Goal: Information Seeking & Learning: Learn about a topic

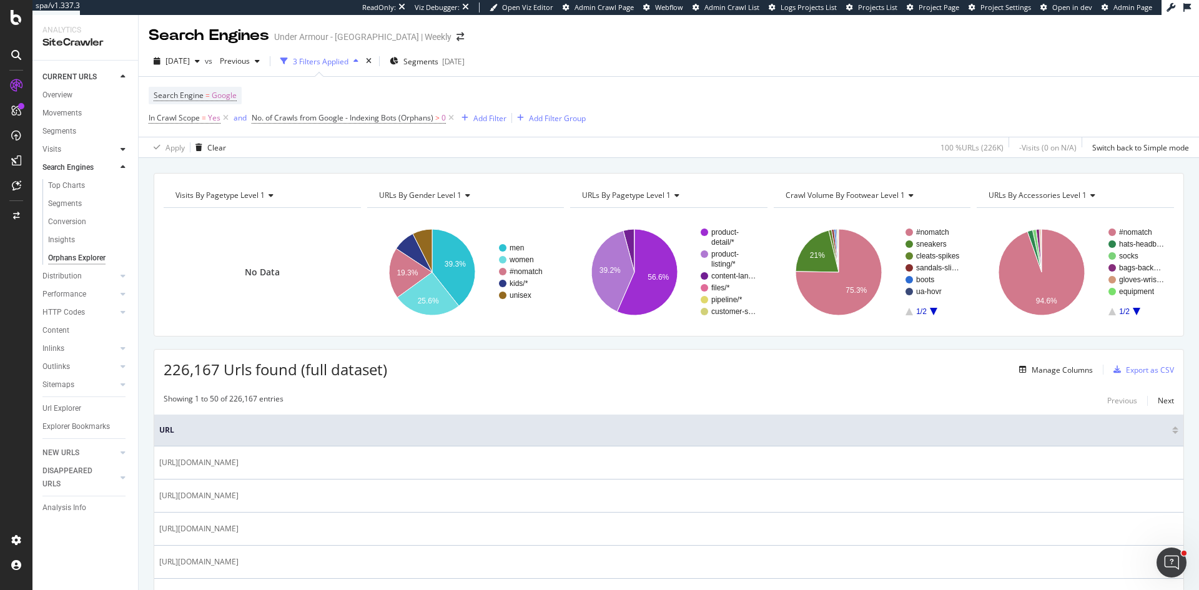
click at [121, 149] on icon at bounding box center [123, 149] width 5 height 7
click at [64, 166] on div "Analysis" at bounding box center [62, 167] width 29 height 13
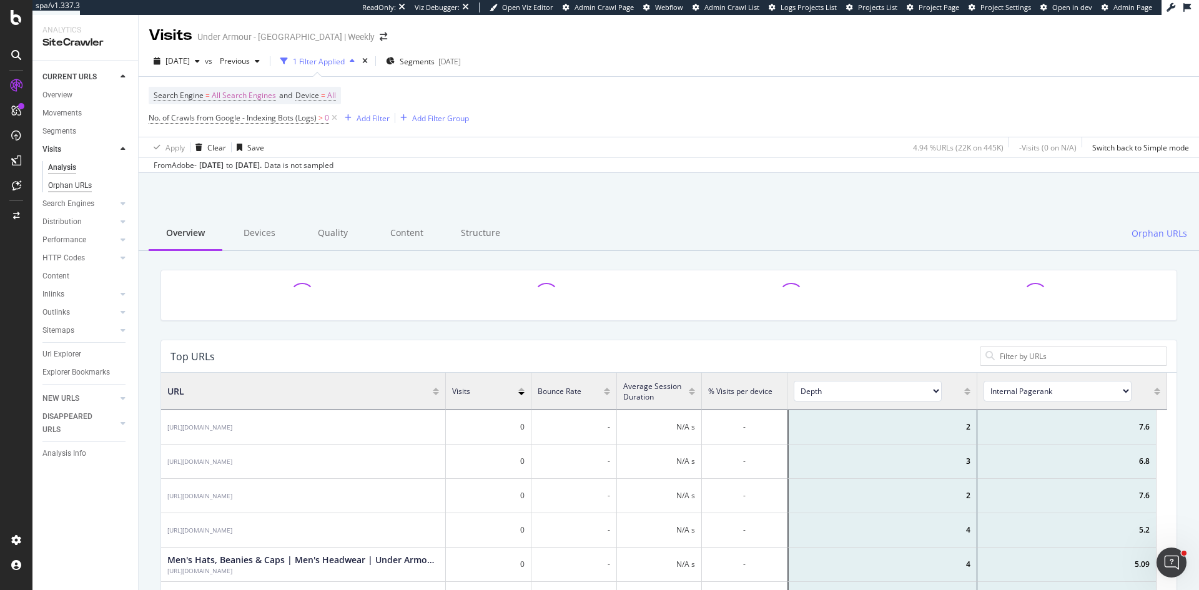
click at [72, 183] on div "Orphan URLs" at bounding box center [70, 185] width 44 height 13
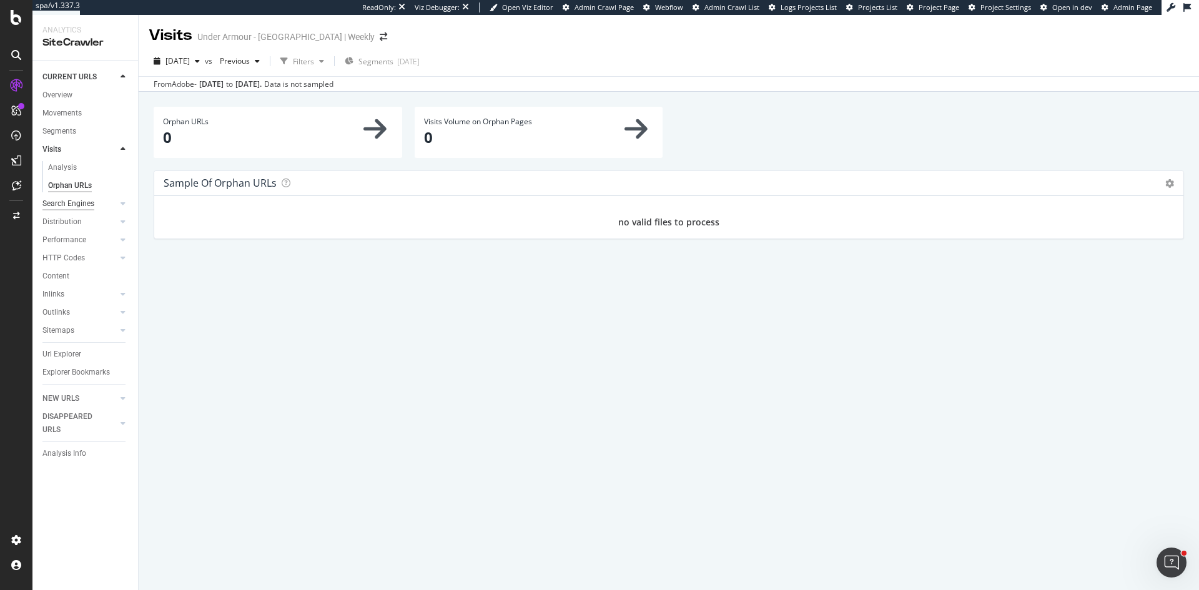
click at [86, 199] on div "Search Engines" at bounding box center [68, 203] width 52 height 13
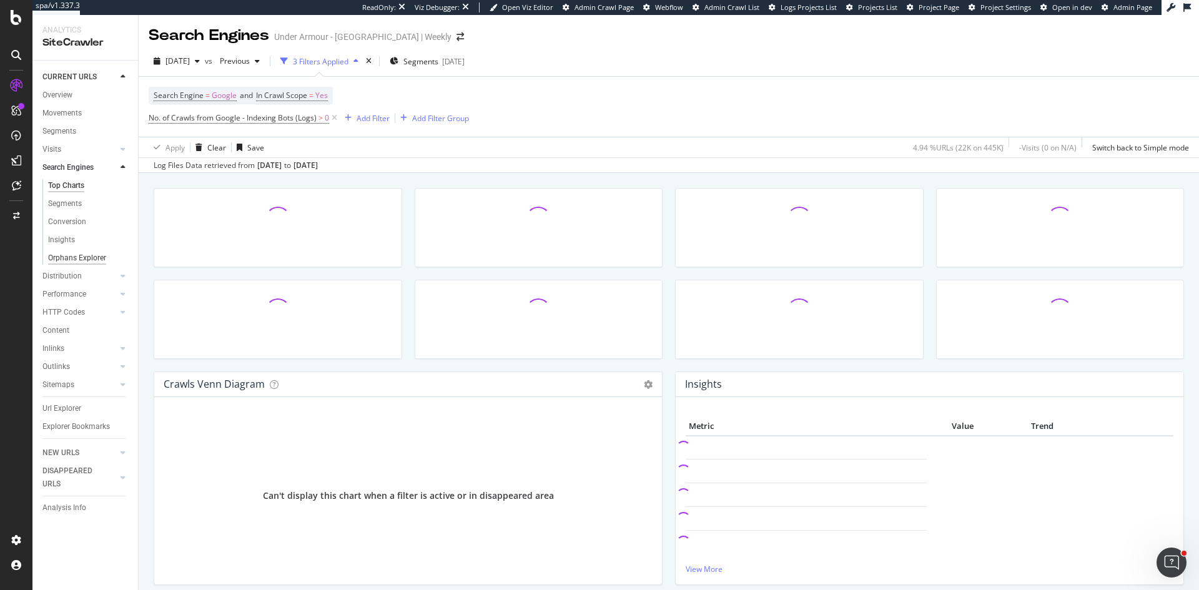
click at [84, 255] on div "Orphans Explorer" at bounding box center [77, 258] width 58 height 13
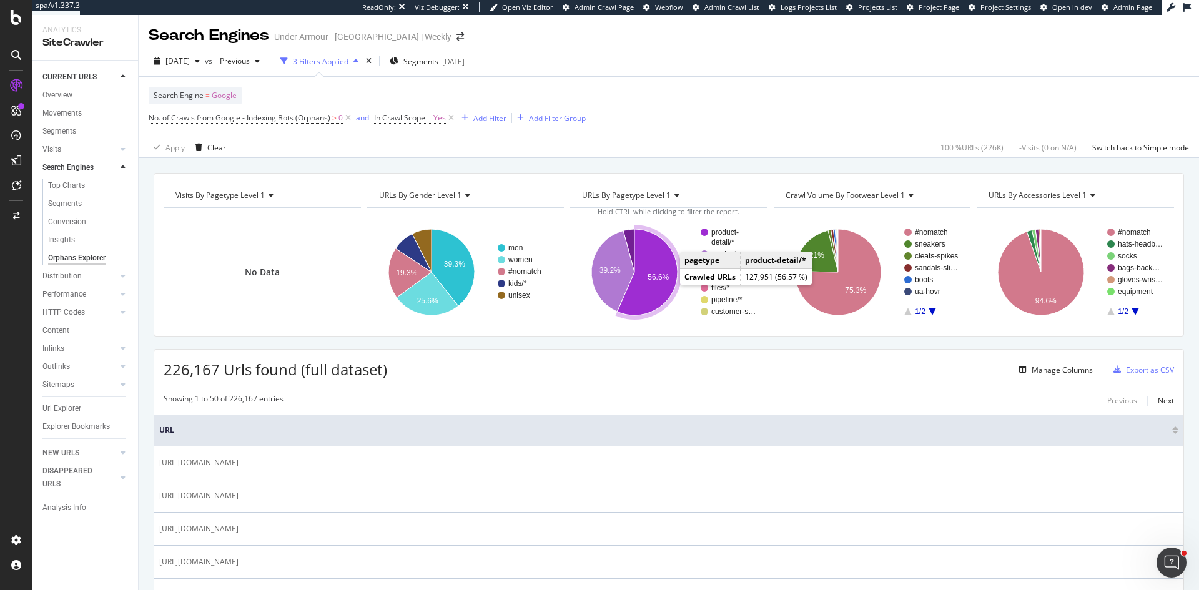
click at [658, 280] on text "56.6%" at bounding box center [658, 277] width 21 height 9
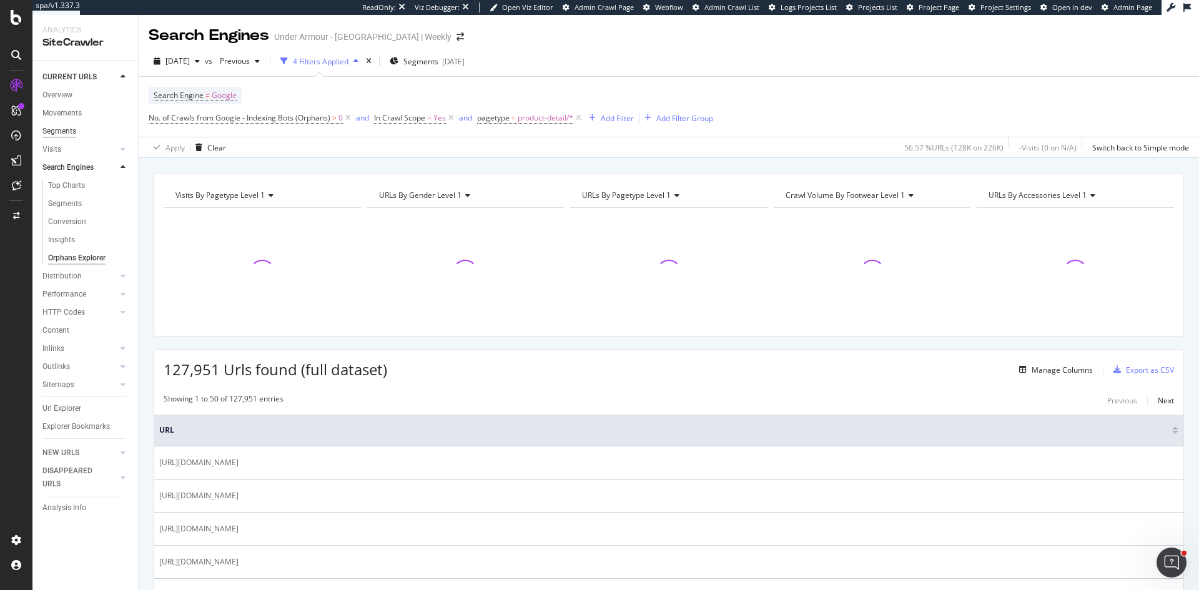
click at [62, 129] on div "Segments" at bounding box center [59, 131] width 34 height 13
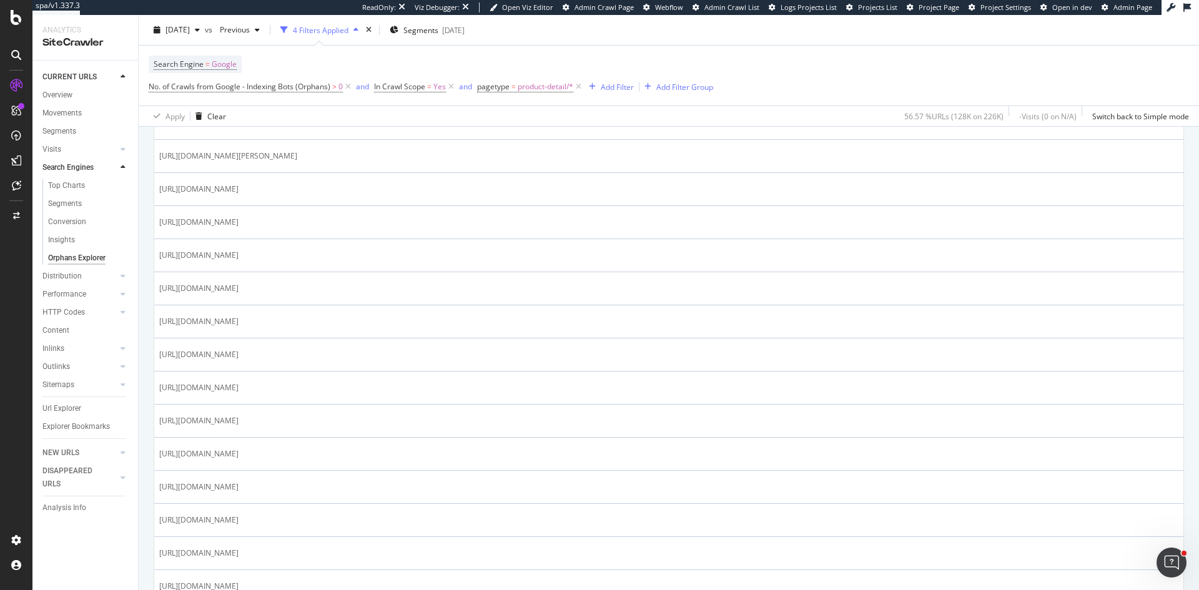
scroll to position [937, 0]
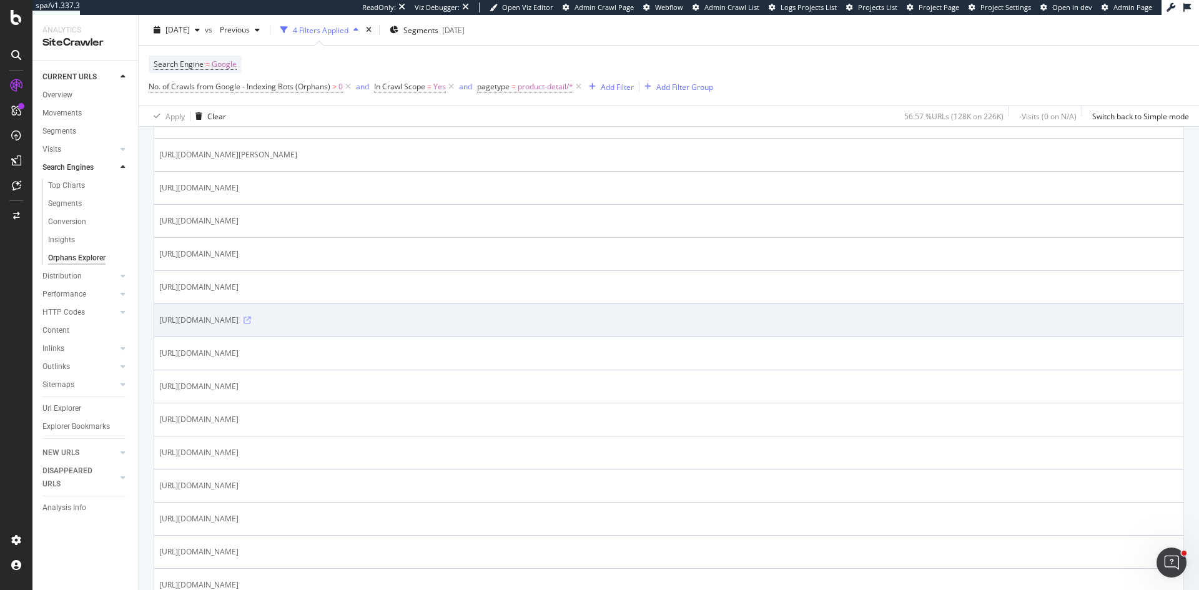
click at [251, 320] on icon at bounding box center [247, 320] width 7 height 7
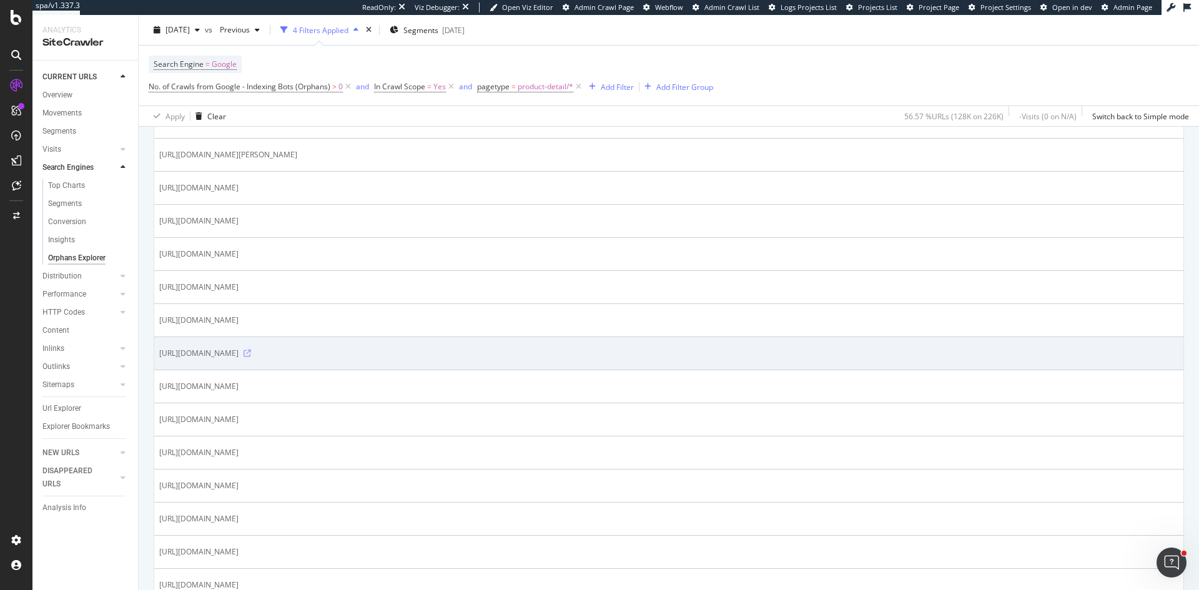
click at [251, 353] on icon at bounding box center [247, 353] width 7 height 7
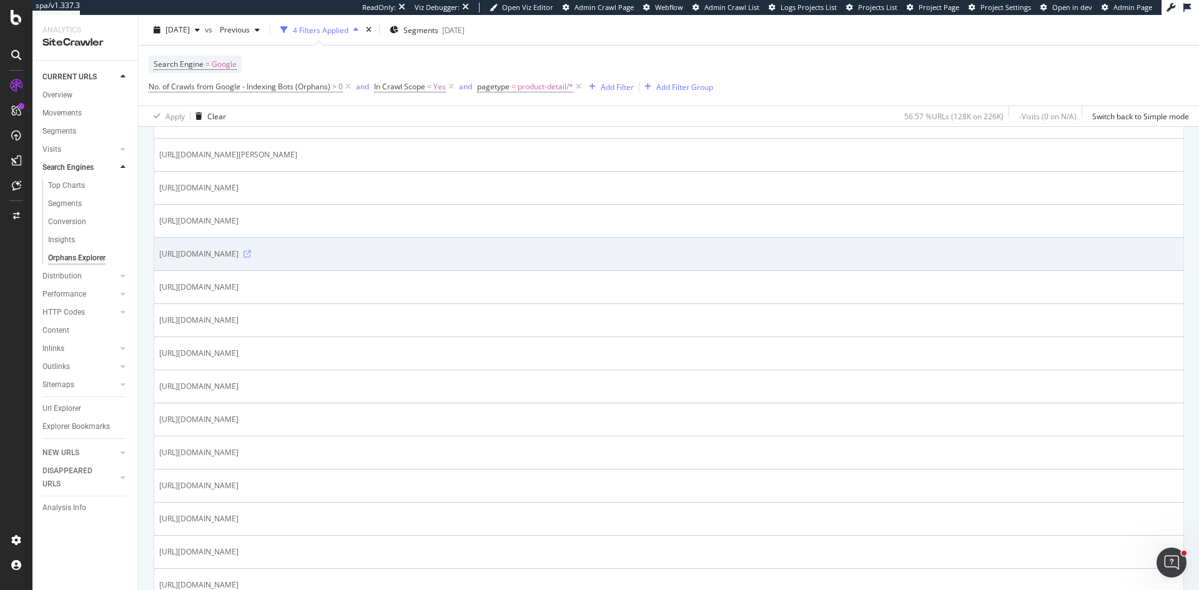
click at [251, 251] on icon at bounding box center [247, 253] width 7 height 7
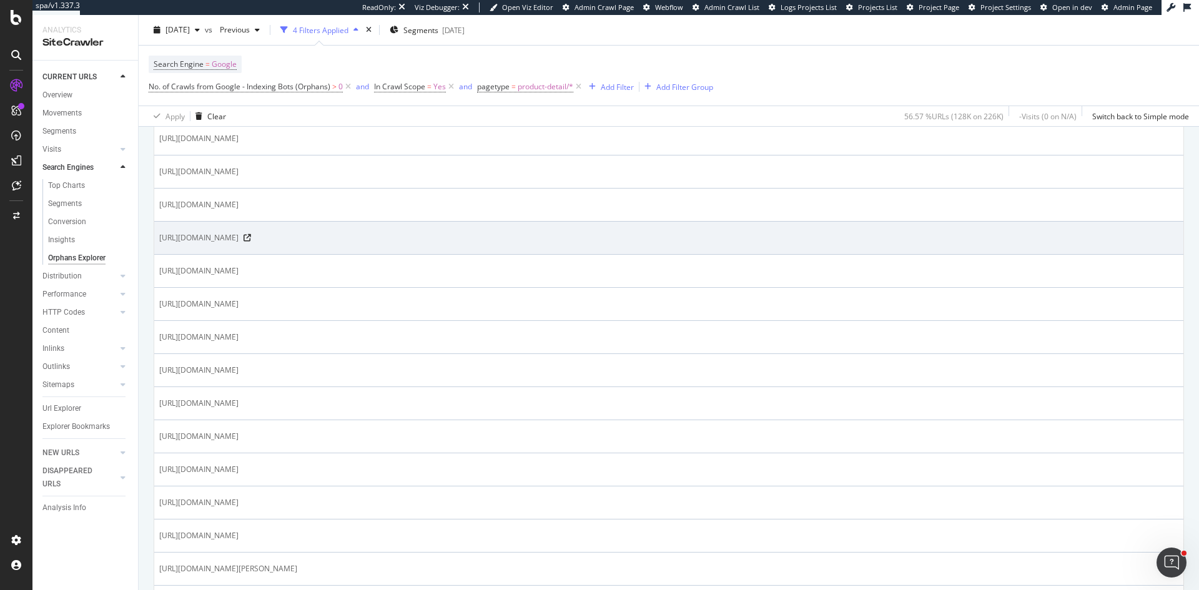
scroll to position [1187, 0]
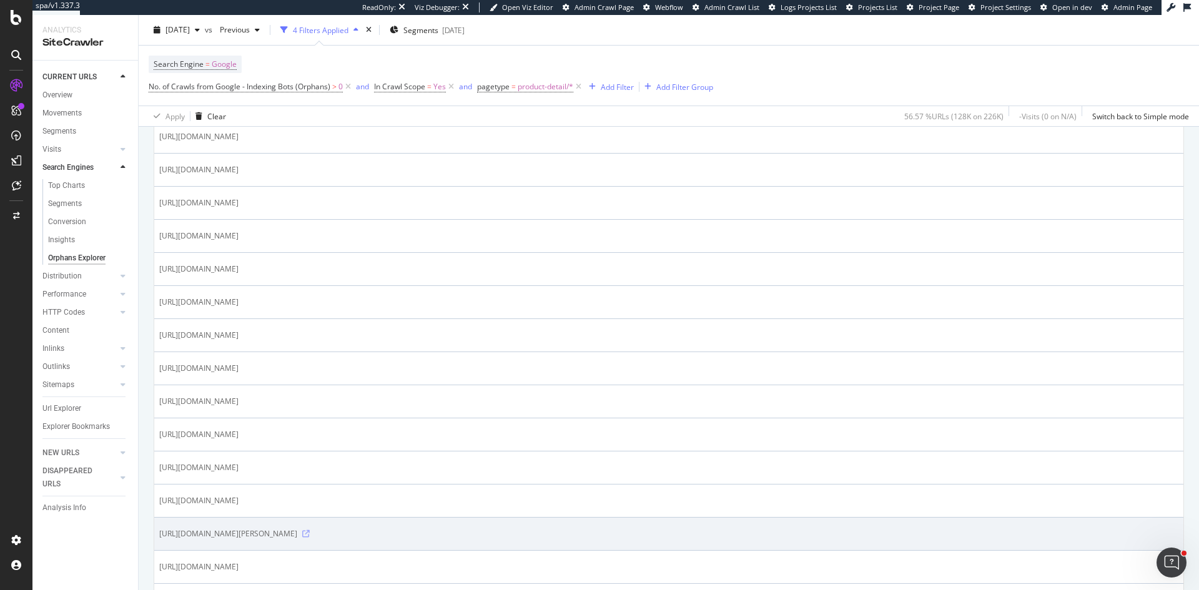
click at [310, 532] on icon at bounding box center [305, 533] width 7 height 7
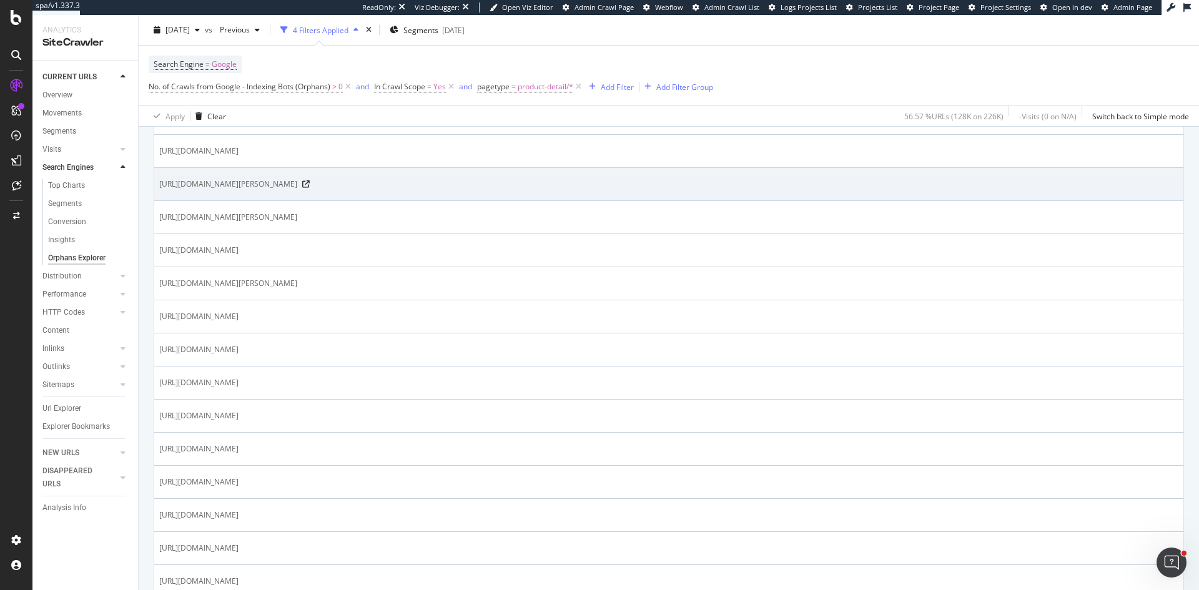
scroll to position [750, 0]
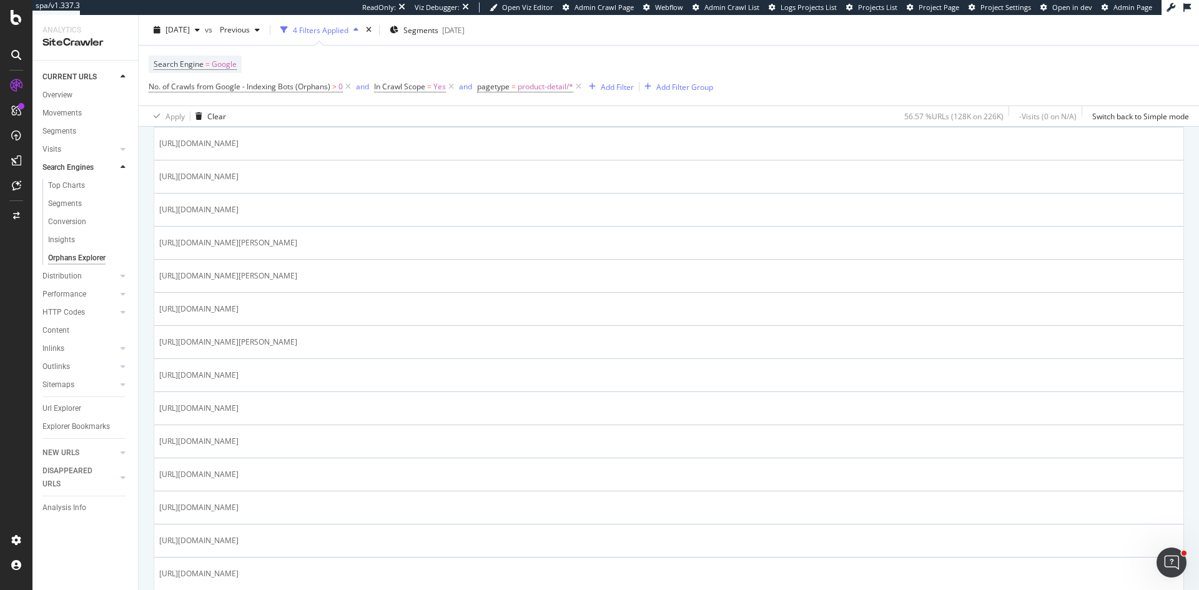
click at [87, 259] on div "Orphans Explorer" at bounding box center [76, 258] width 57 height 13
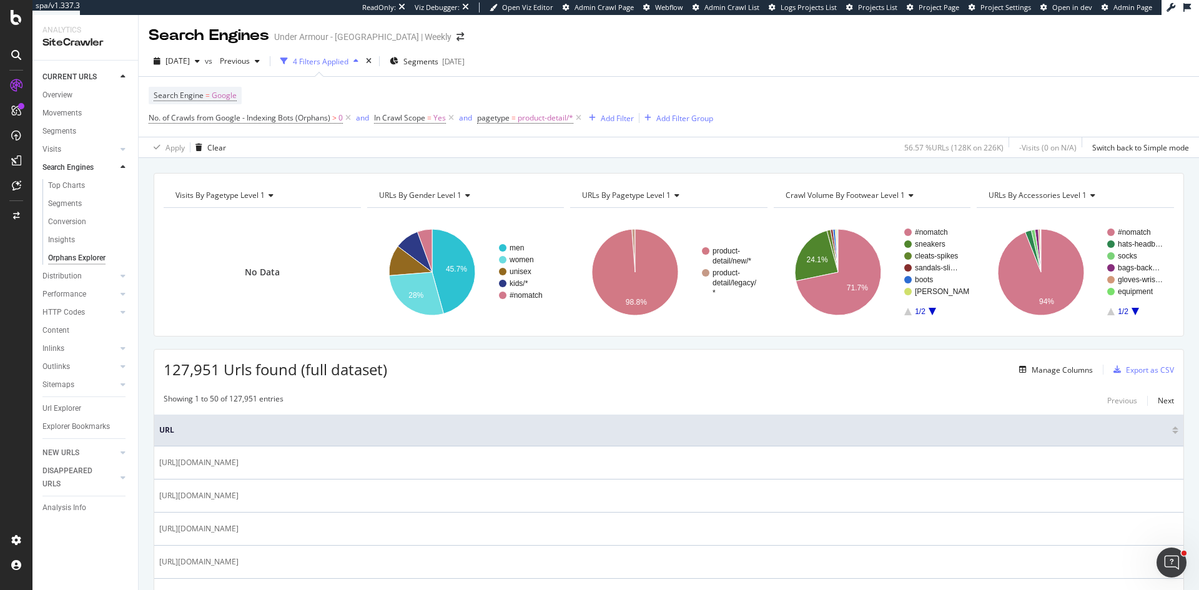
click at [239, 197] on span "Visits by pagetype Level 1" at bounding box center [220, 195] width 89 height 11
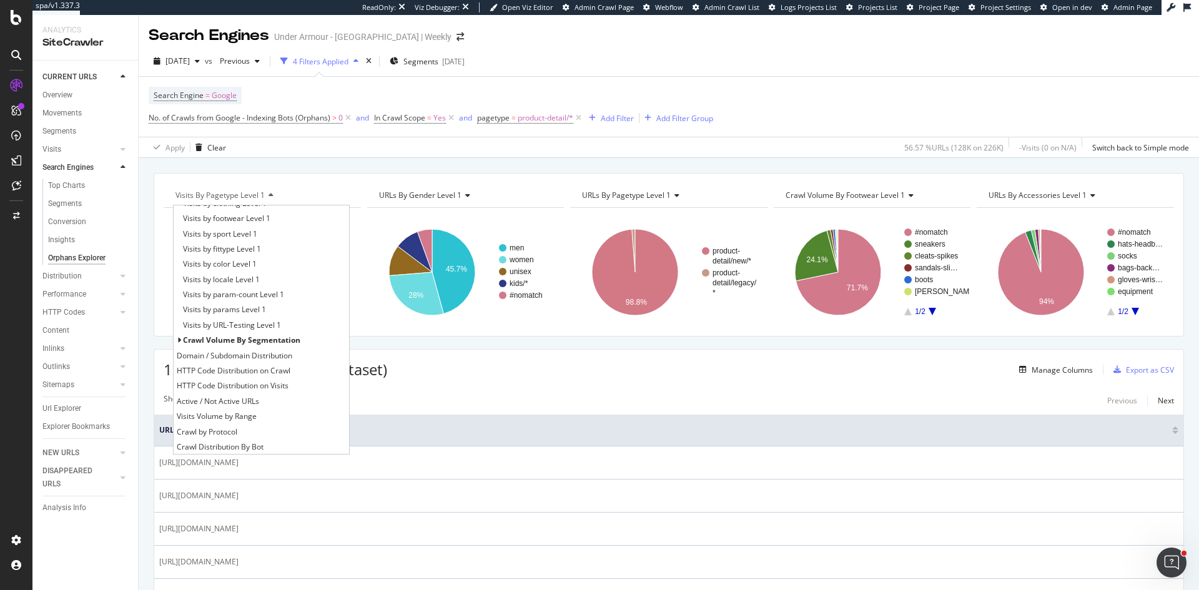
scroll to position [193, 0]
click at [274, 450] on div "URLs by query string keys" at bounding box center [262, 446] width 176 height 15
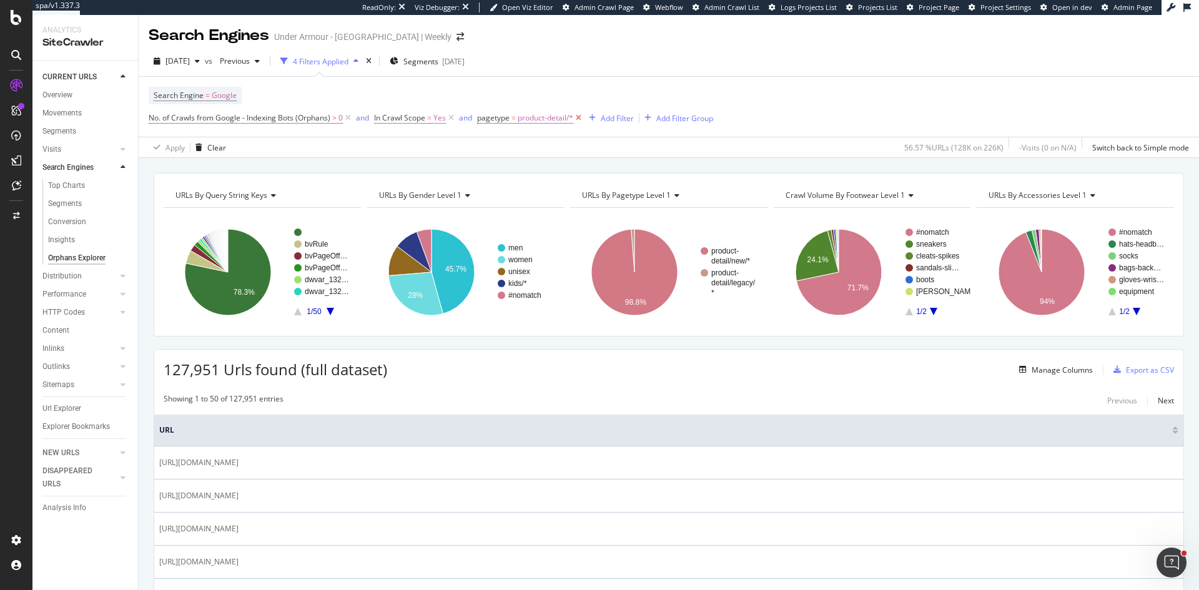
click at [580, 116] on icon at bounding box center [578, 118] width 11 height 12
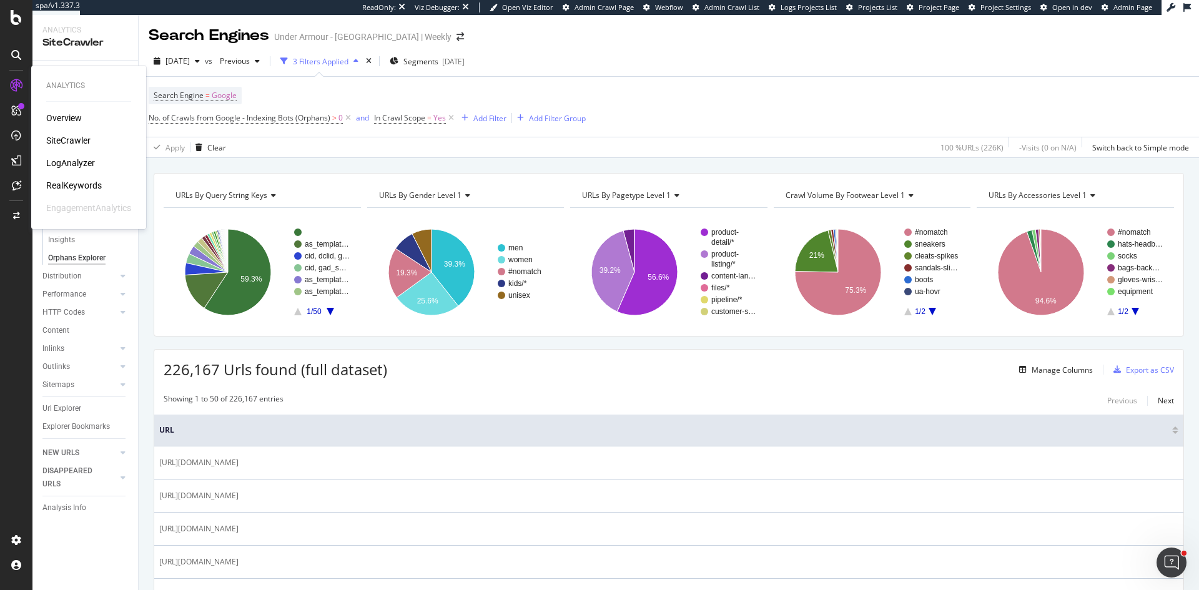
click at [62, 162] on div "LogAnalyzer" at bounding box center [70, 163] width 49 height 12
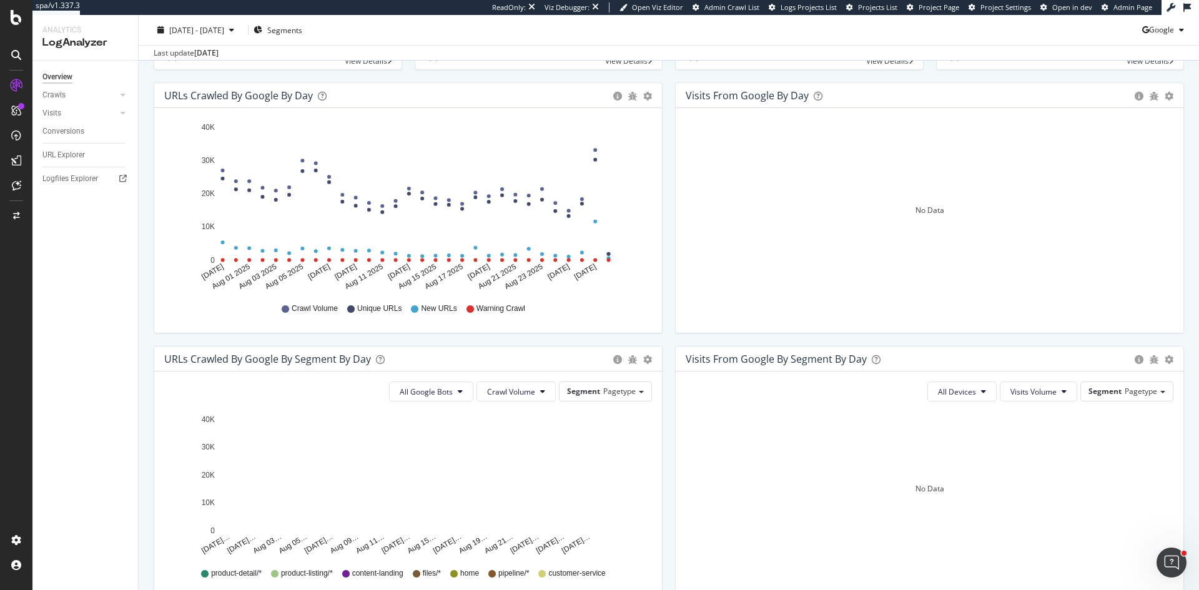
scroll to position [250, 0]
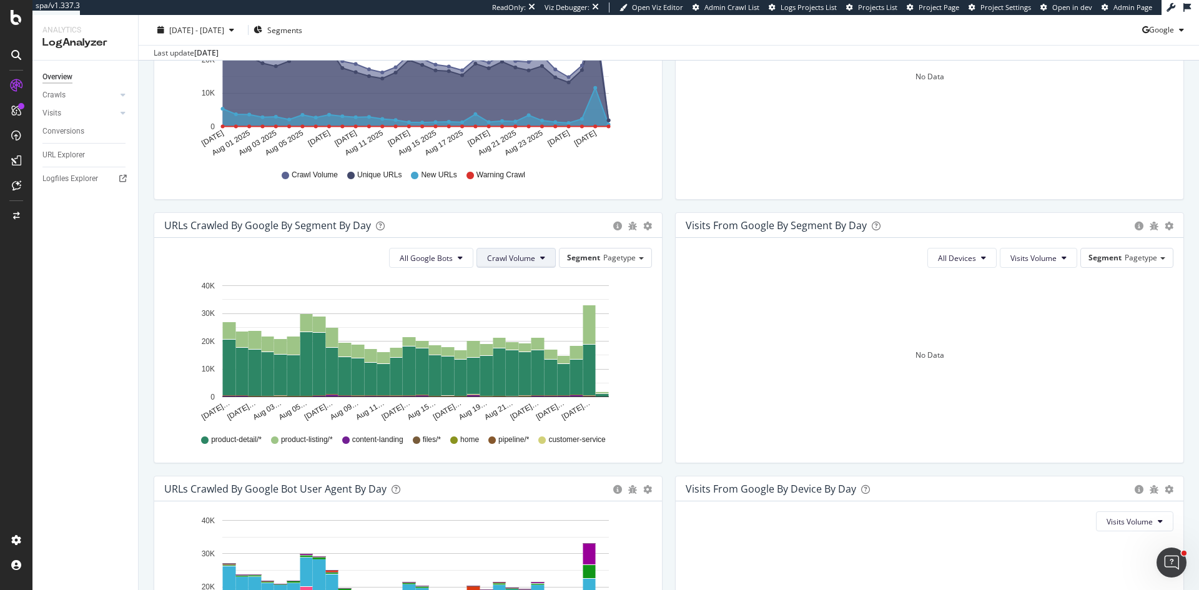
click at [500, 259] on span "Crawl Volume" at bounding box center [511, 258] width 48 height 11
click at [509, 299] on div "Unique URLs" at bounding box center [507, 306] width 69 height 18
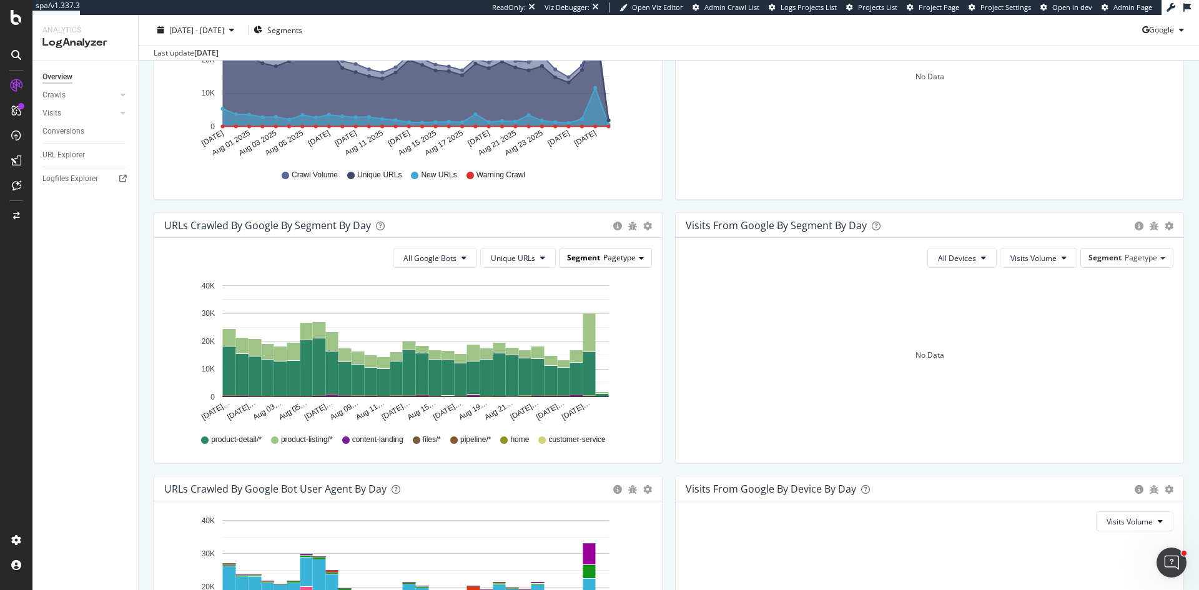
click at [603, 259] on span "Pagetype" at bounding box center [619, 257] width 32 height 11
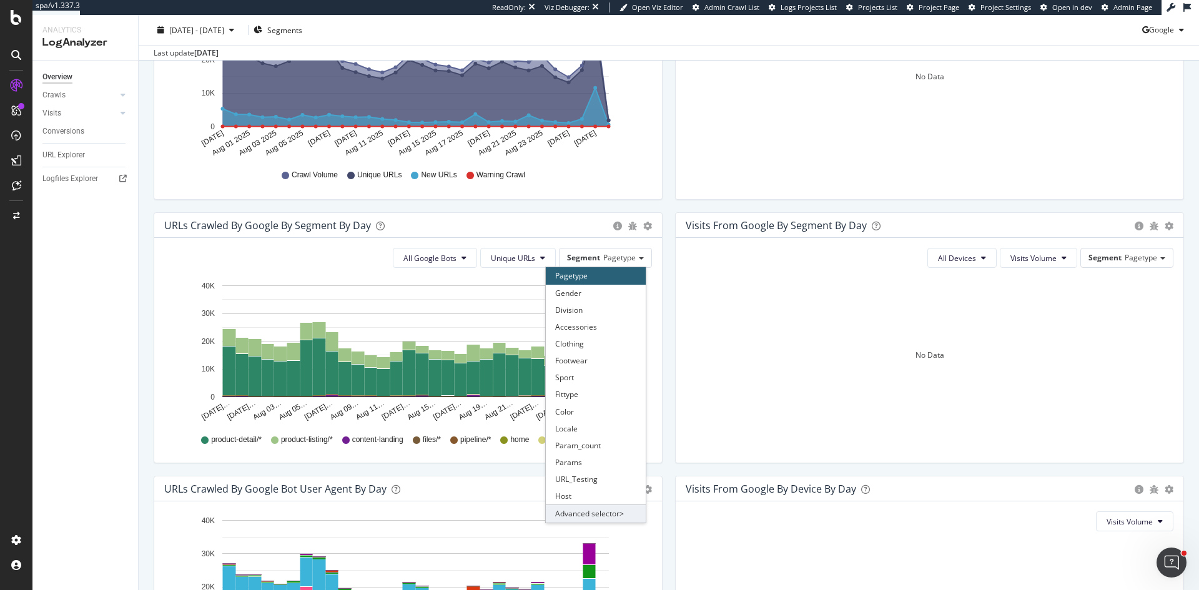
click at [572, 510] on div "Advanced selector >" at bounding box center [596, 513] width 100 height 17
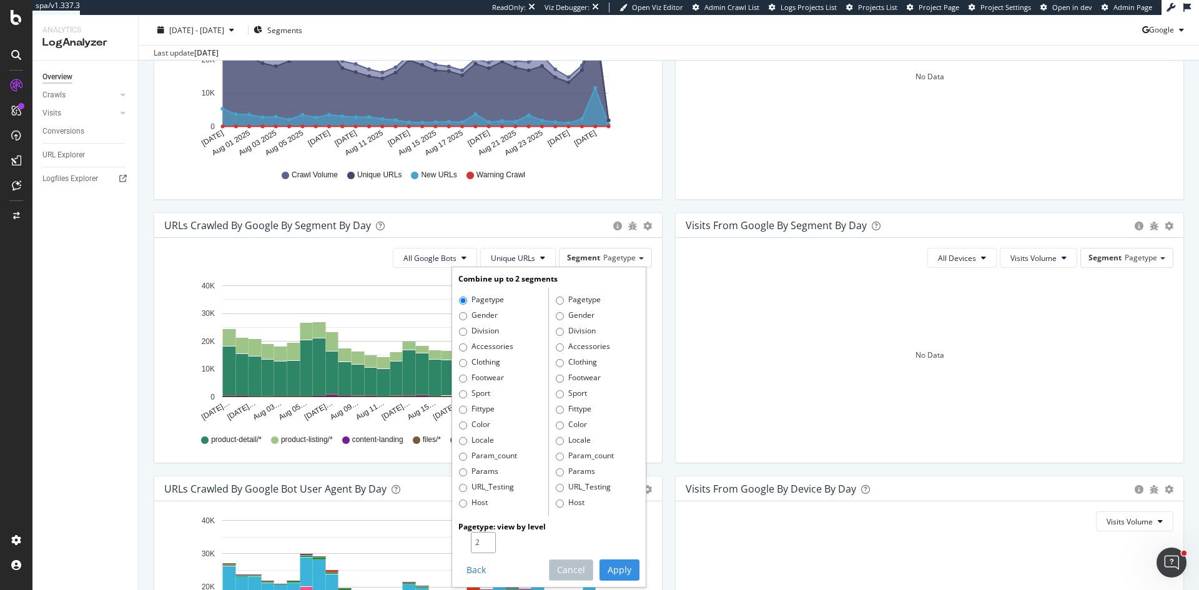
type input "2"
click at [484, 538] on input "2" at bounding box center [483, 542] width 25 height 21
click at [613, 566] on button "Apply" at bounding box center [620, 570] width 40 height 21
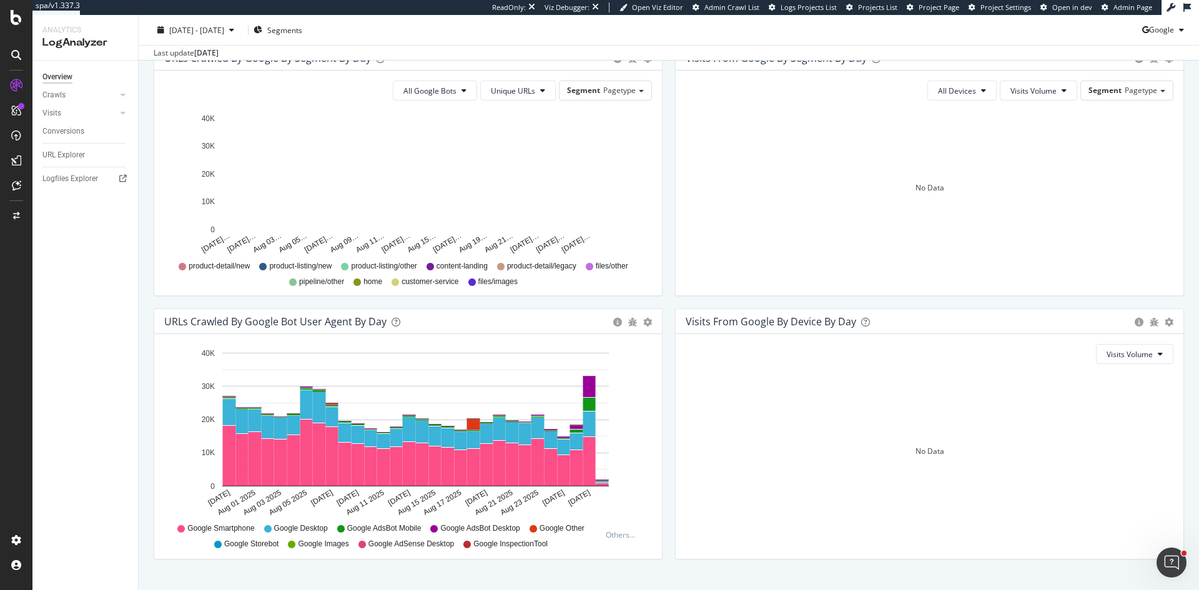
scroll to position [443, 0]
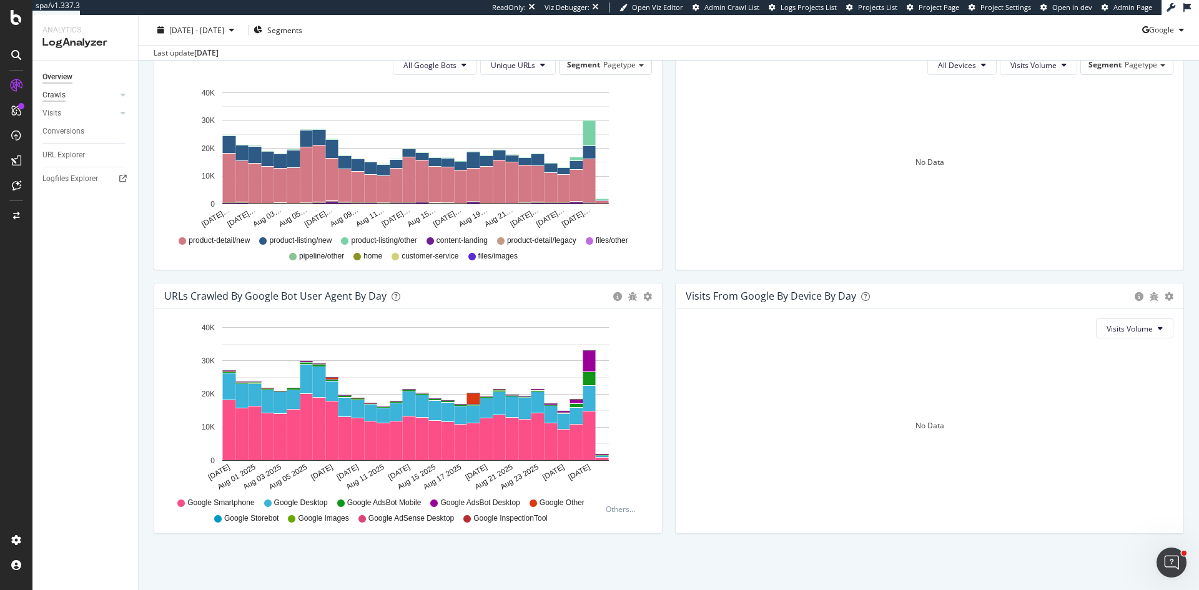
click at [51, 91] on div "Crawls" at bounding box center [53, 95] width 23 height 13
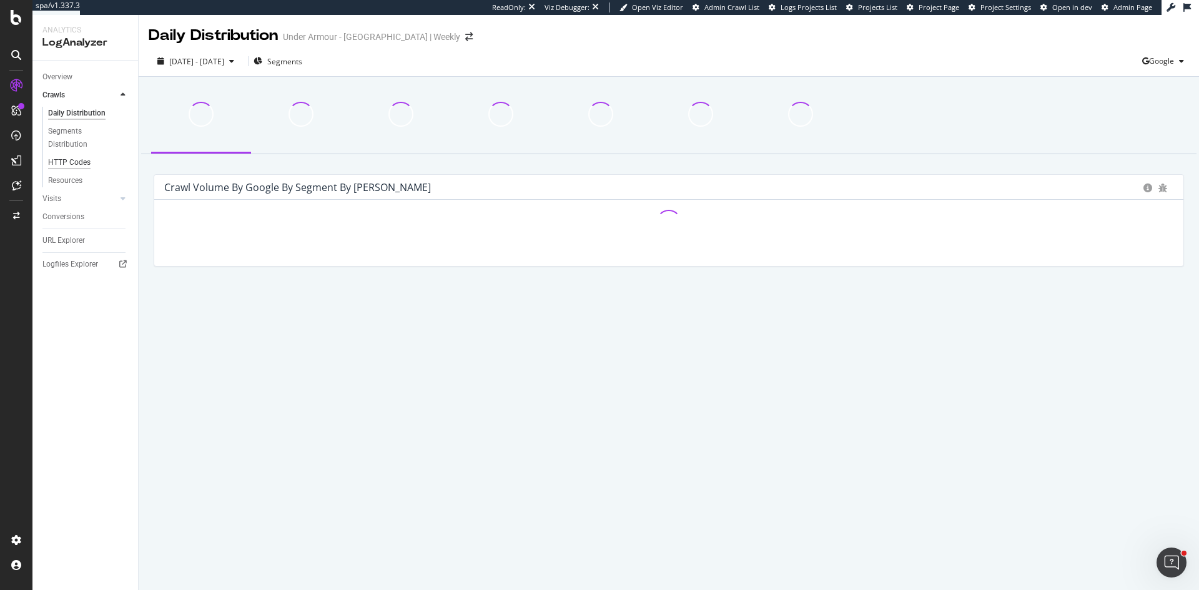
click at [77, 166] on div "HTTP Codes" at bounding box center [69, 162] width 42 height 13
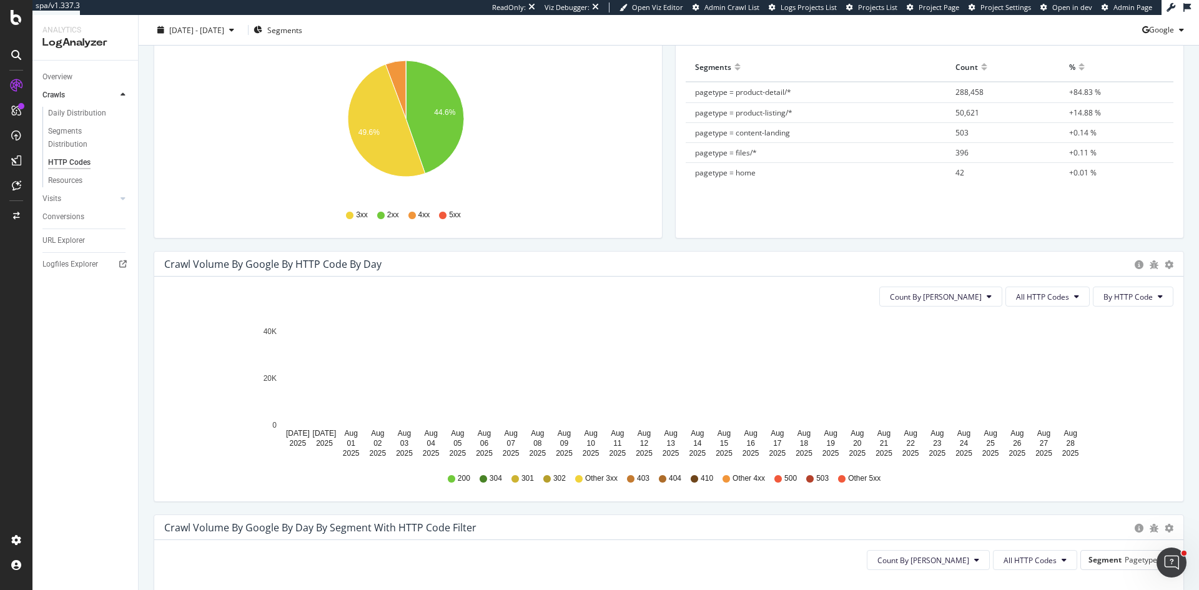
scroll to position [187, 0]
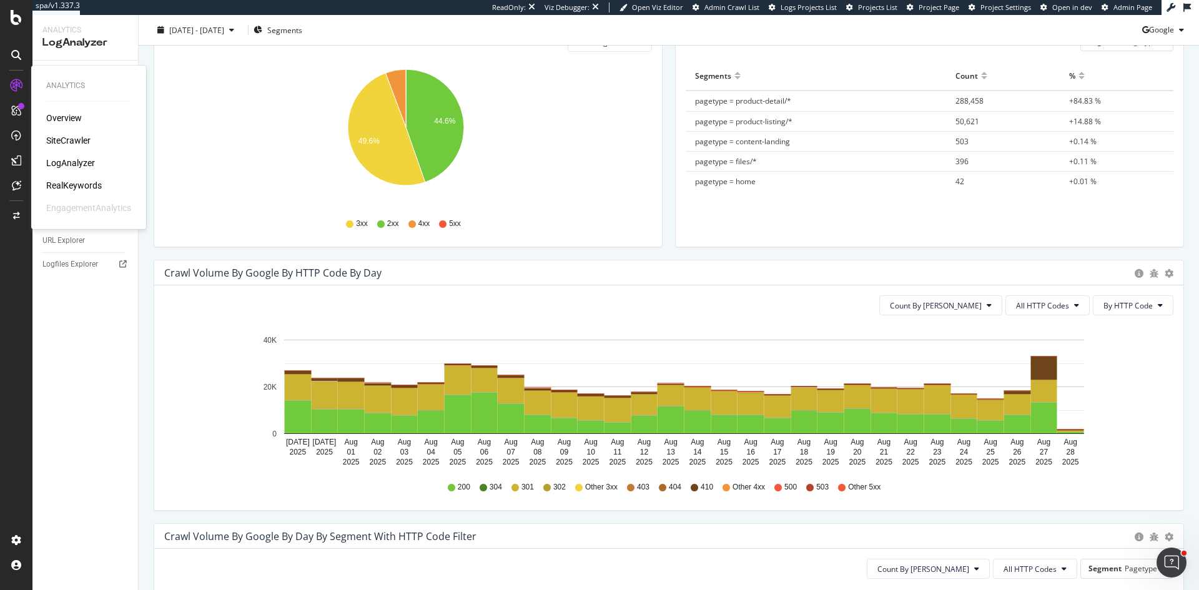
click at [71, 145] on div "SiteCrawler" at bounding box center [68, 140] width 44 height 12
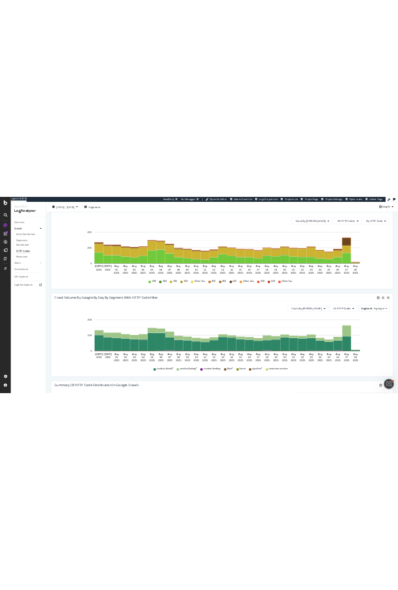
scroll to position [437, 0]
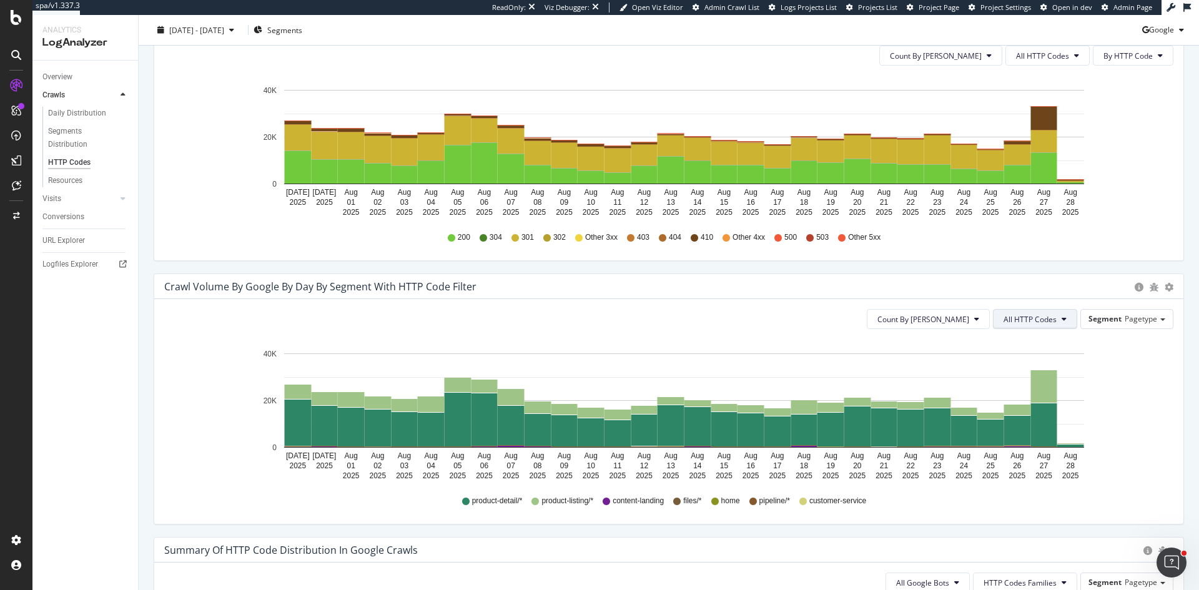
click at [1062, 321] on icon at bounding box center [1064, 318] width 5 height 7
click at [1029, 457] on span "3xx family" at bounding box center [1027, 459] width 63 height 11
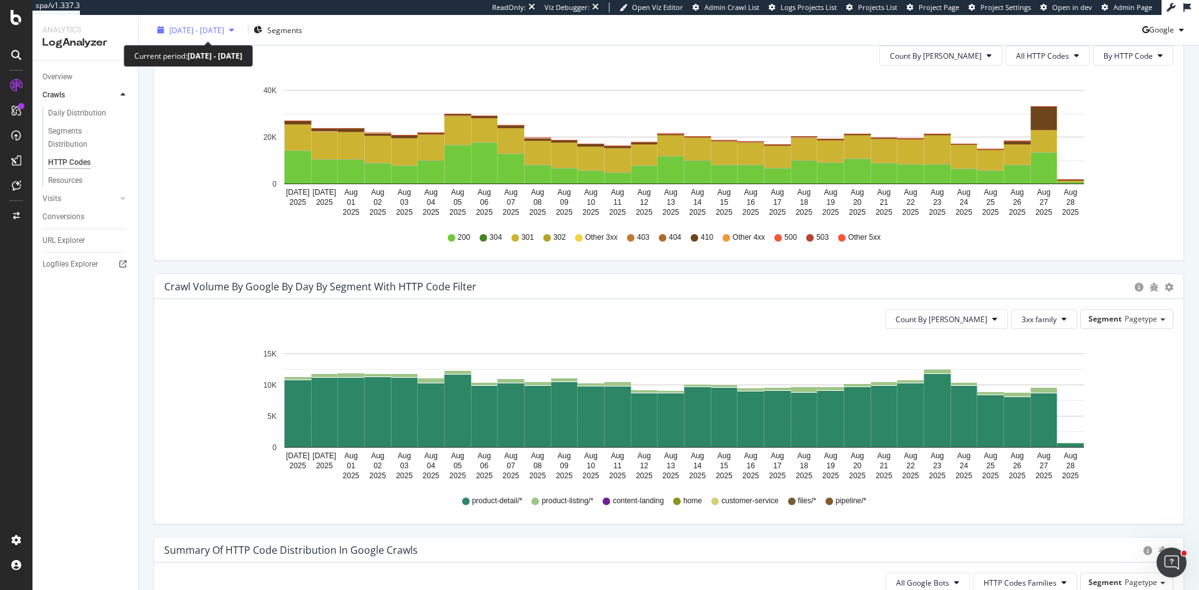
click at [224, 33] on span "2025 Jul. 30th - Aug. 28th" at bounding box center [196, 29] width 55 height 11
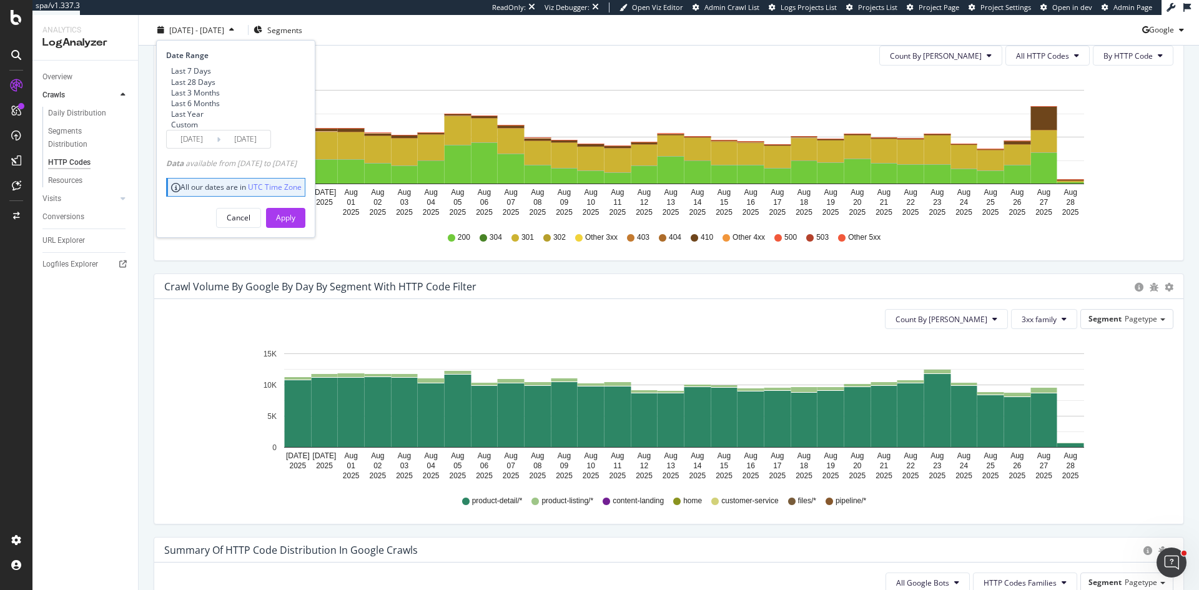
click at [206, 109] on div "Last 6 Months" at bounding box center [195, 103] width 49 height 11
type input "2025/03/01"
click at [295, 223] on div "Apply" at bounding box center [285, 217] width 19 height 11
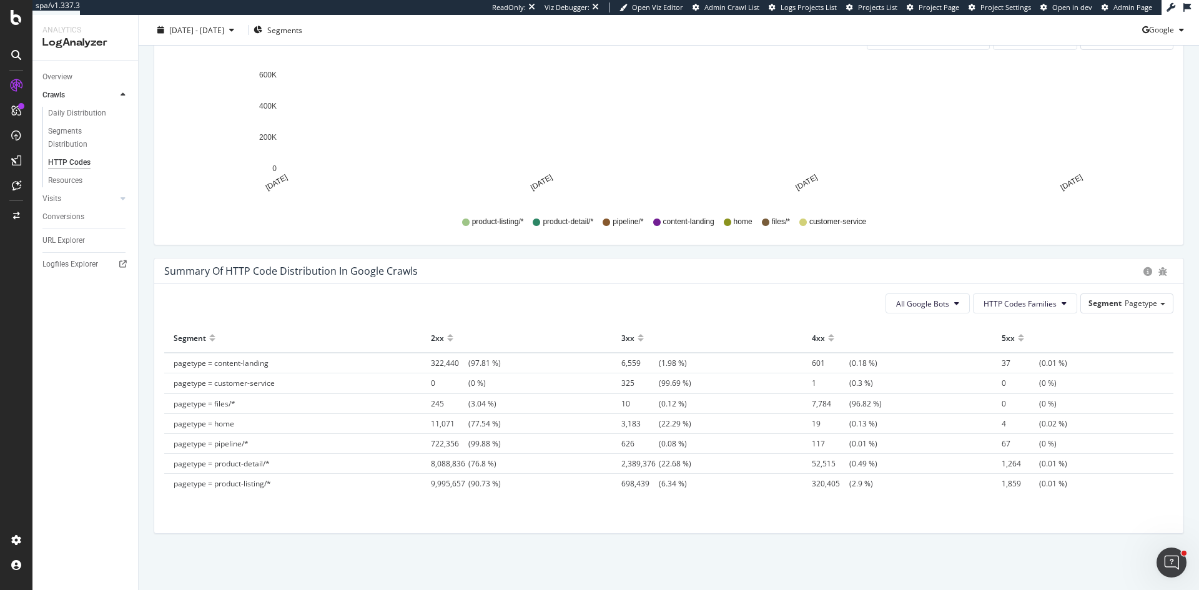
scroll to position [437, 0]
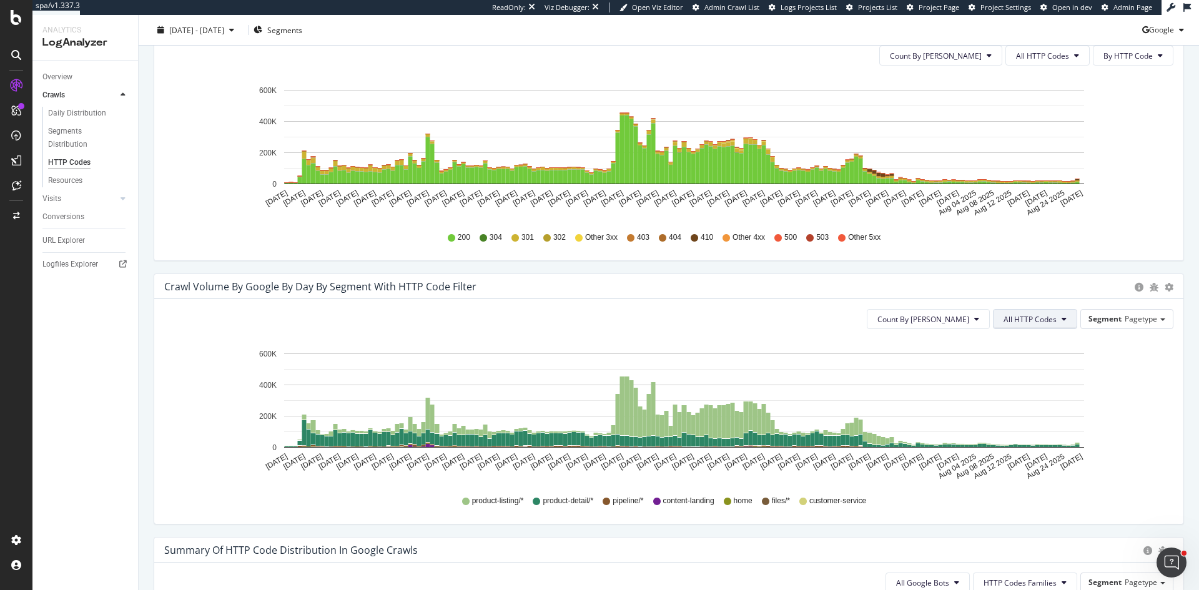
click at [1046, 317] on span "All HTTP Codes" at bounding box center [1030, 319] width 53 height 11
click at [1023, 465] on div "3xx family" at bounding box center [1027, 459] width 83 height 18
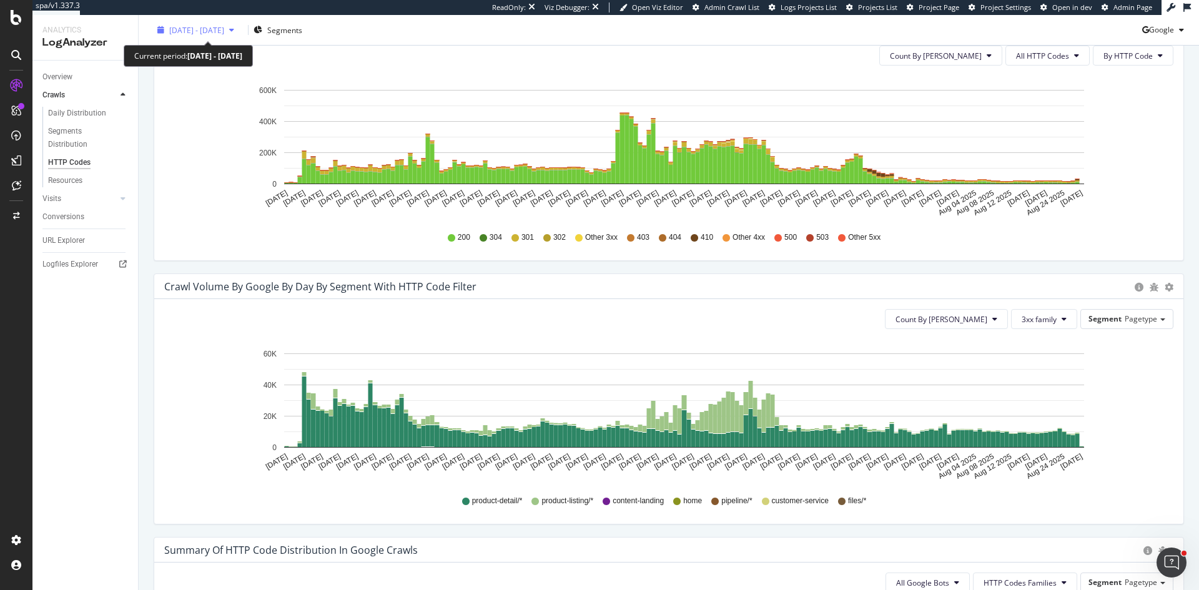
click at [224, 29] on span "2025 Mar. 1st - Aug. 28th" at bounding box center [196, 29] width 55 height 11
click at [460, 311] on div "Count By Day 3xx family Segment Pagetype" at bounding box center [668, 319] width 1009 height 20
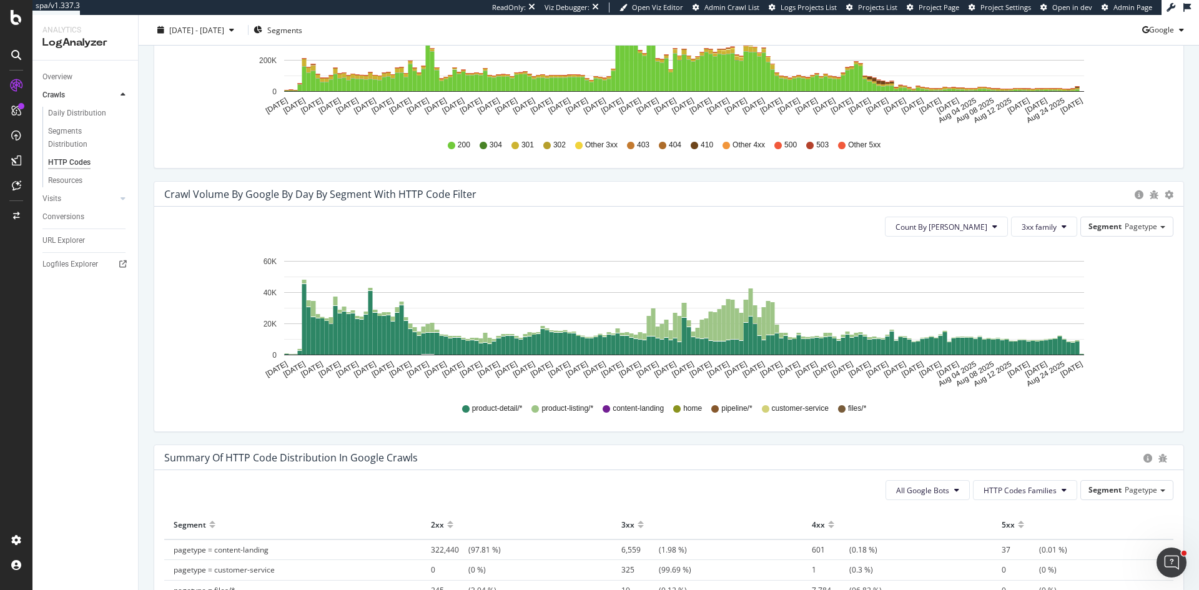
scroll to position [467, 0]
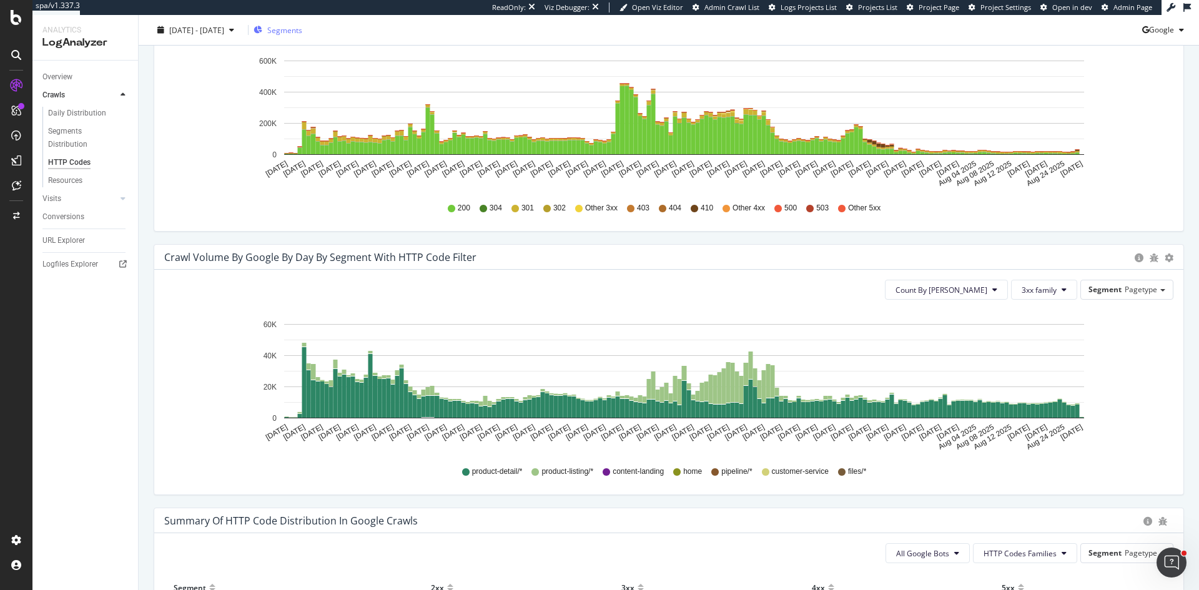
click at [302, 29] on span "Segments" at bounding box center [284, 29] width 35 height 11
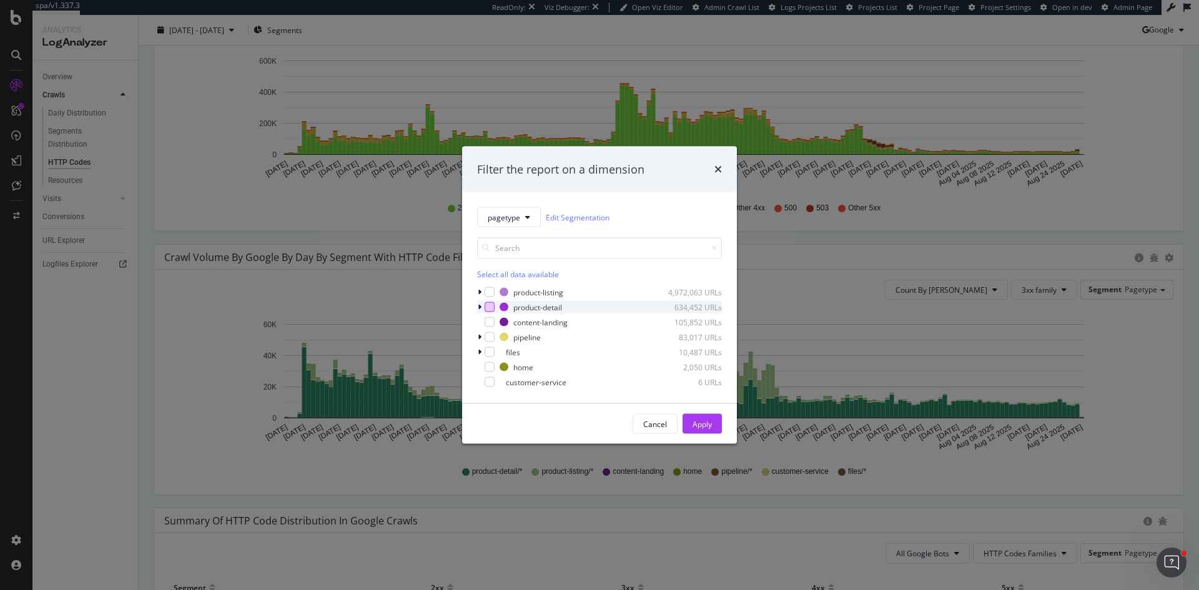
click at [490, 310] on div "modal" at bounding box center [490, 307] width 10 height 10
click at [702, 423] on div "Apply" at bounding box center [702, 423] width 19 height 11
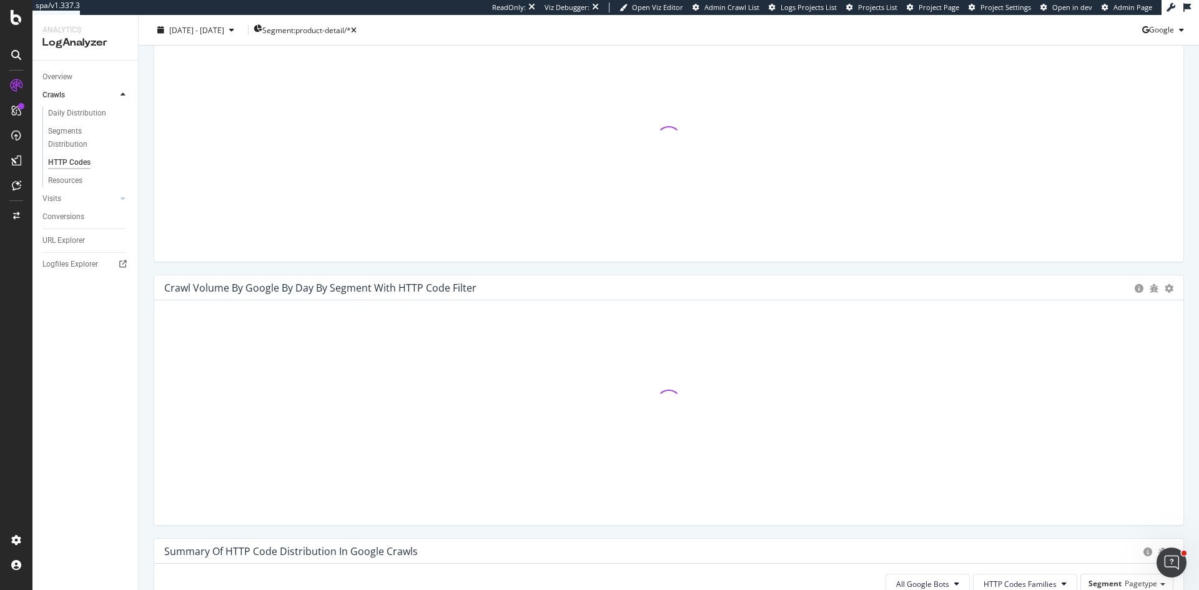
scroll to position [380, 0]
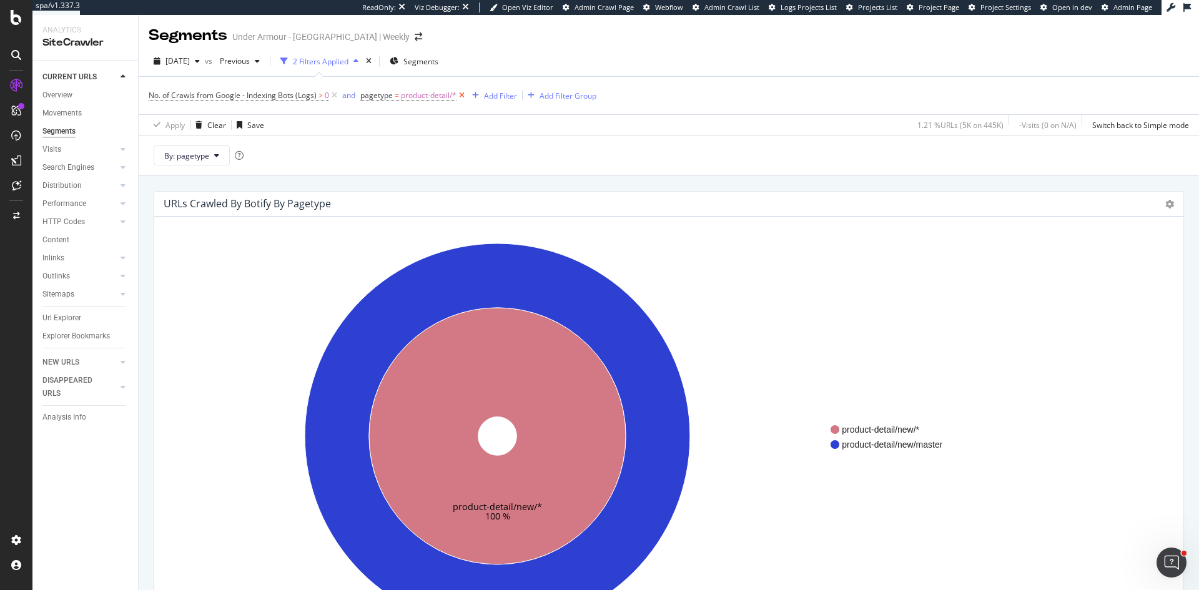
click at [463, 91] on icon at bounding box center [462, 95] width 11 height 12
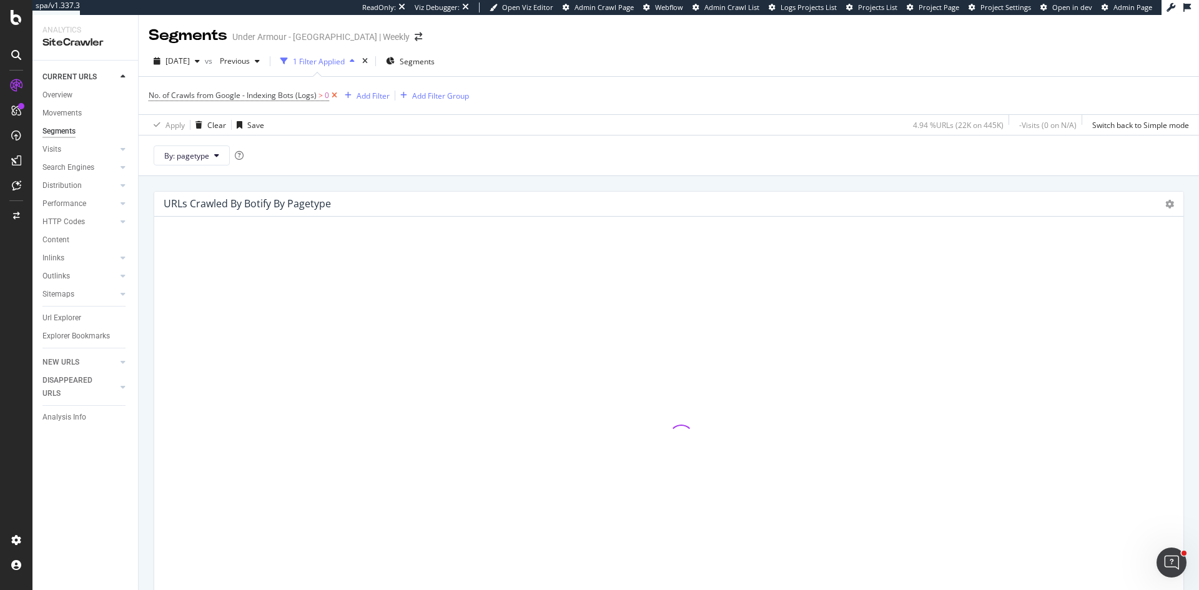
click at [336, 97] on icon at bounding box center [334, 95] width 11 height 12
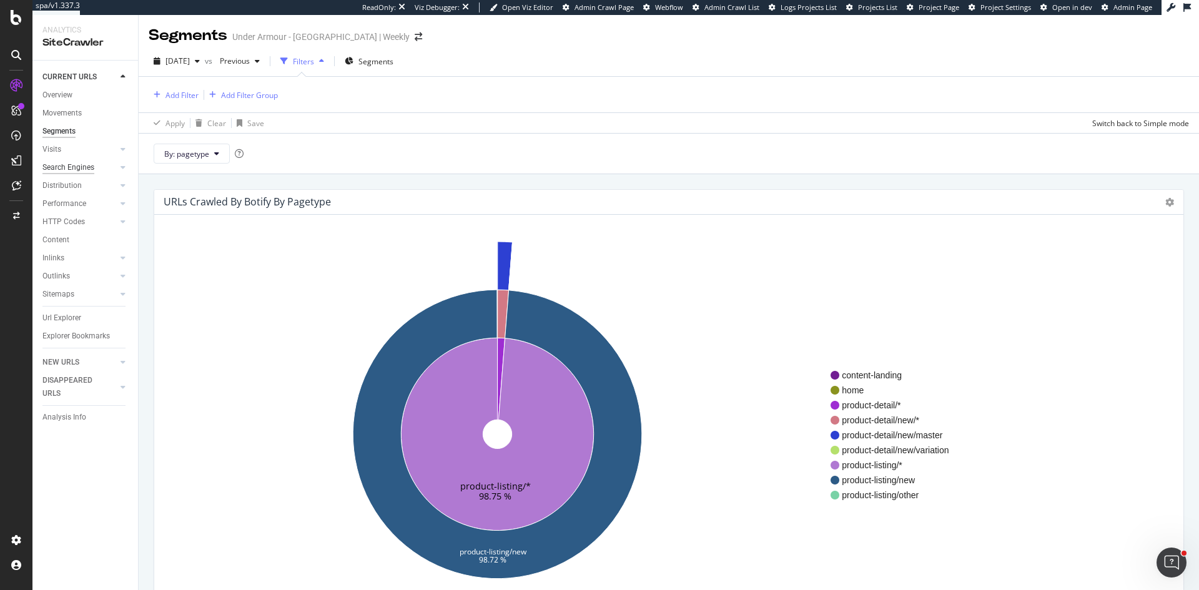
click at [81, 164] on div "Search Engines" at bounding box center [68, 167] width 52 height 13
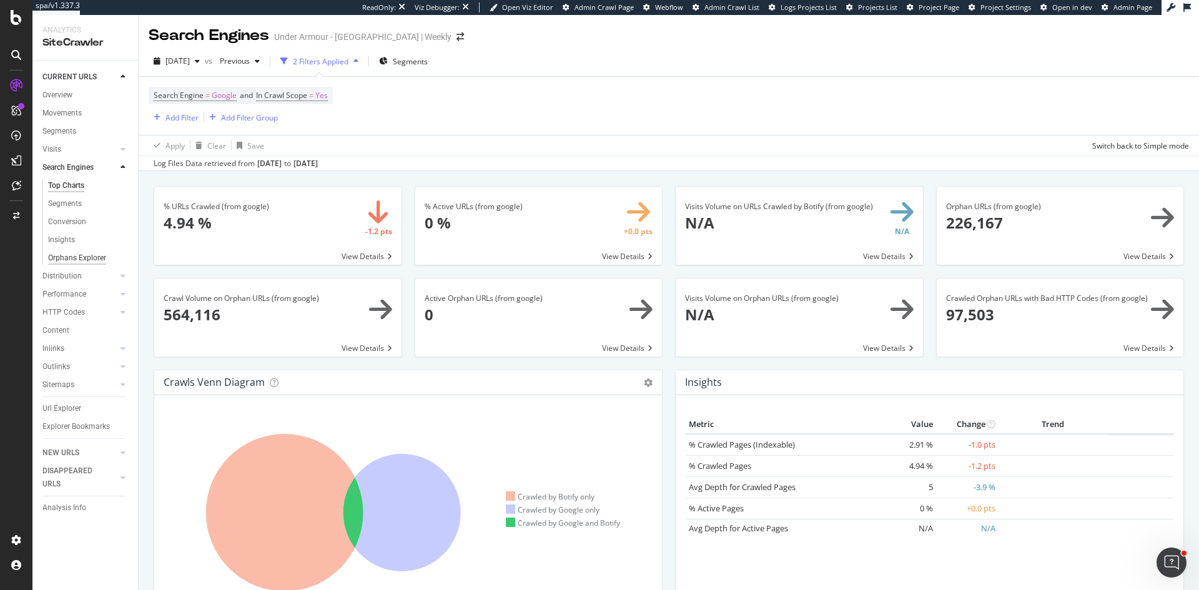
click at [89, 252] on div "Orphans Explorer" at bounding box center [77, 258] width 58 height 13
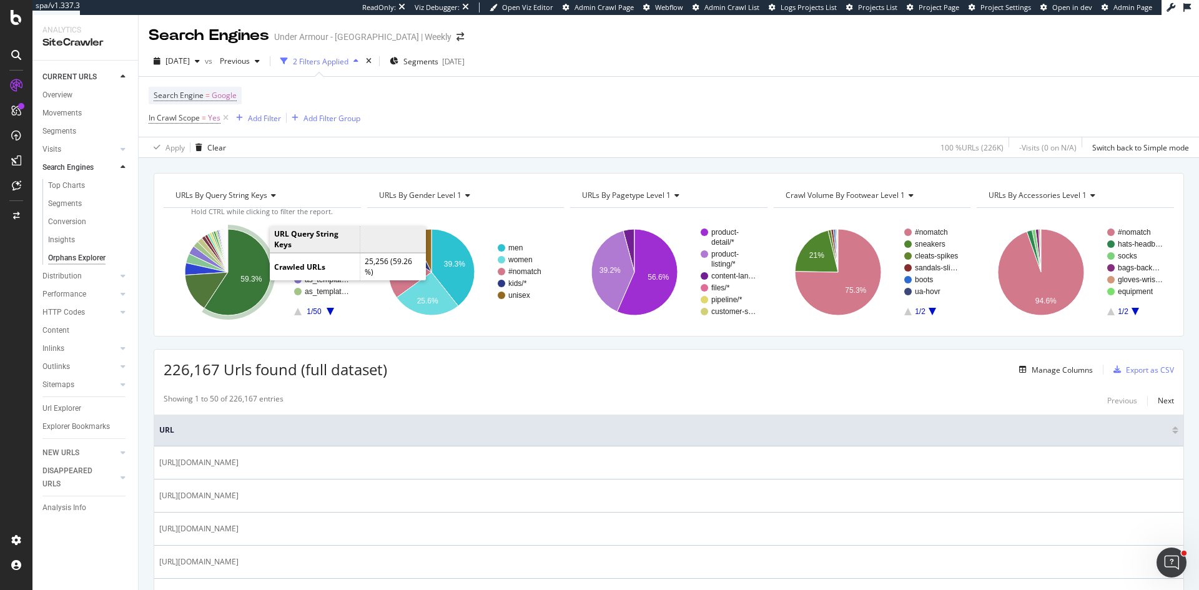
click at [247, 275] on text "59.3%" at bounding box center [250, 279] width 21 height 9
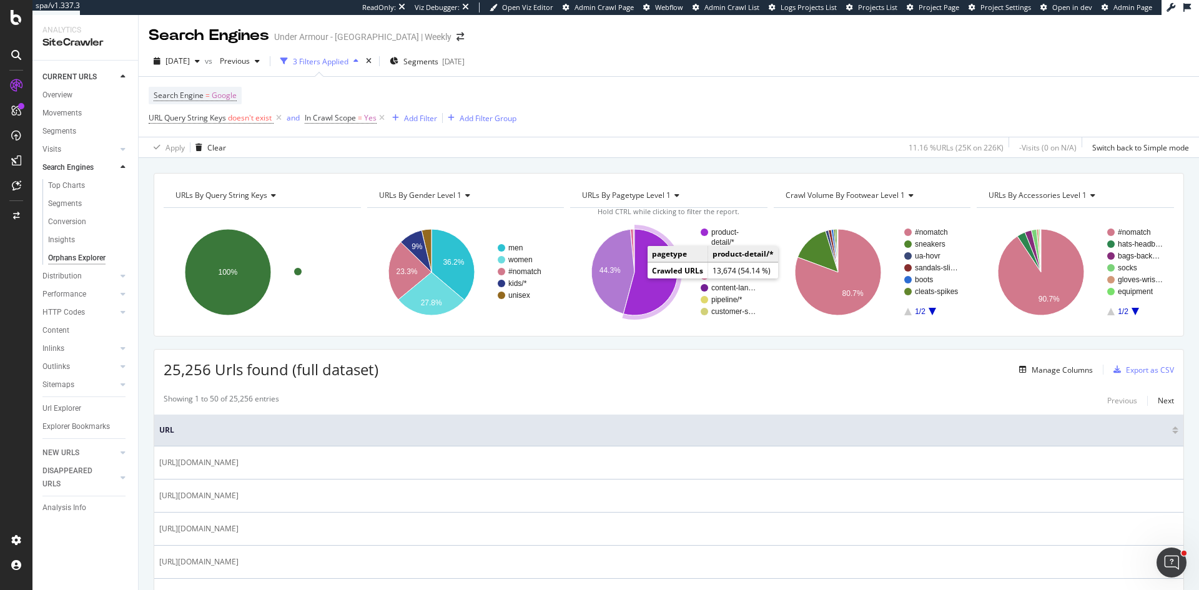
click at [649, 282] on icon "A chart." at bounding box center [650, 272] width 54 height 86
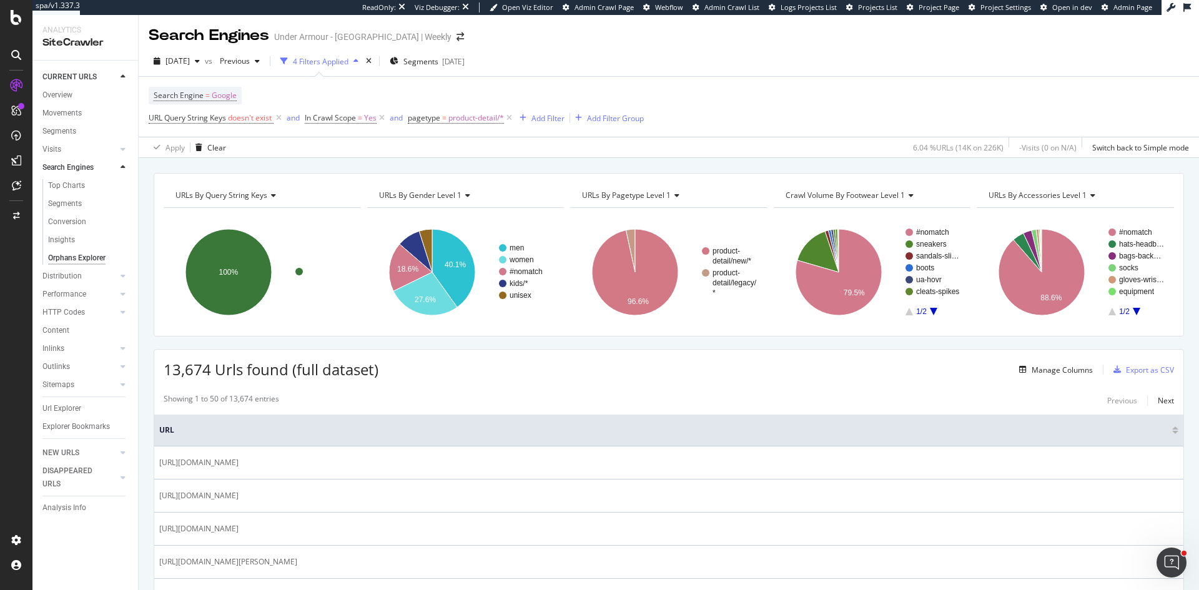
click at [264, 192] on span "URLs by query string keys" at bounding box center [222, 195] width 92 height 11
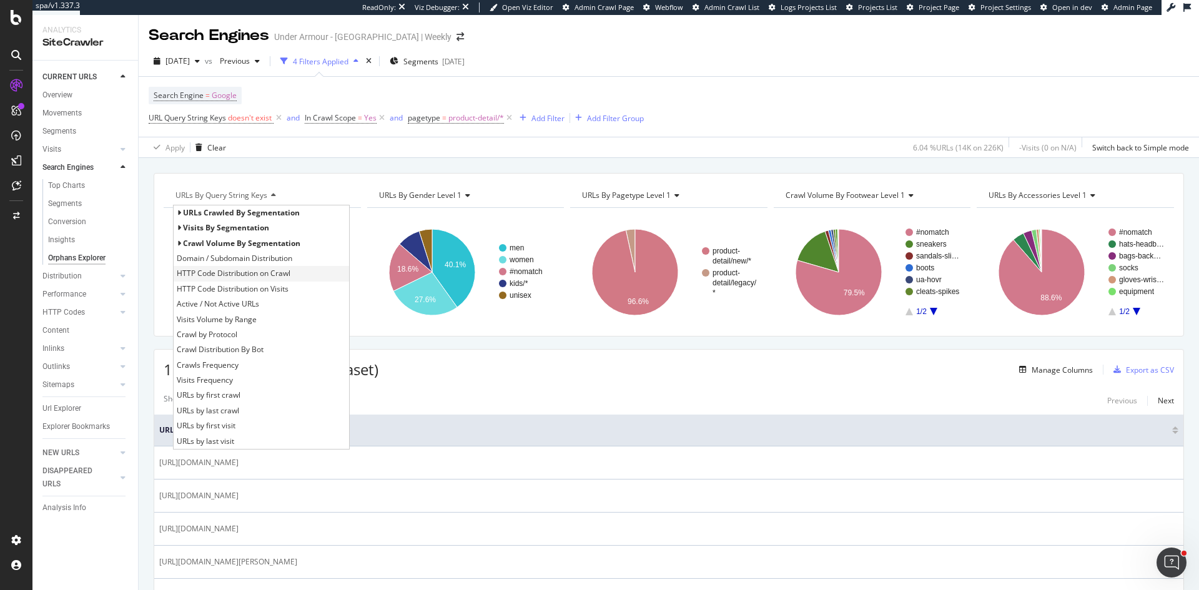
click at [245, 271] on span "HTTP Code Distribution on Crawl" at bounding box center [234, 273] width 114 height 12
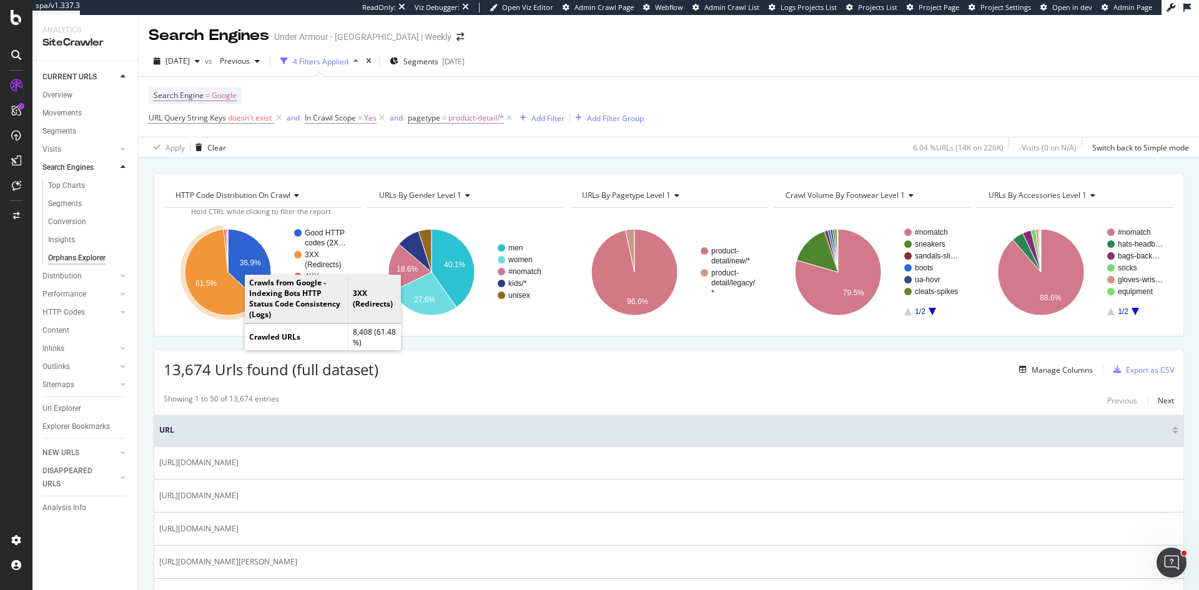
drag, startPoint x: 241, startPoint y: 314, endPoint x: 212, endPoint y: 273, distance: 50.1
click at [212, 273] on icon "A chart." at bounding box center [222, 273] width 75 height 86
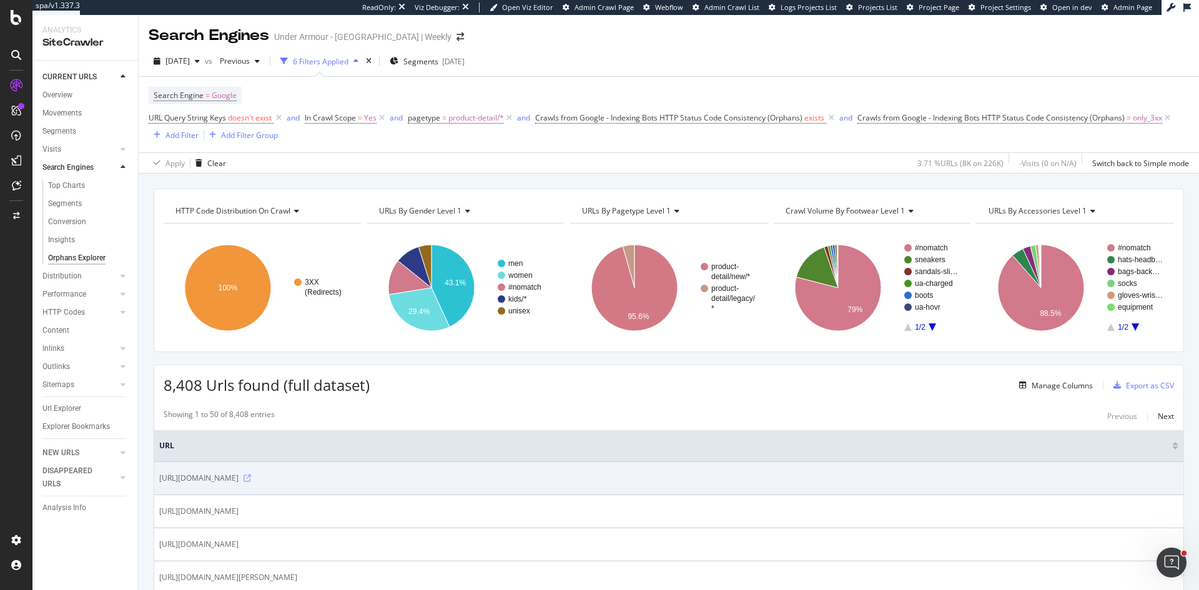
click at [251, 478] on icon at bounding box center [247, 478] width 7 height 7
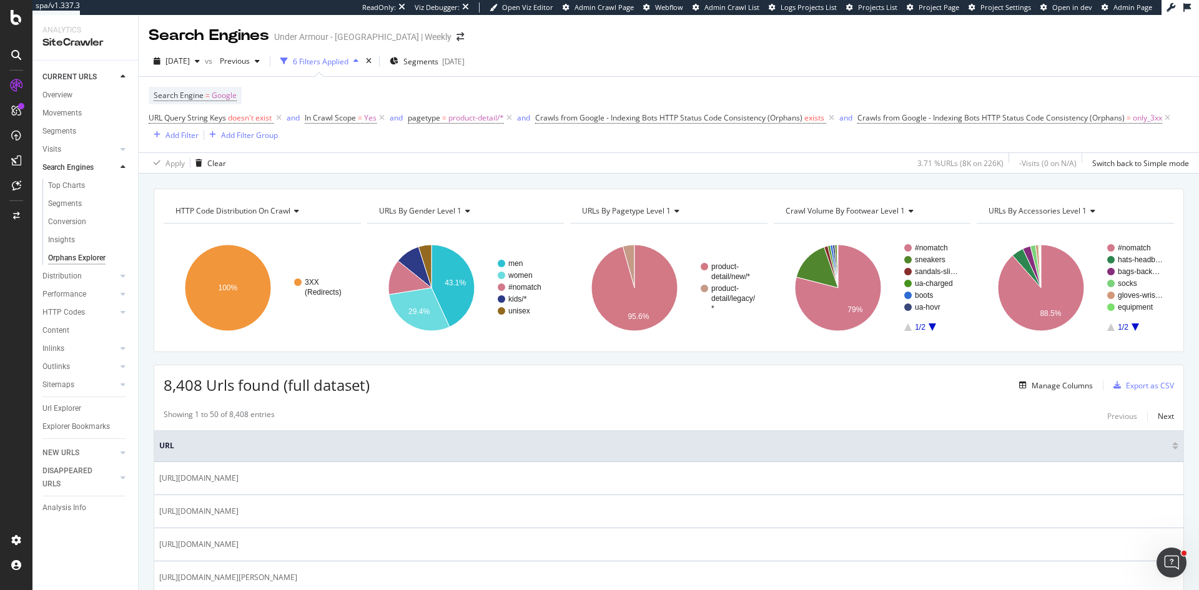
click at [294, 210] on icon at bounding box center [294, 210] width 9 height 7
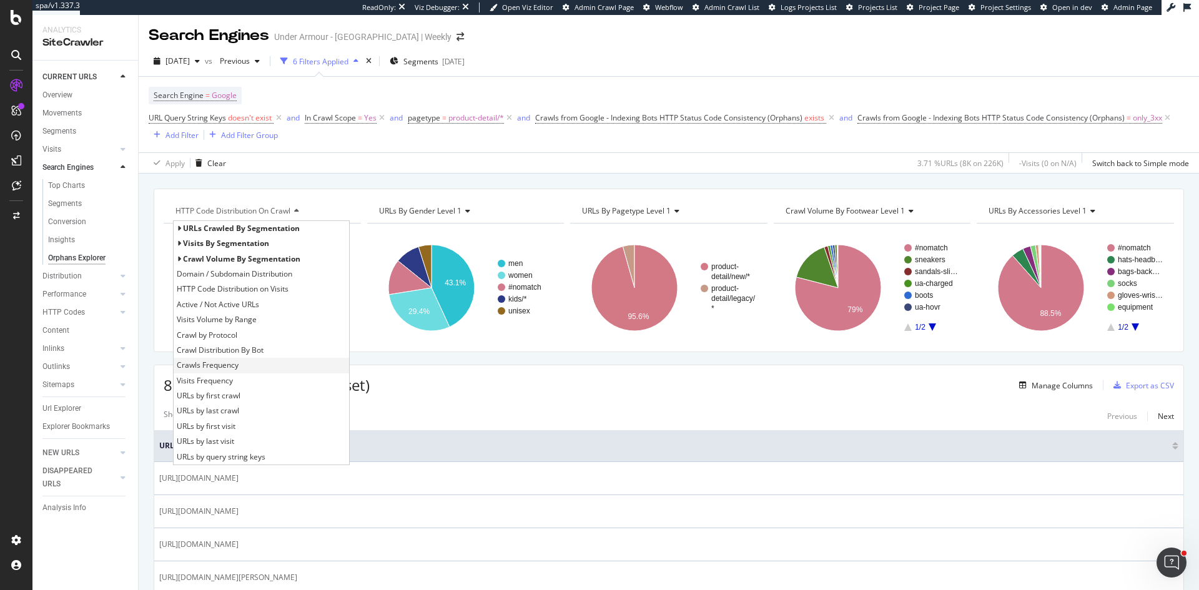
click at [237, 367] on span "Crawls Frequency" at bounding box center [208, 365] width 62 height 12
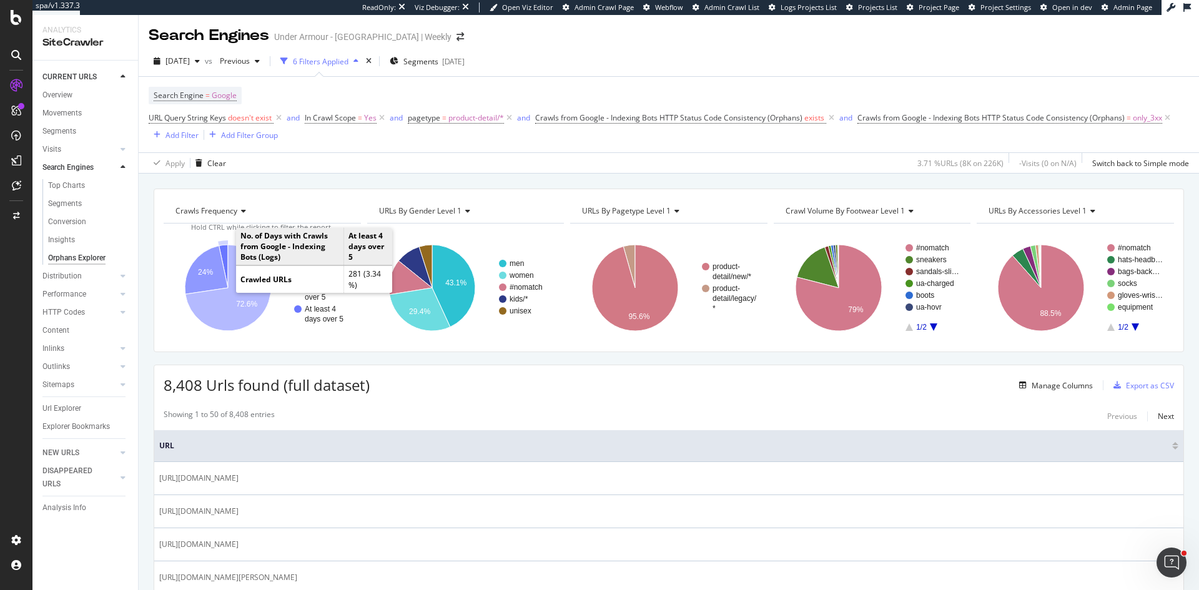
click at [225, 255] on icon "A chart." at bounding box center [223, 266] width 9 height 43
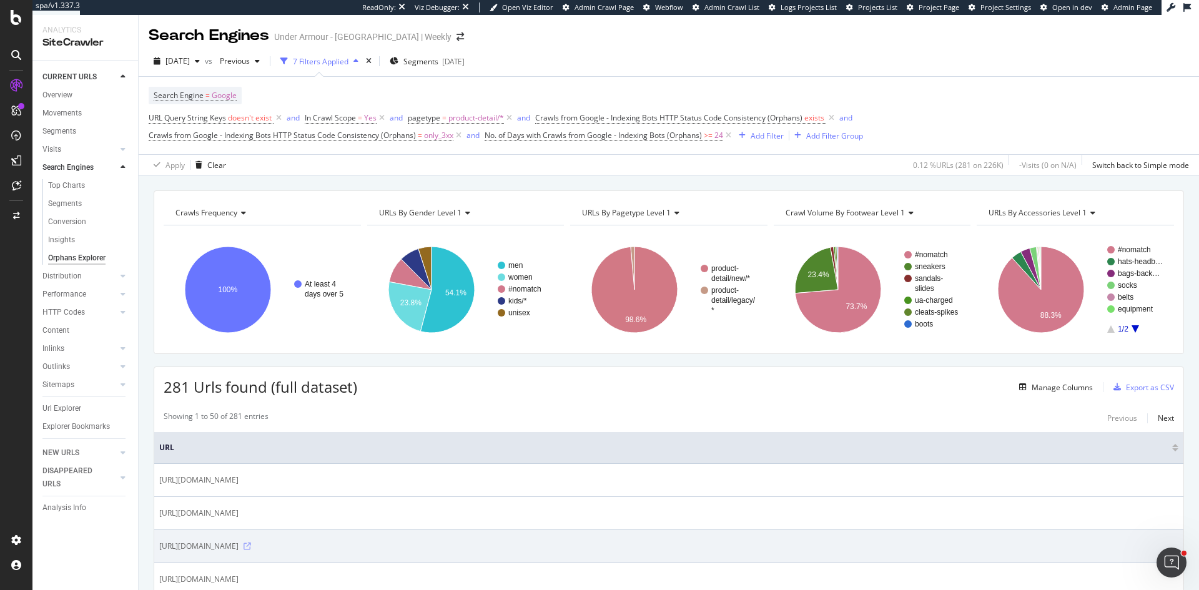
click at [251, 545] on icon at bounding box center [247, 546] width 7 height 7
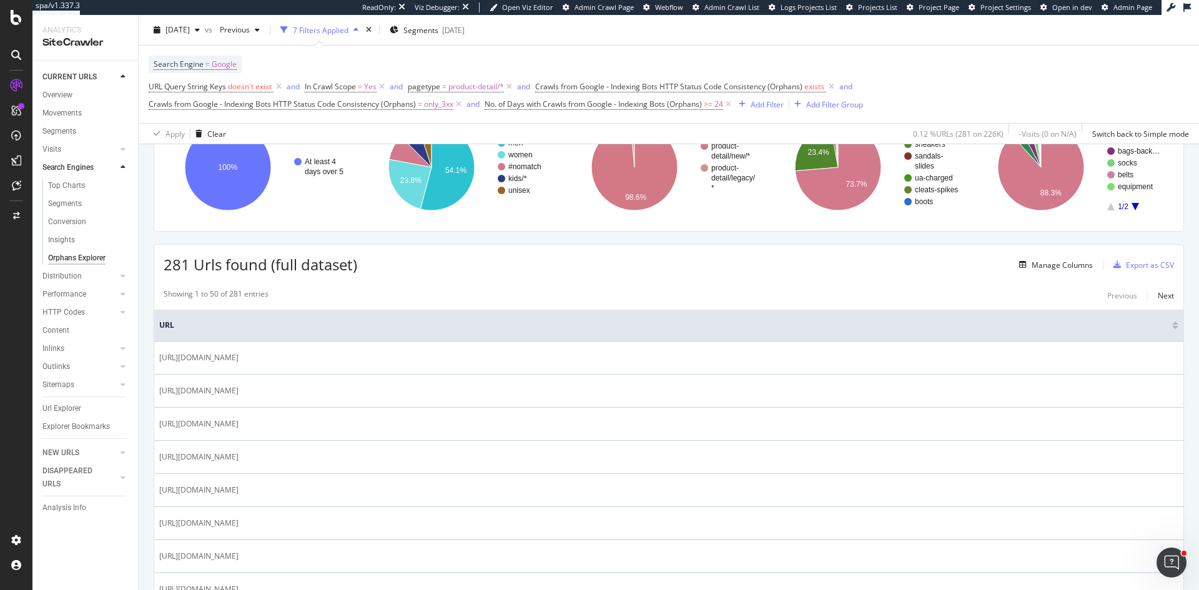
scroll to position [125, 0]
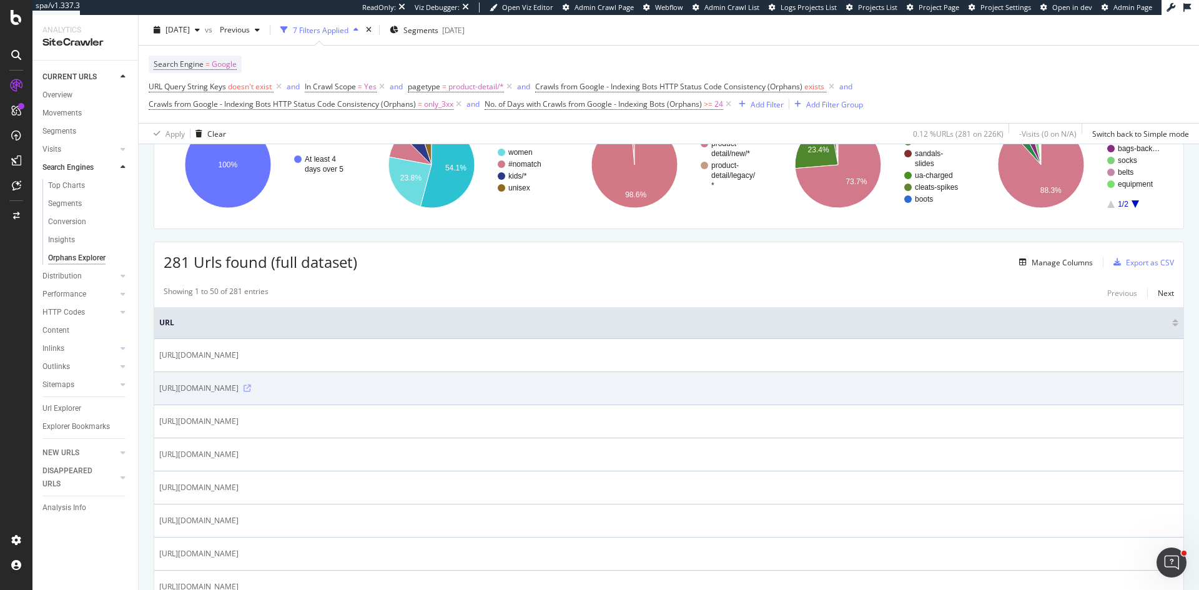
click at [251, 386] on icon at bounding box center [247, 388] width 7 height 7
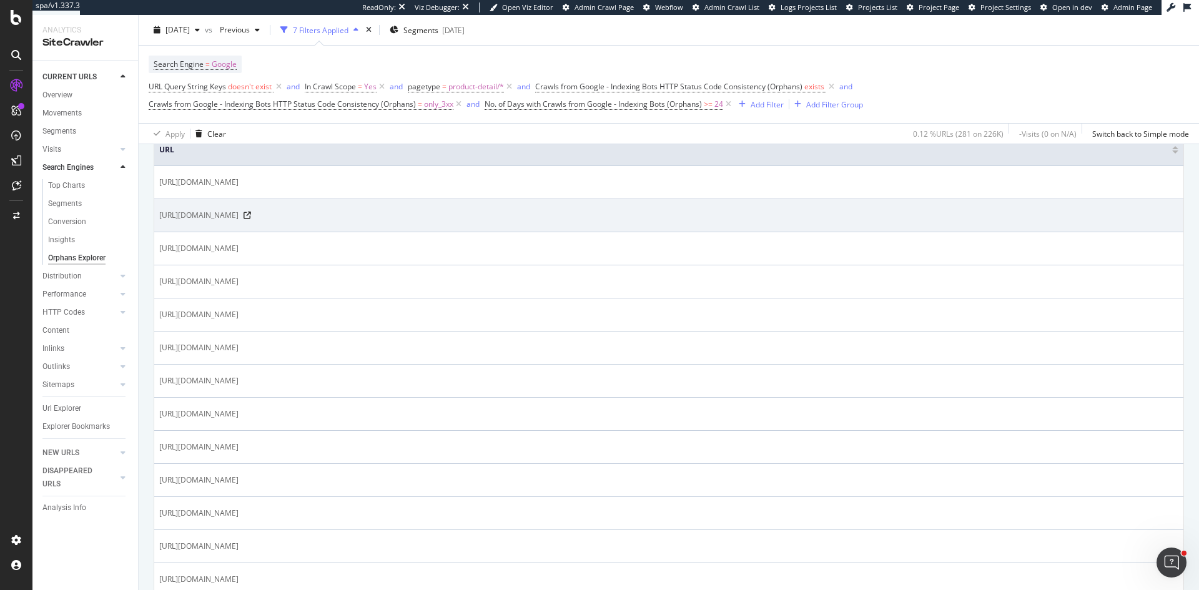
scroll to position [375, 0]
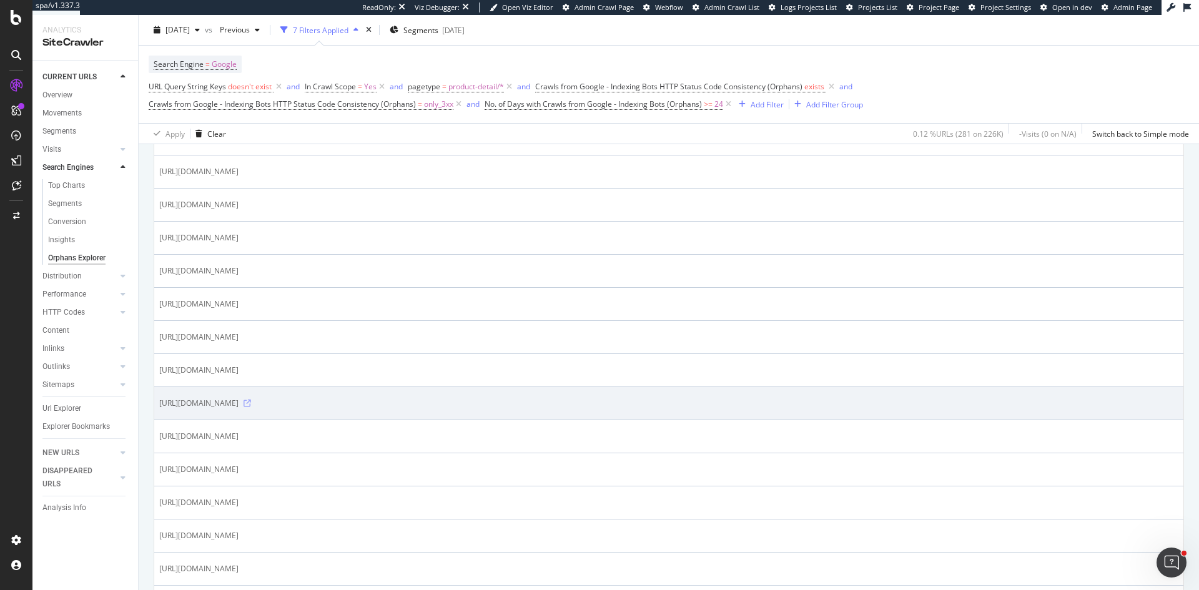
click at [251, 404] on icon at bounding box center [247, 403] width 7 height 7
click at [251, 405] on icon at bounding box center [247, 403] width 7 height 7
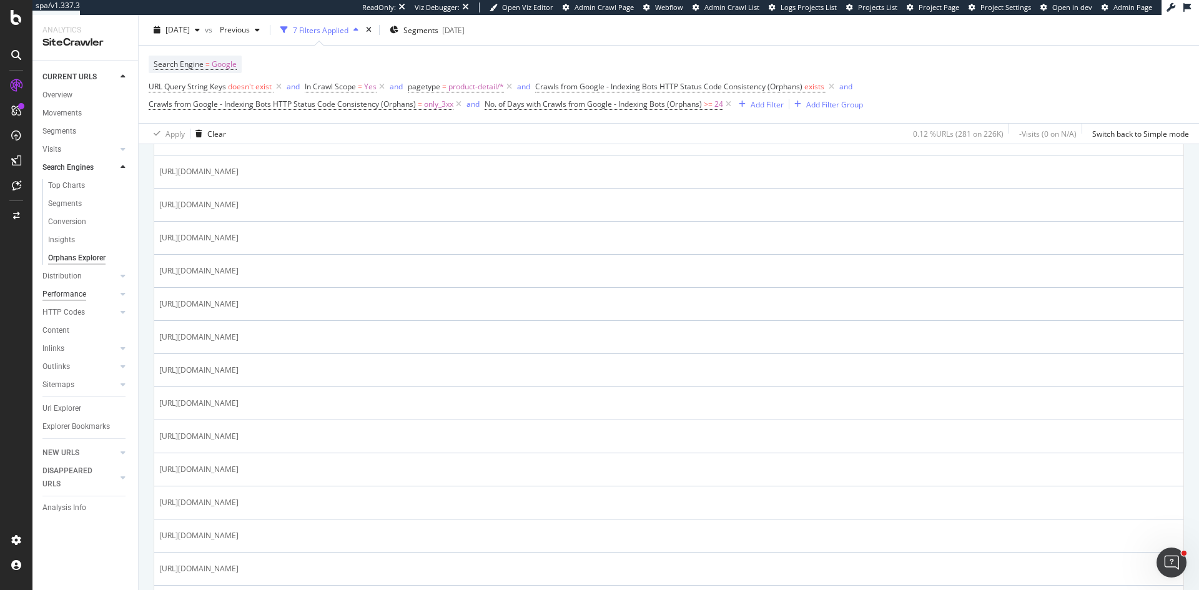
click at [70, 291] on div "Performance" at bounding box center [64, 294] width 44 height 13
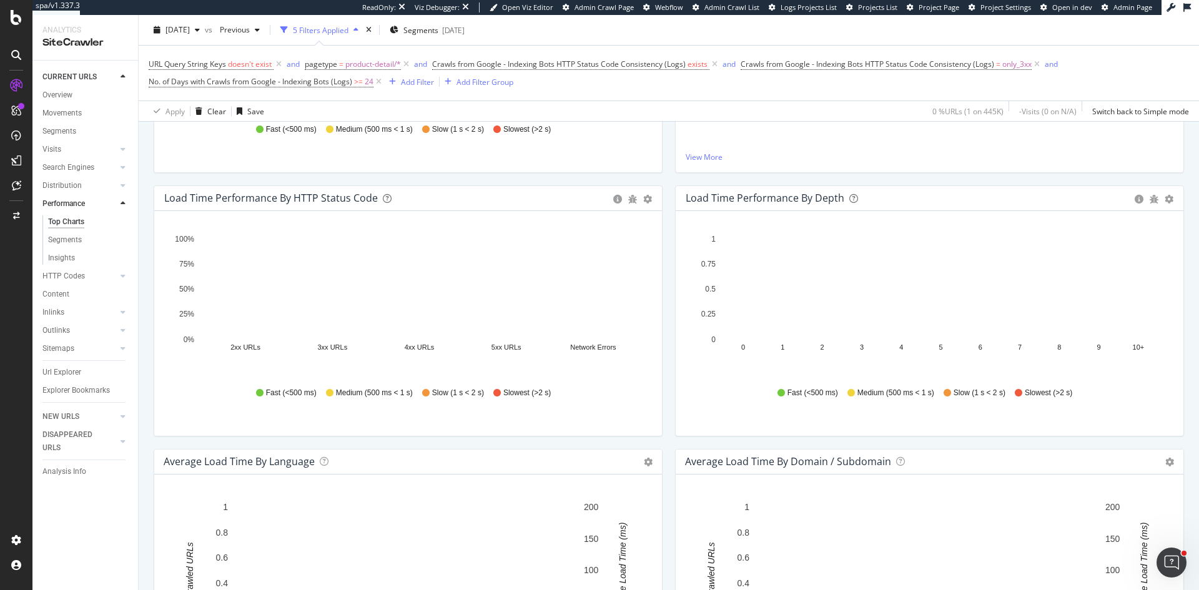
scroll to position [375, 0]
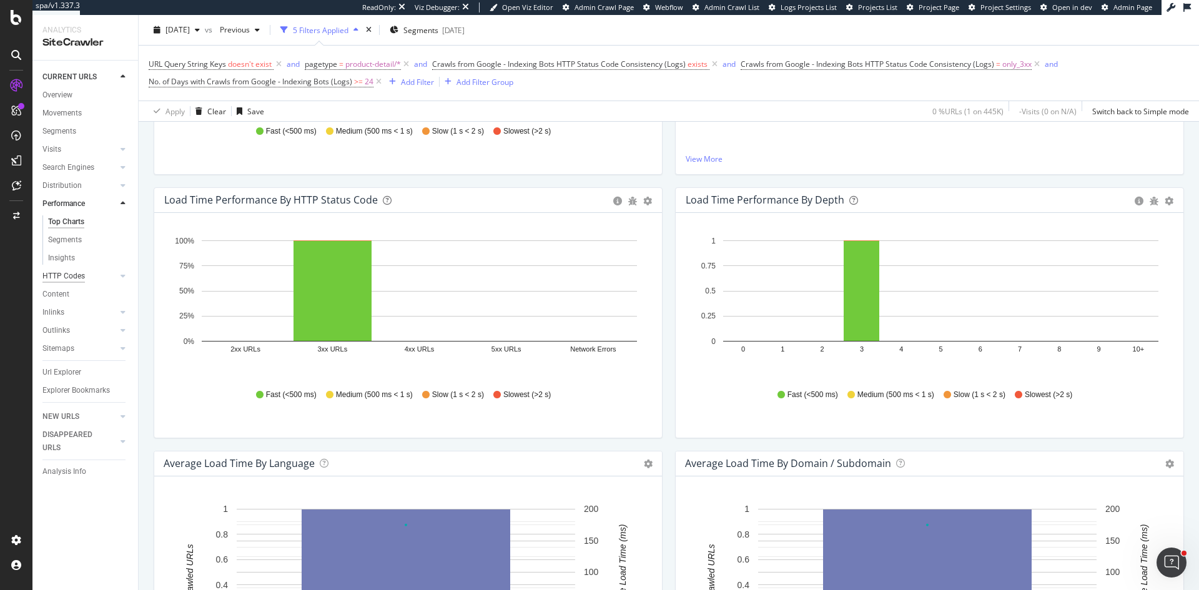
click at [76, 274] on div "HTTP Codes" at bounding box center [63, 276] width 42 height 13
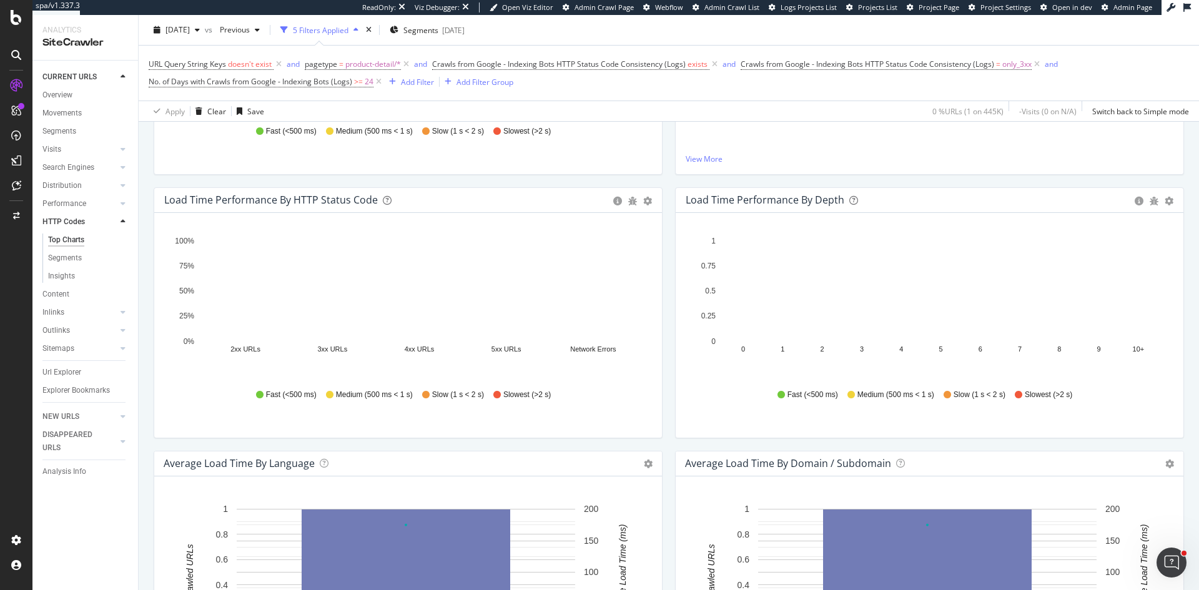
scroll to position [240, 0]
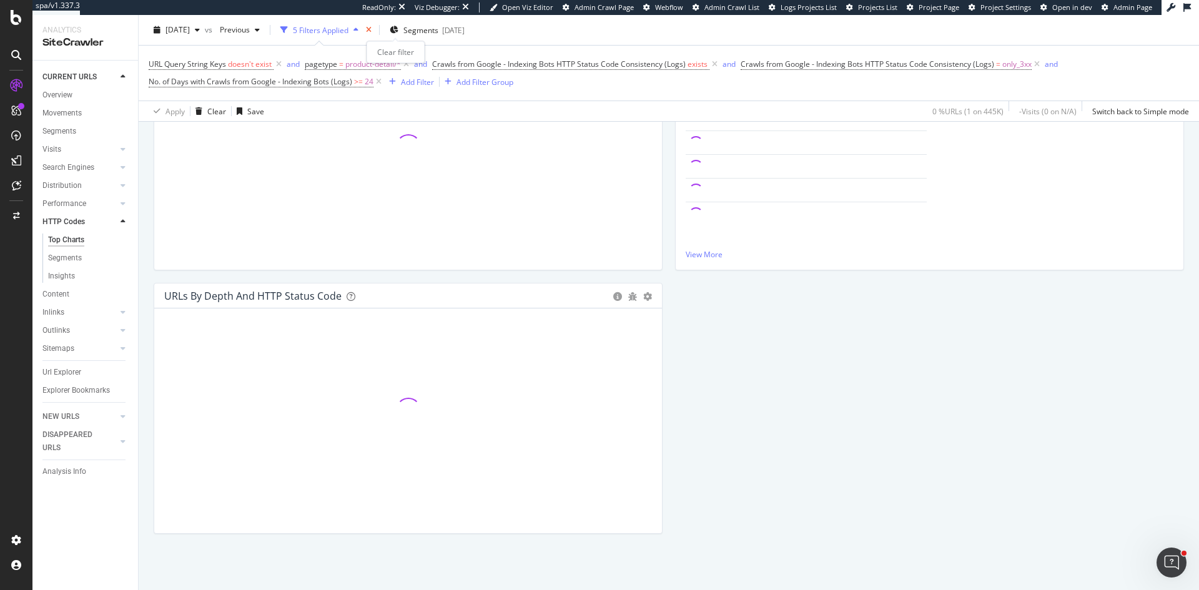
click at [372, 28] on icon "times" at bounding box center [369, 29] width 6 height 7
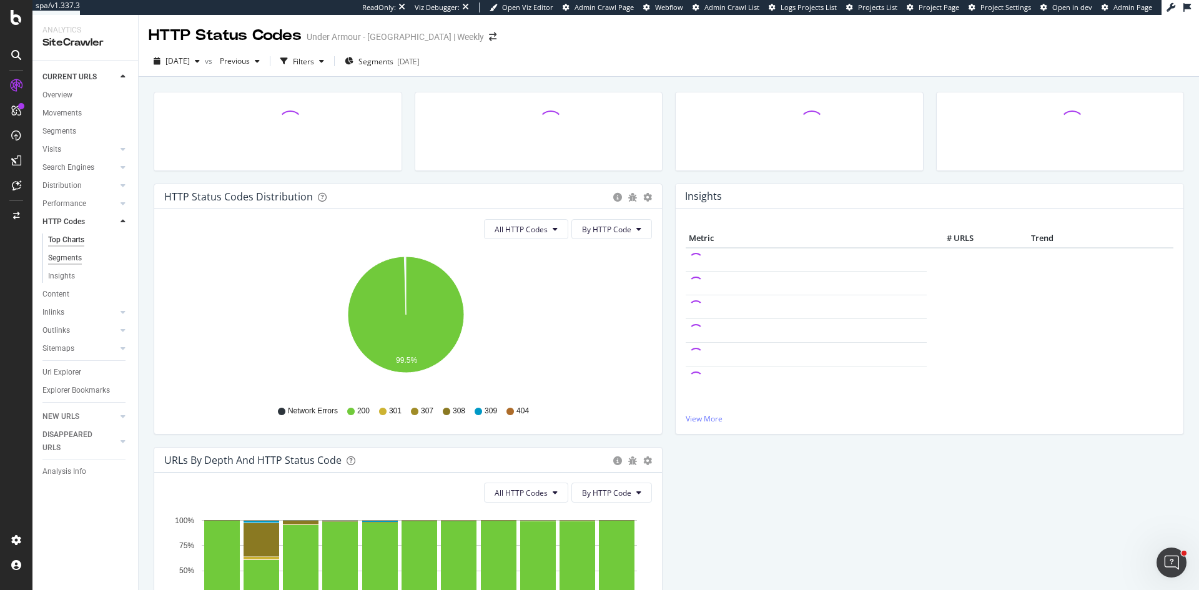
click at [72, 257] on div "Segments" at bounding box center [65, 258] width 34 height 13
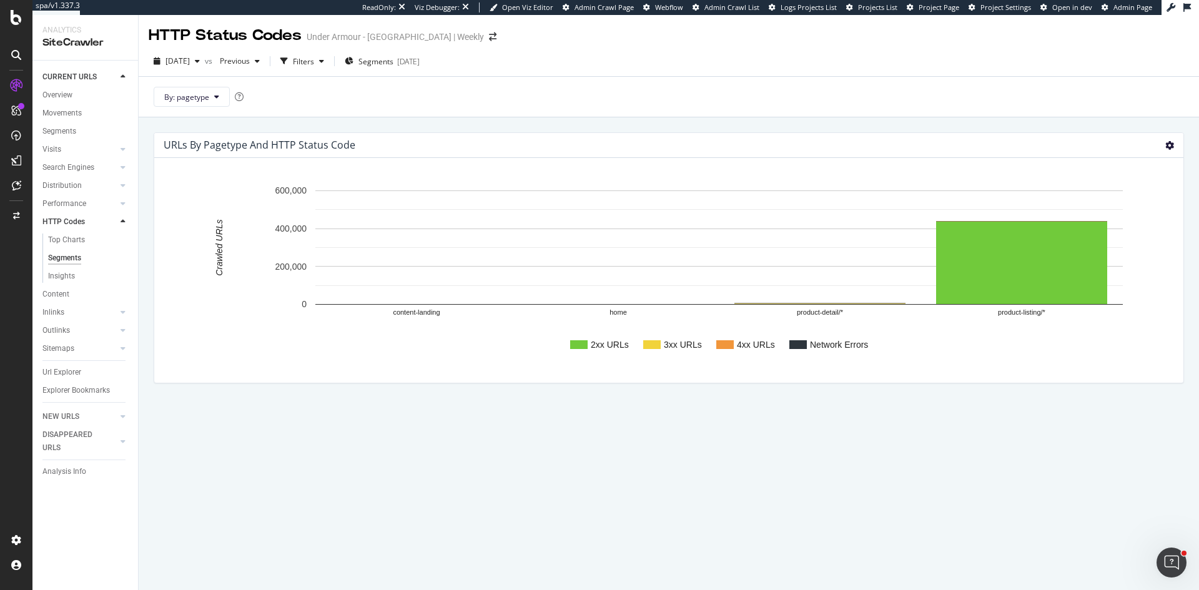
click at [1167, 142] on icon at bounding box center [1169, 145] width 9 height 9
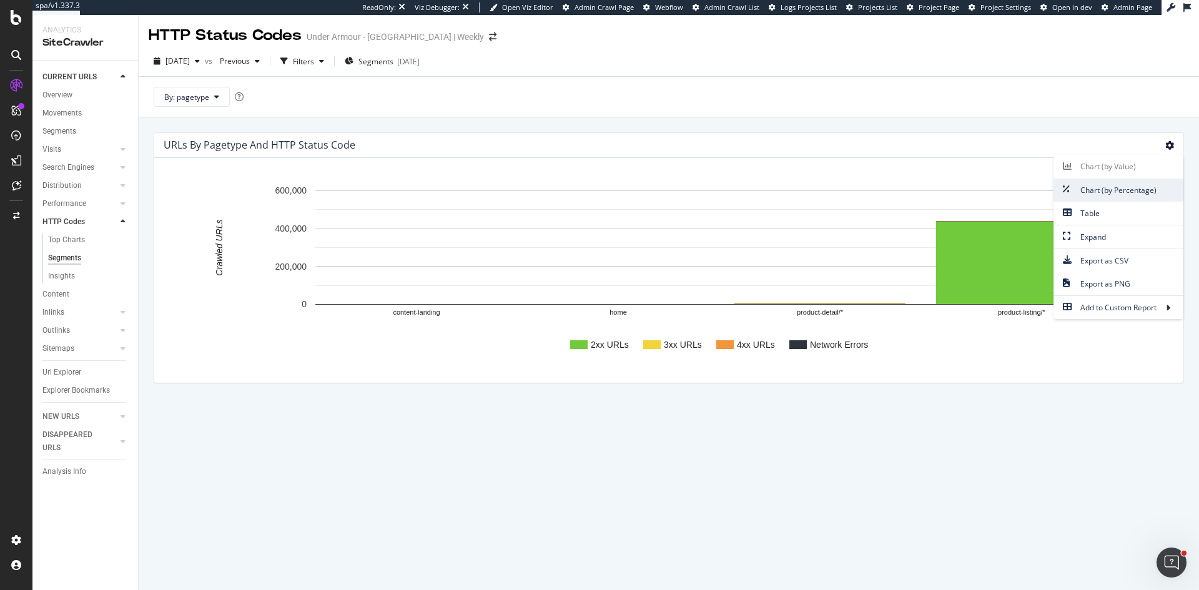
click at [1144, 186] on span "Chart (by Percentage)" at bounding box center [1119, 190] width 130 height 17
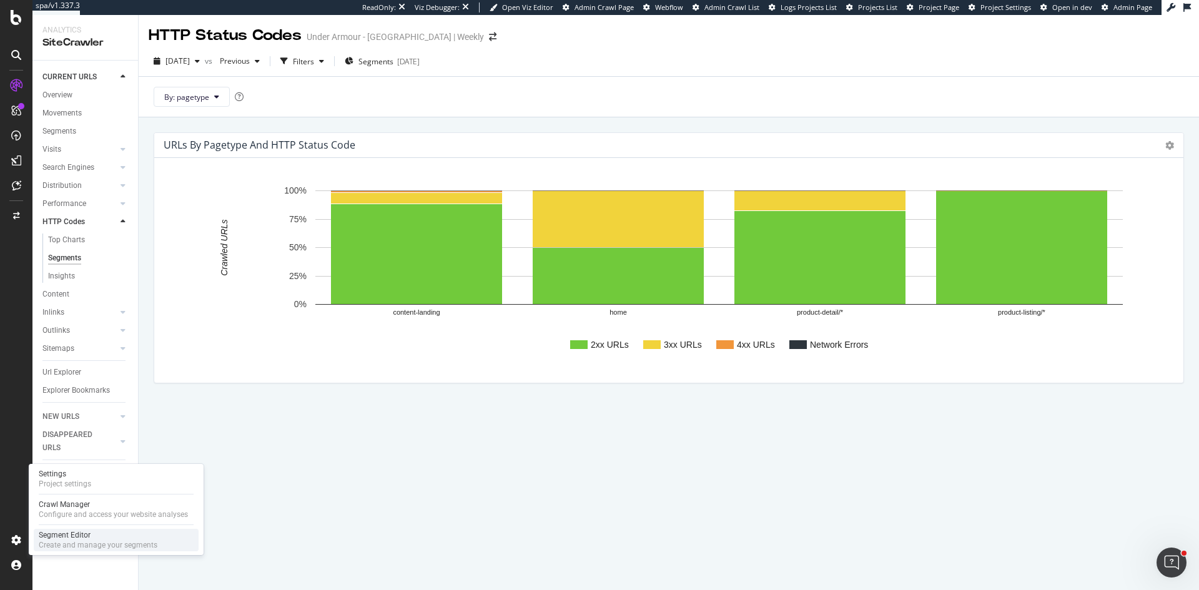
click at [84, 547] on div "Create and manage your segments" at bounding box center [98, 545] width 119 height 10
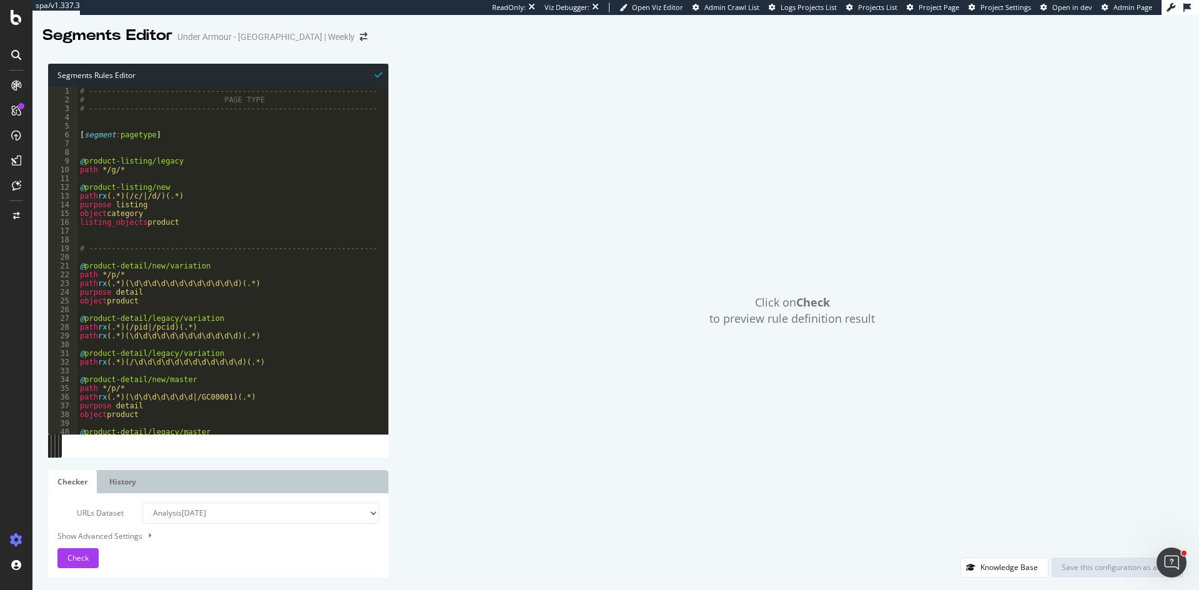
click at [569, 86] on div "Click on Check to preview rule definition result" at bounding box center [792, 311] width 783 height 494
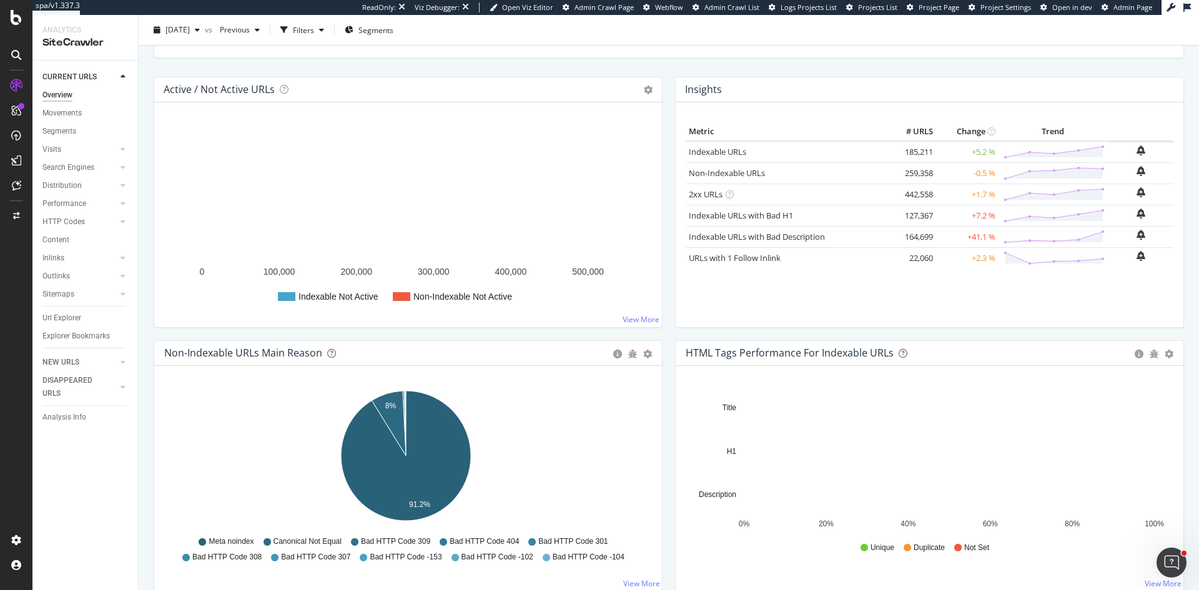
scroll to position [187, 0]
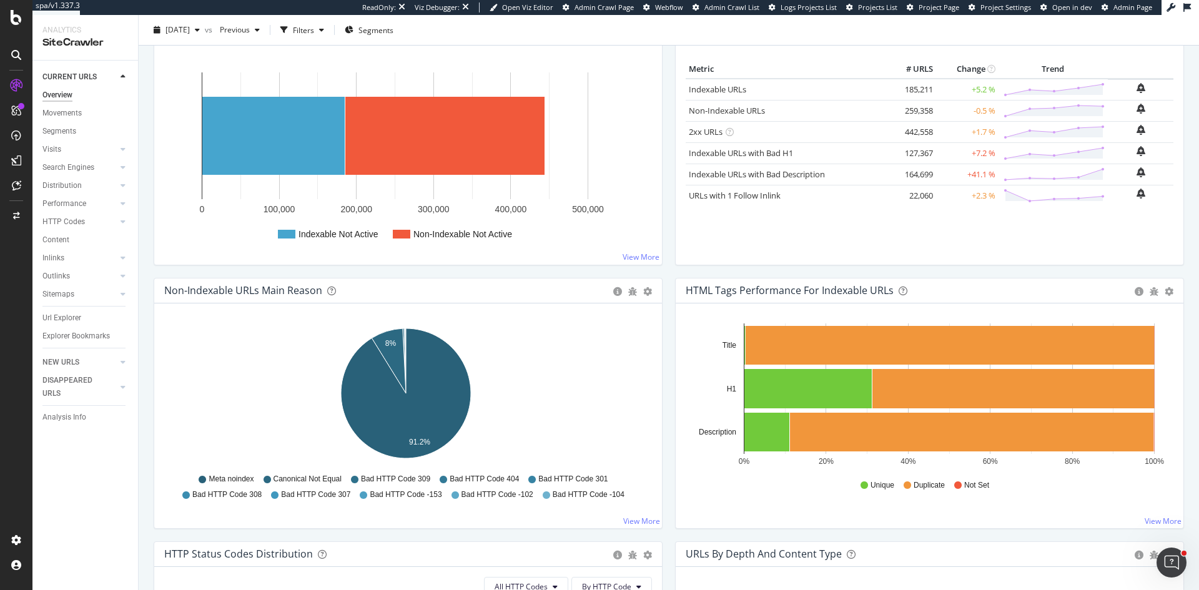
drag, startPoint x: 72, startPoint y: 187, endPoint x: 65, endPoint y: 250, distance: 62.9
click at [72, 187] on div "Distribution" at bounding box center [61, 185] width 39 height 13
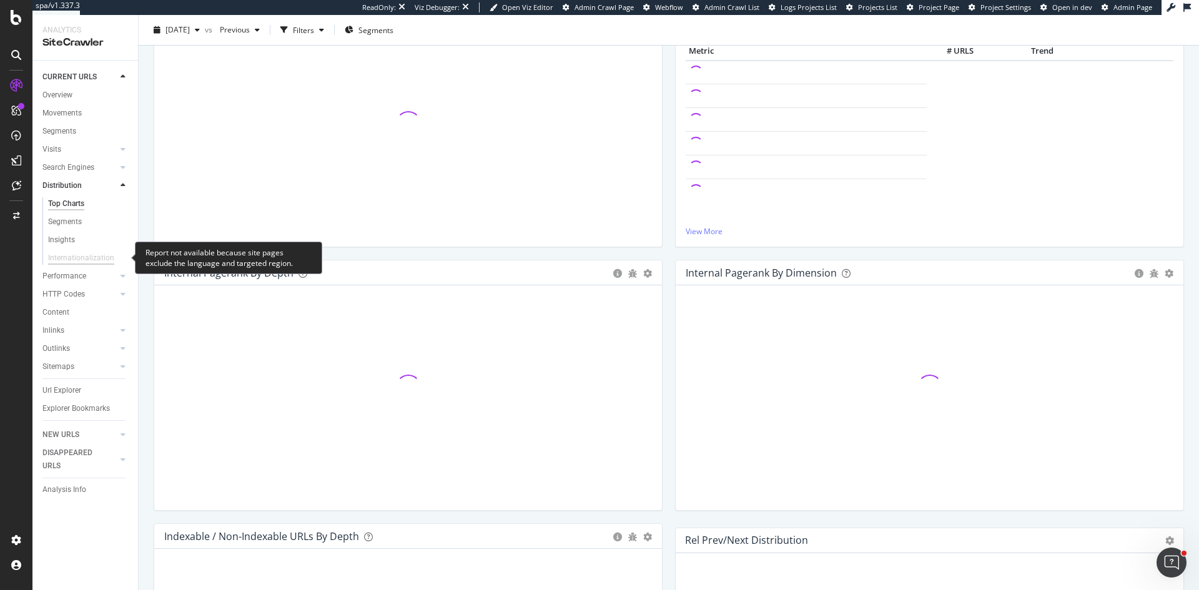
scroll to position [187, 0]
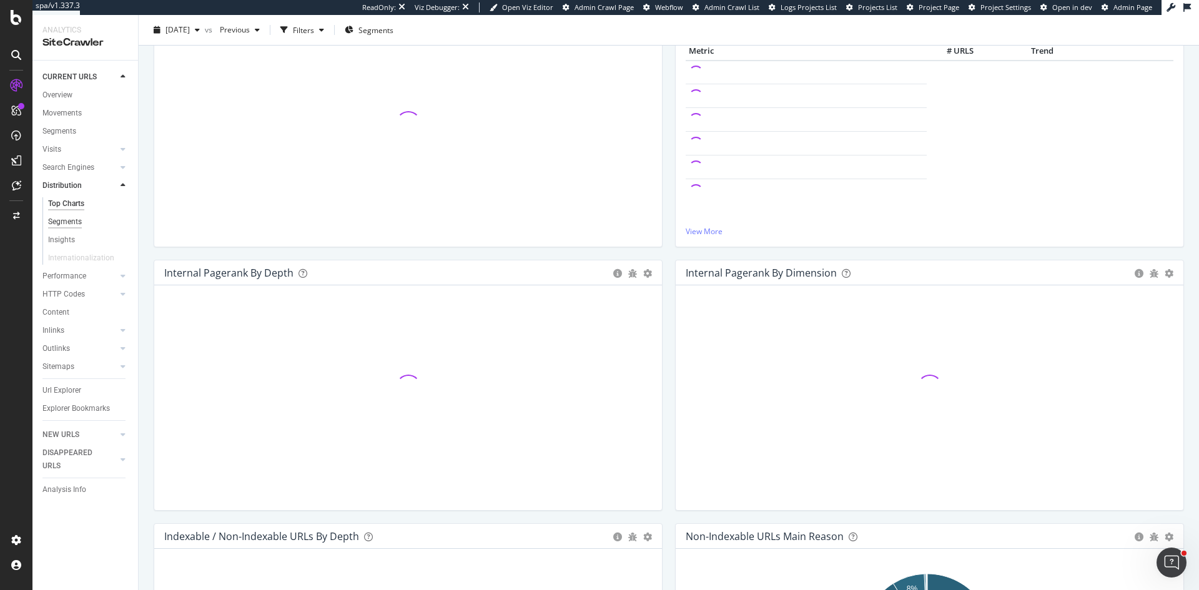
click at [74, 221] on div "Segments" at bounding box center [65, 221] width 34 height 13
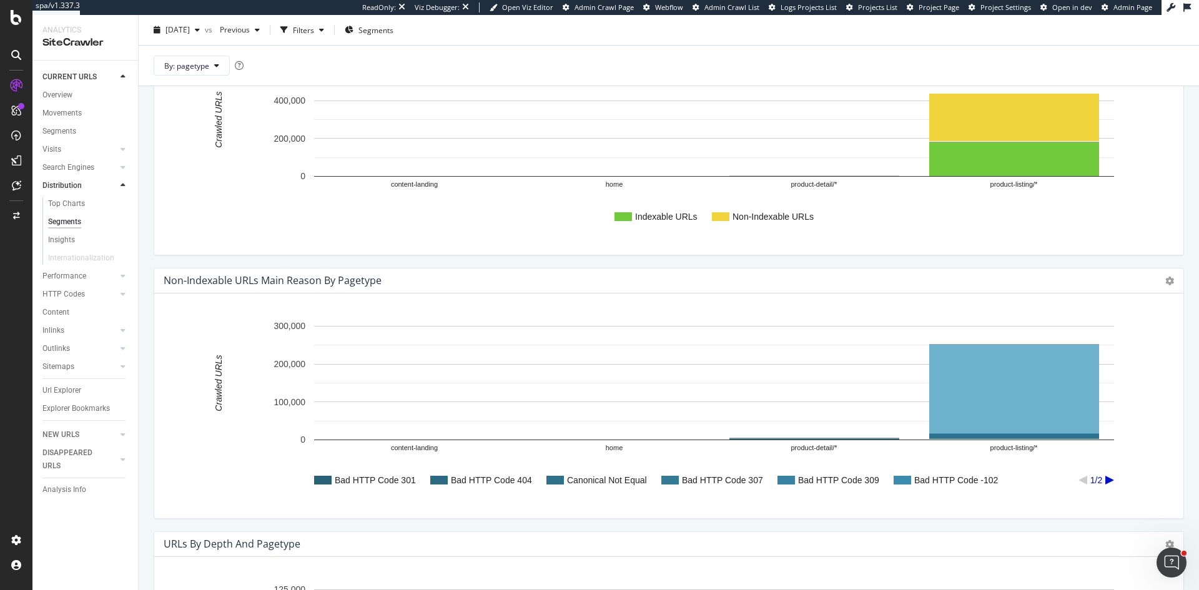
scroll to position [408, 0]
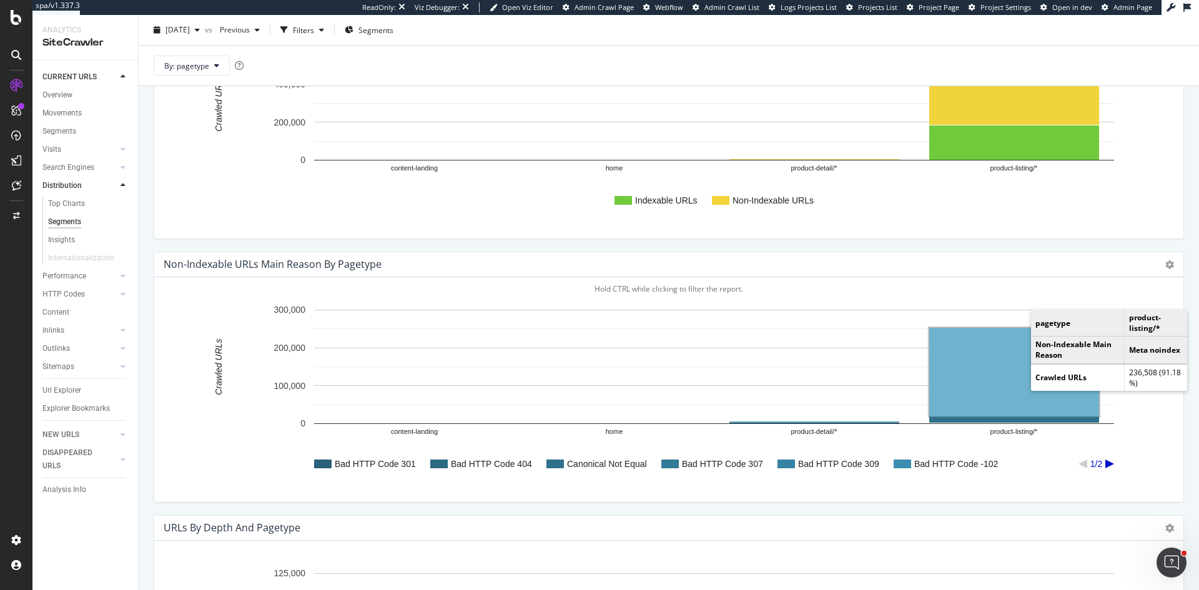
click at [1017, 360] on rect "A chart." at bounding box center [1014, 372] width 170 height 89
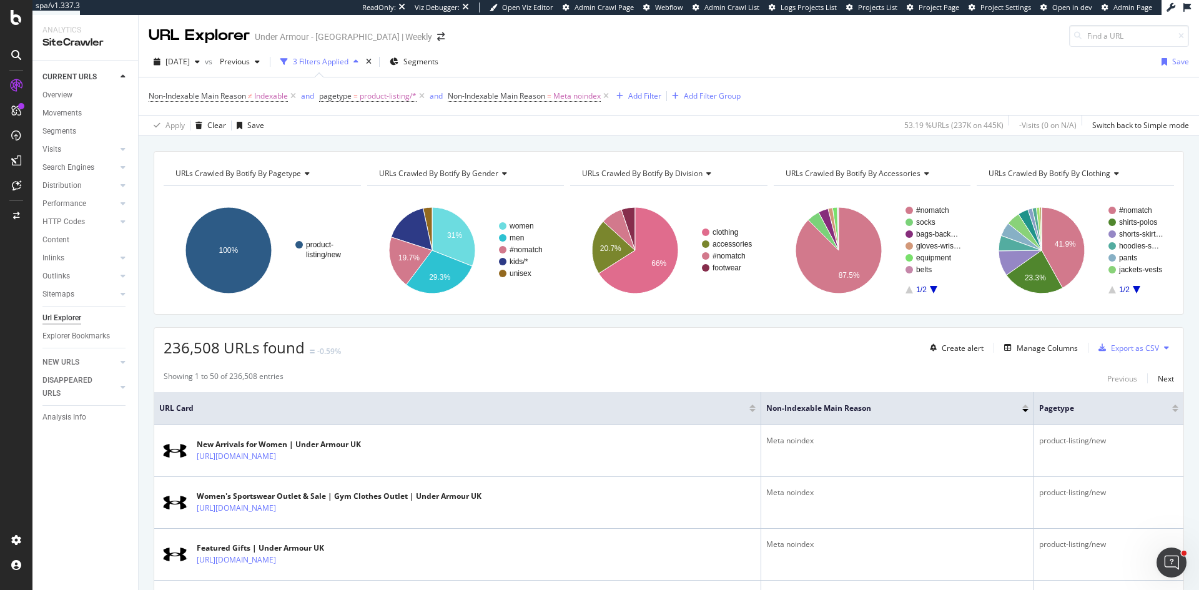
click at [291, 179] on div "URLs Crawled By Botify By pagetype" at bounding box center [261, 174] width 177 height 20
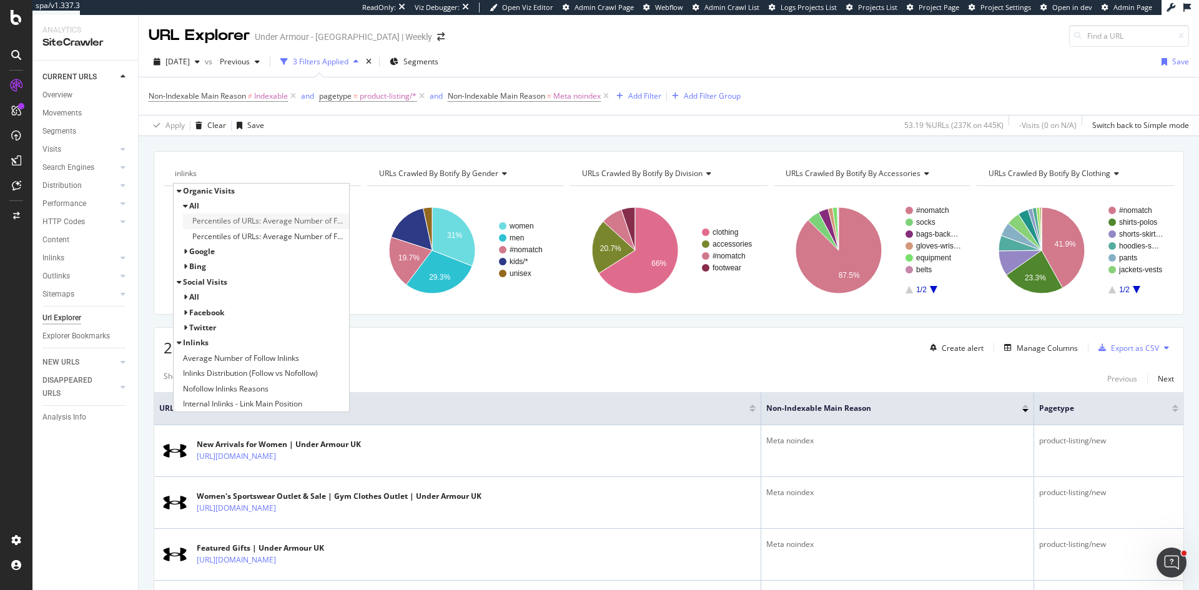
type input "inlinks"
click at [233, 223] on span "Percentiles of URLs: Average Number of Follow Inlinks vs Visits Performance" at bounding box center [269, 221] width 154 height 12
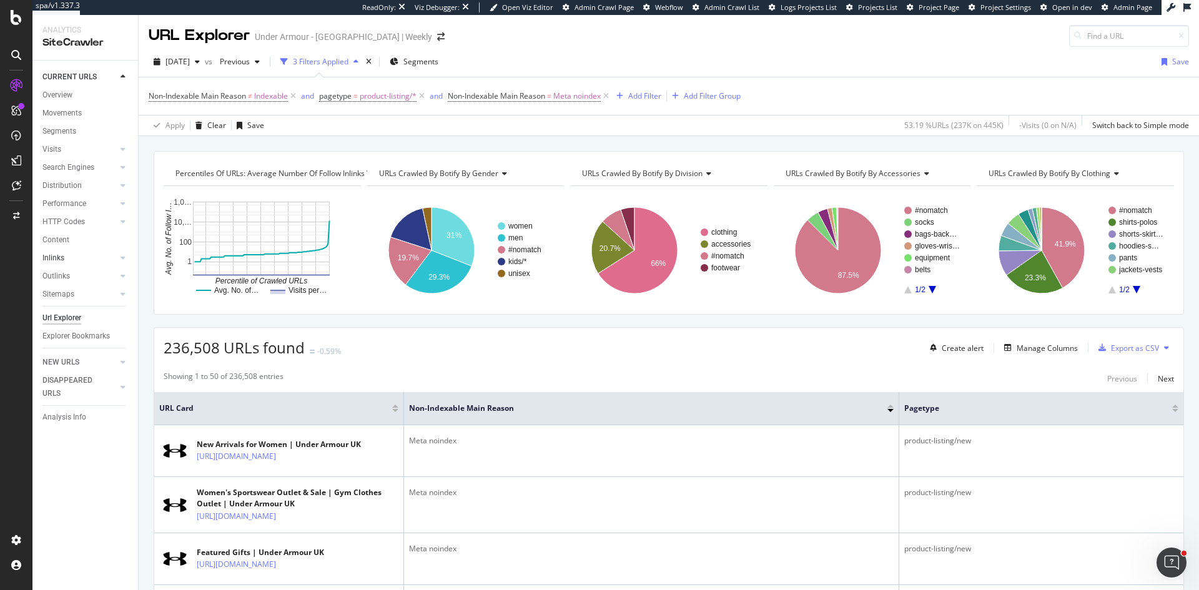
click at [66, 255] on link "Inlinks" at bounding box center [79, 258] width 74 height 13
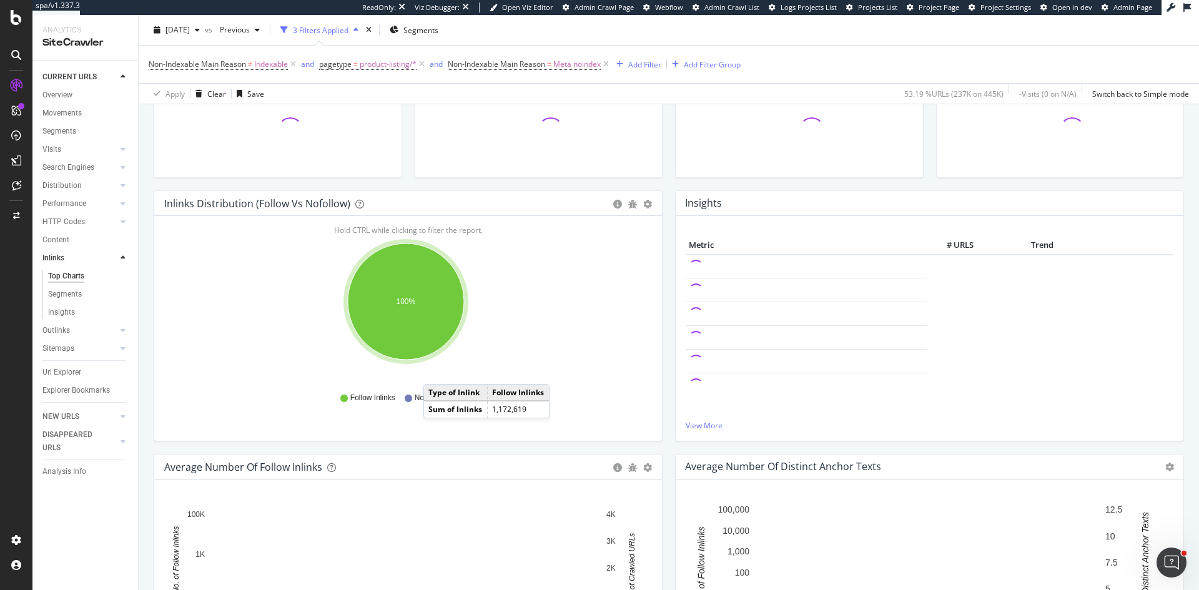
scroll to position [125, 0]
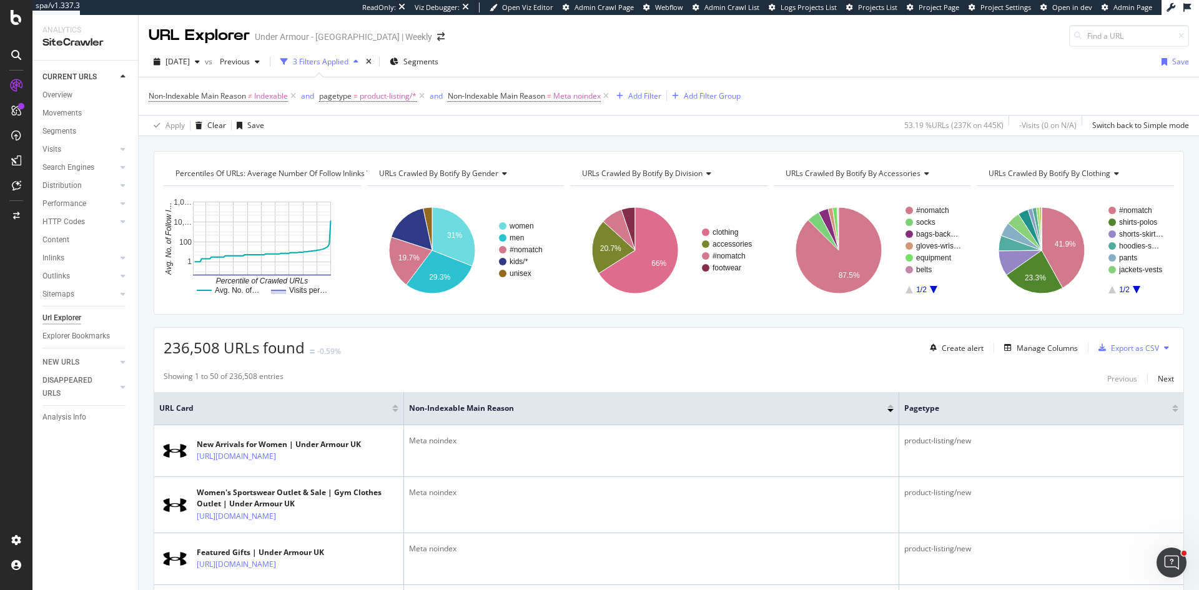
click at [254, 171] on span "Percentiles of URLs: Average Number of Follow Inlinks vs Visits Performance (or…" at bounding box center [334, 173] width 316 height 11
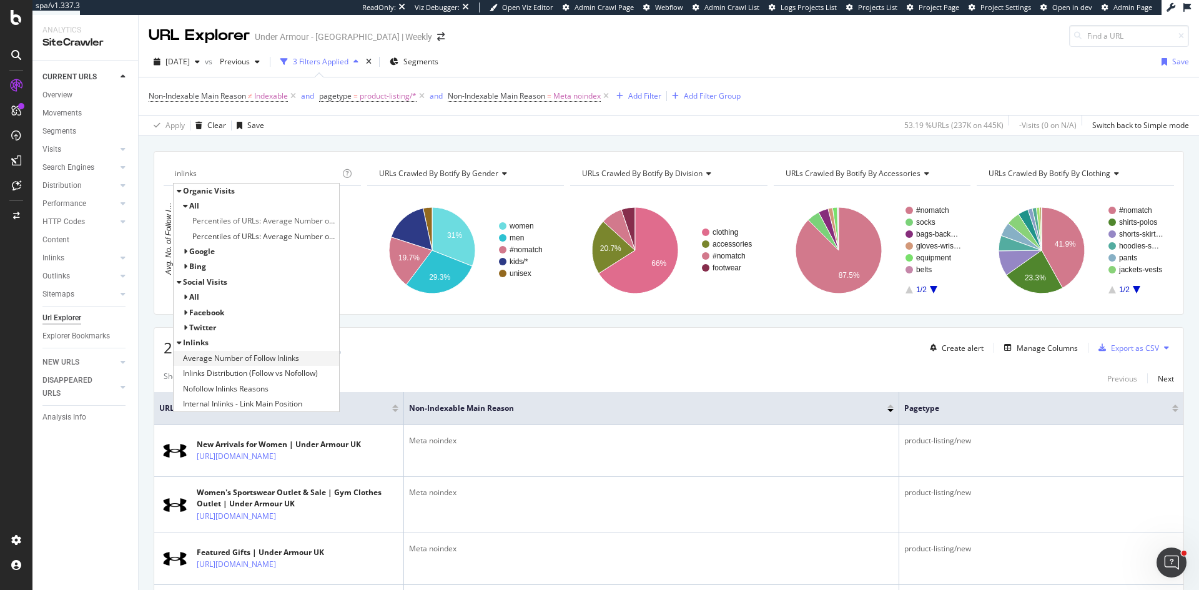
type input "inlinks"
click at [255, 357] on span "Average Number of Follow Inlinks" at bounding box center [241, 358] width 116 height 12
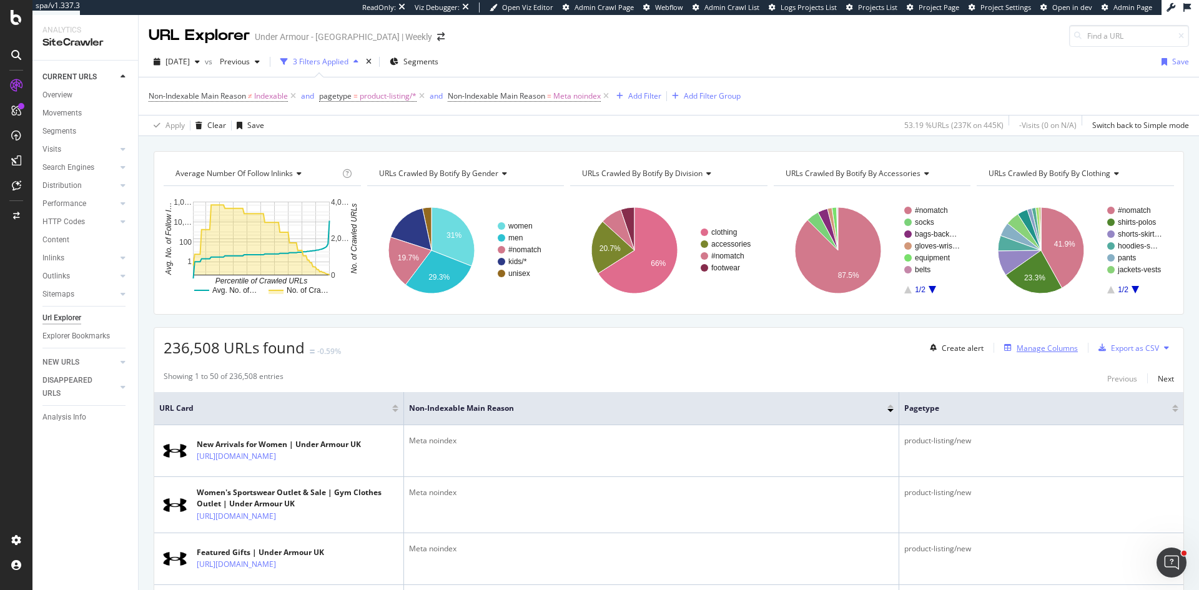
click at [1039, 349] on div "Manage Columns" at bounding box center [1047, 348] width 61 height 11
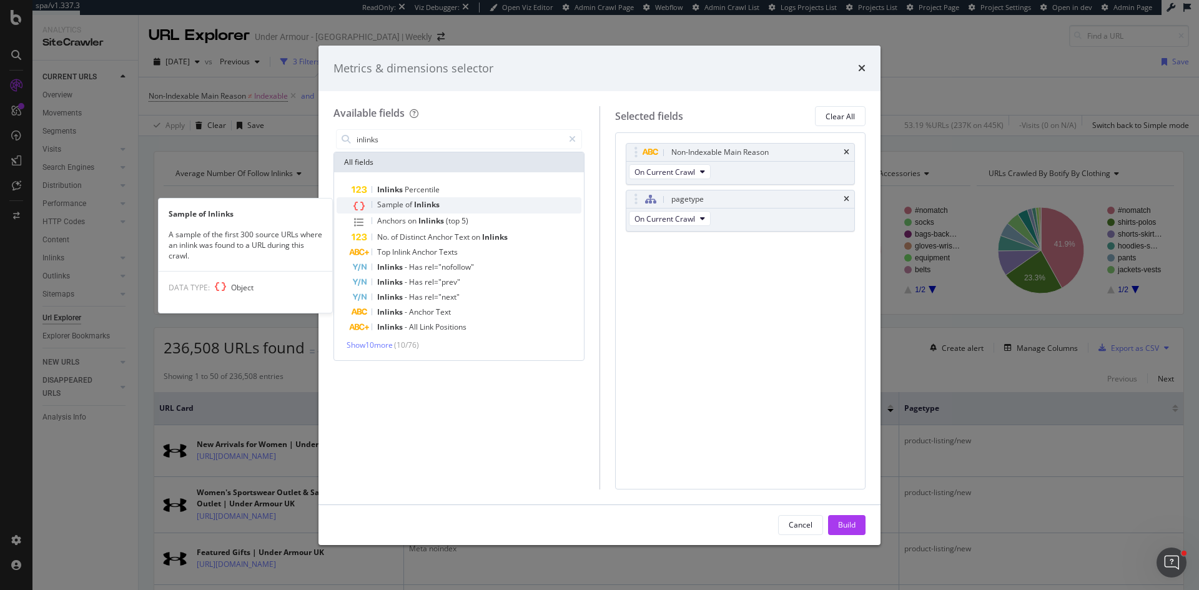
type input "inlinks"
click at [463, 204] on div "Sample of Inlinks" at bounding box center [467, 205] width 230 height 16
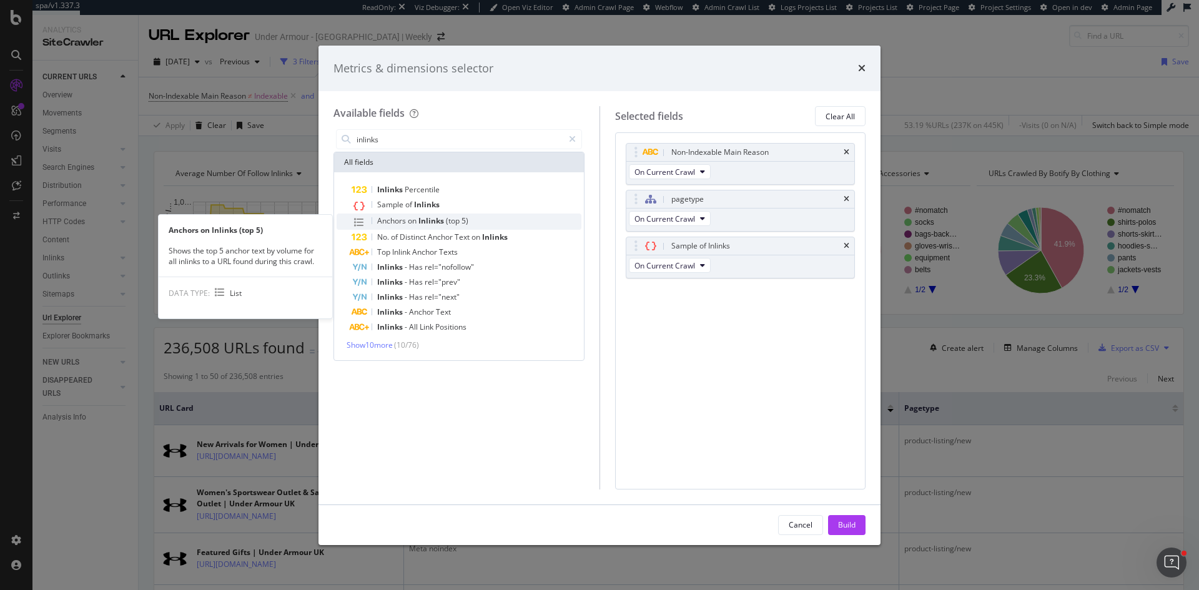
click at [468, 217] on div "Anchors on Inlinks (top 5)" at bounding box center [467, 222] width 230 height 16
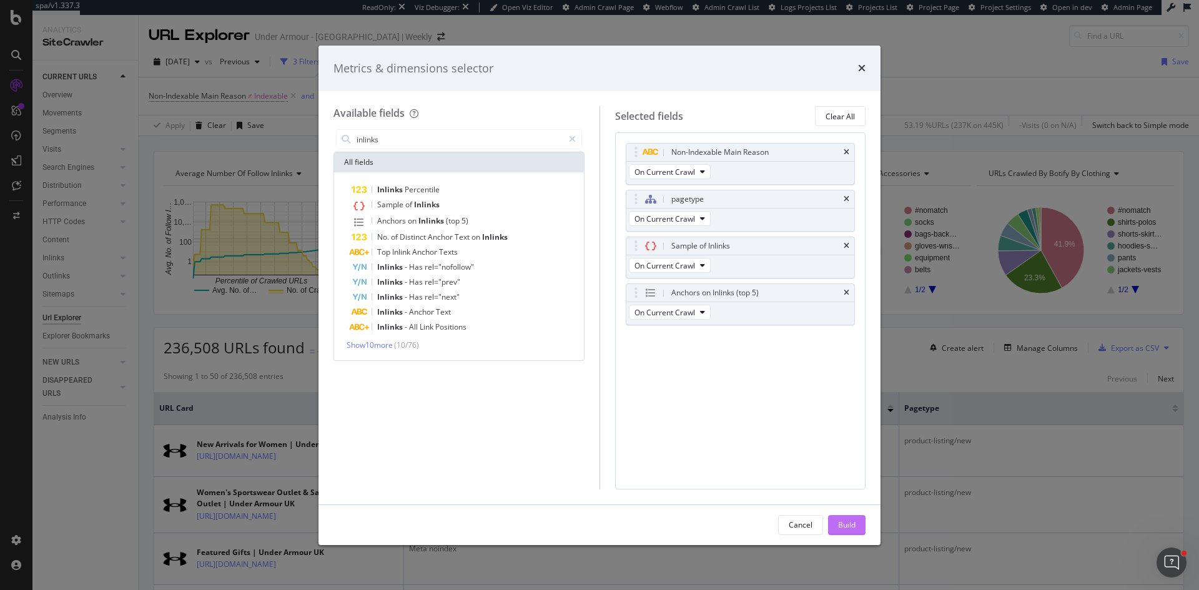
click at [848, 525] on div "Build" at bounding box center [846, 525] width 17 height 11
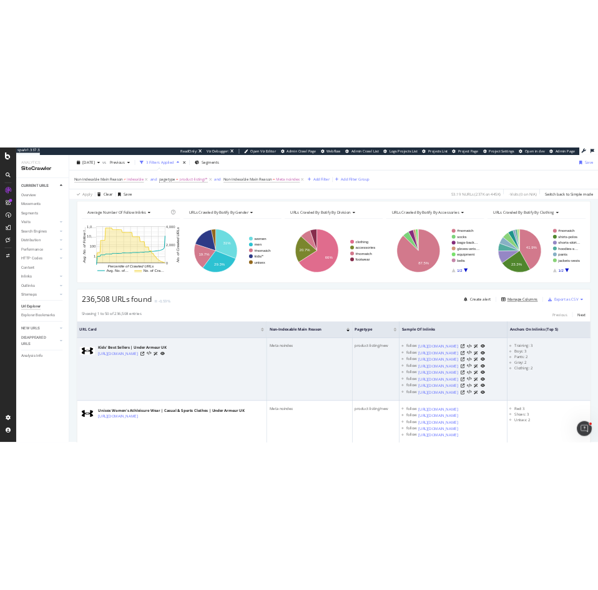
scroll to position [62, 0]
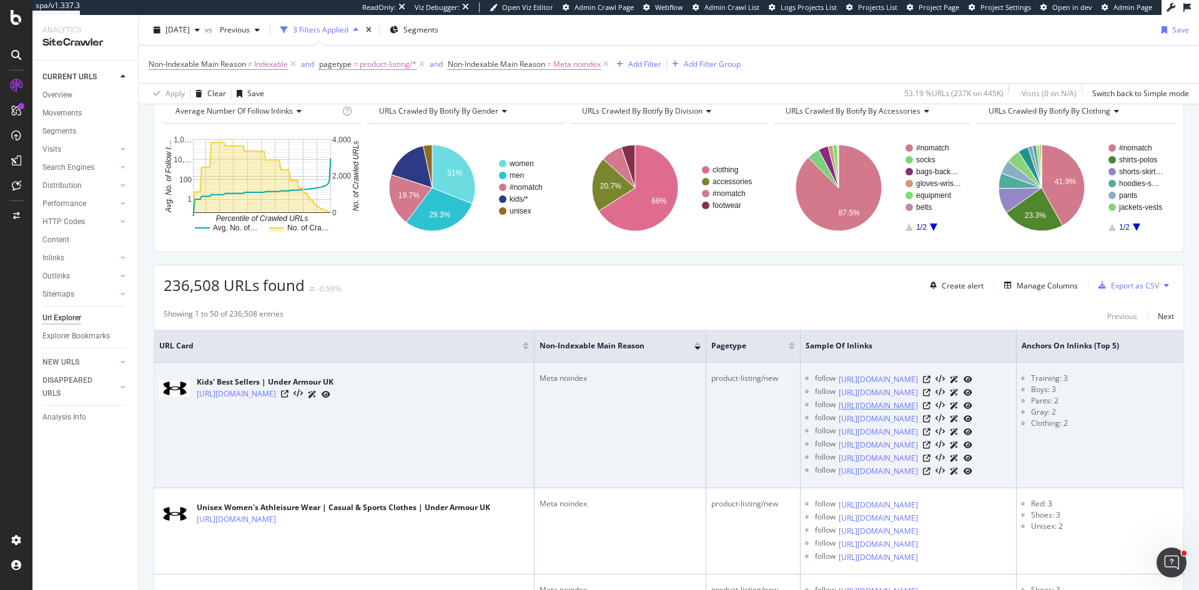
click at [918, 412] on link "https://www.underarmour.co.uk/en-gb/c/kids-best-sellers/gray-loose-training-pan…" at bounding box center [878, 406] width 79 height 12
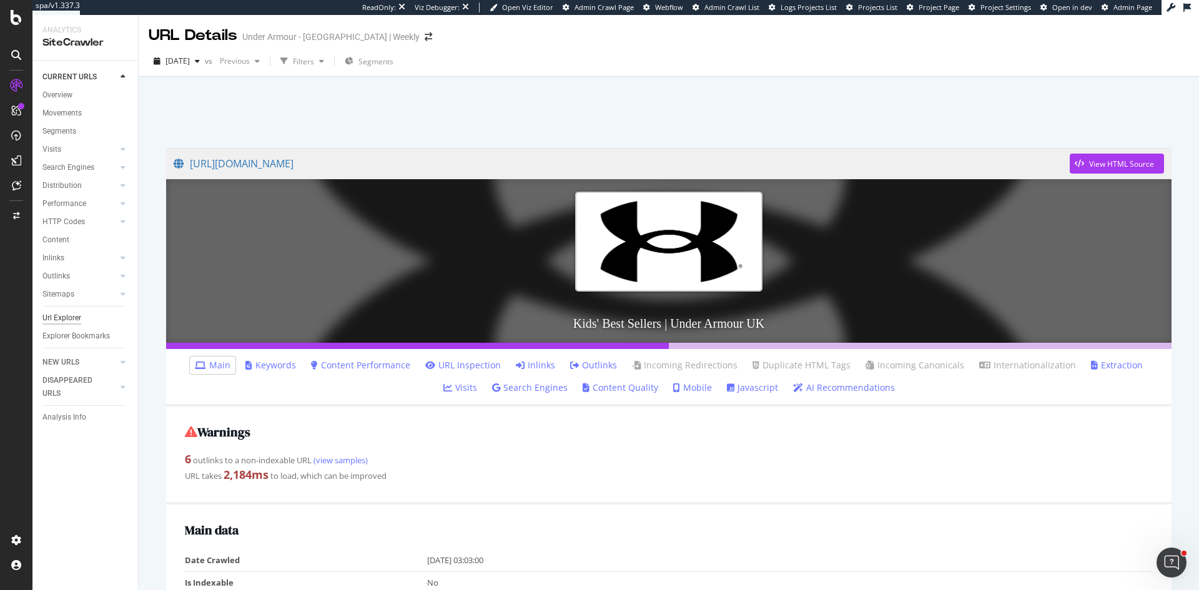
click at [70, 320] on div "Url Explorer" at bounding box center [61, 318] width 39 height 13
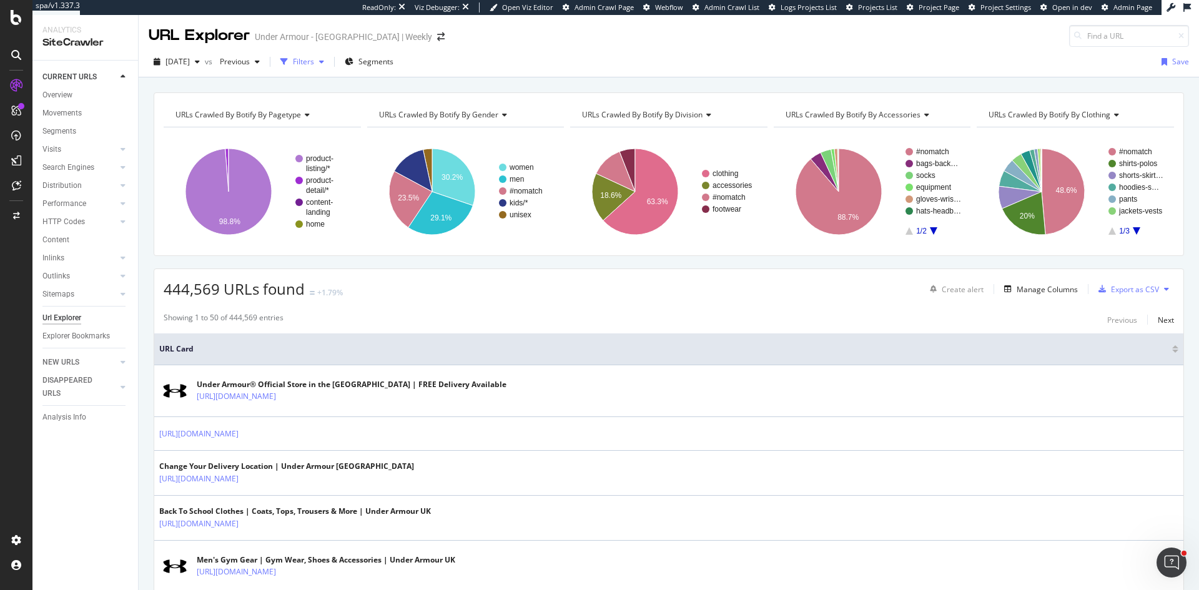
click at [314, 56] on div "Filters" at bounding box center [303, 61] width 21 height 11
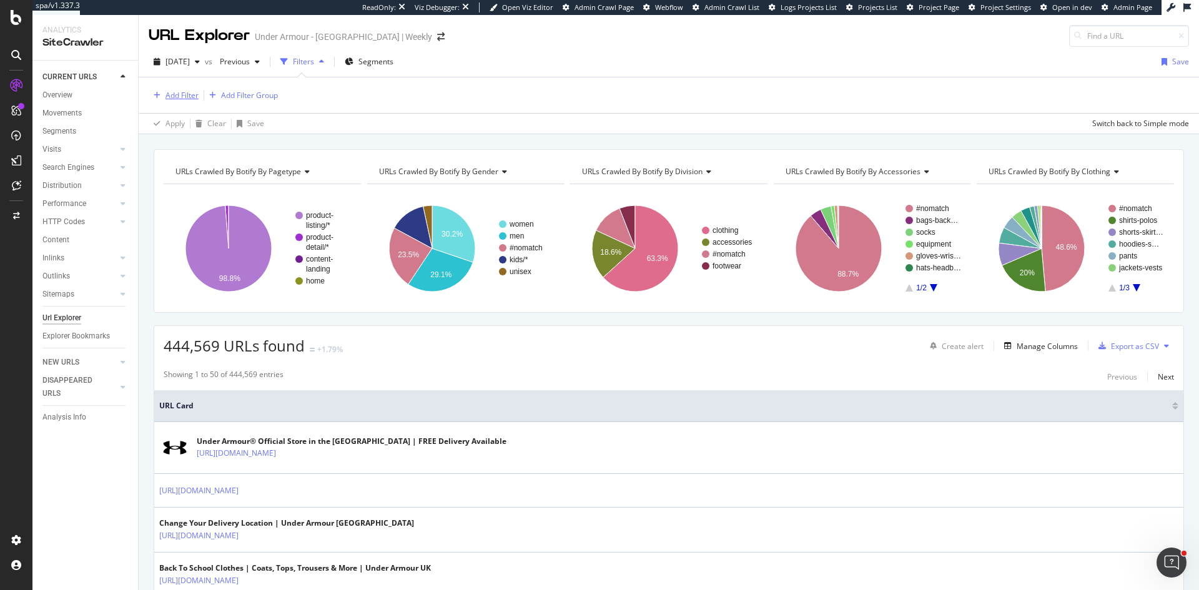
click at [190, 89] on div "Add Filter" at bounding box center [174, 96] width 50 height 14
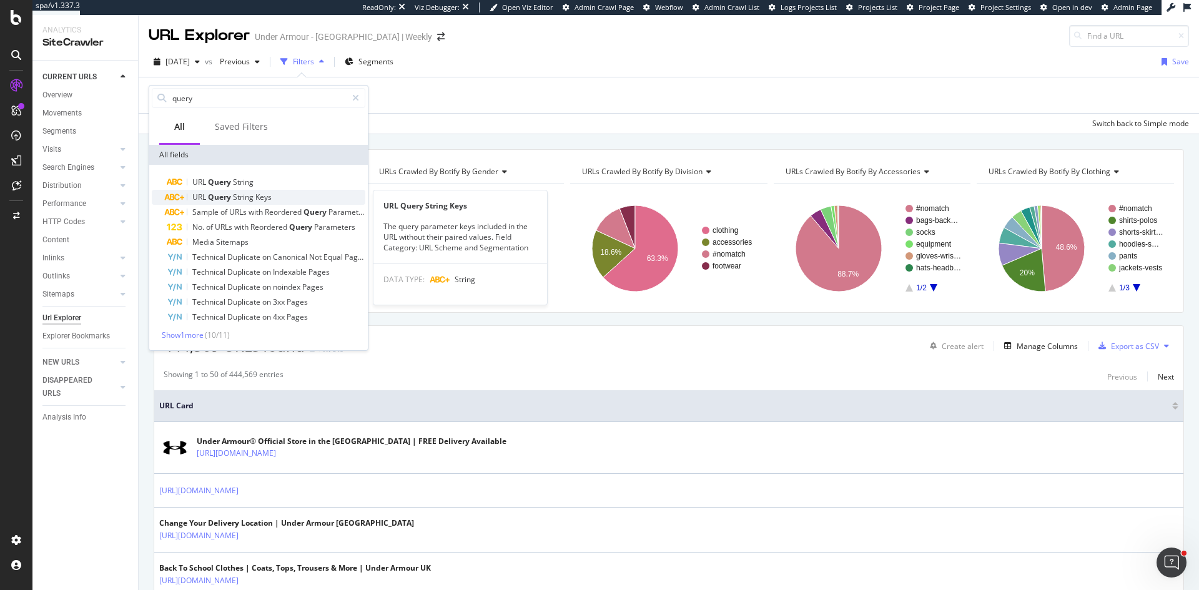
type input "query"
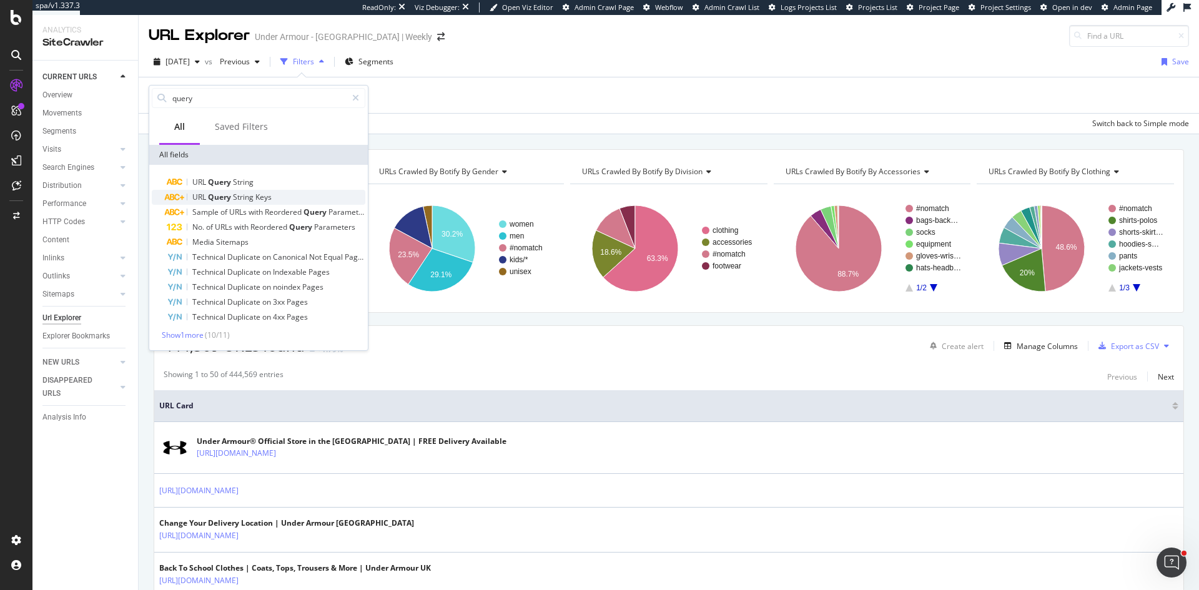
click at [251, 198] on span "String" at bounding box center [244, 197] width 22 height 11
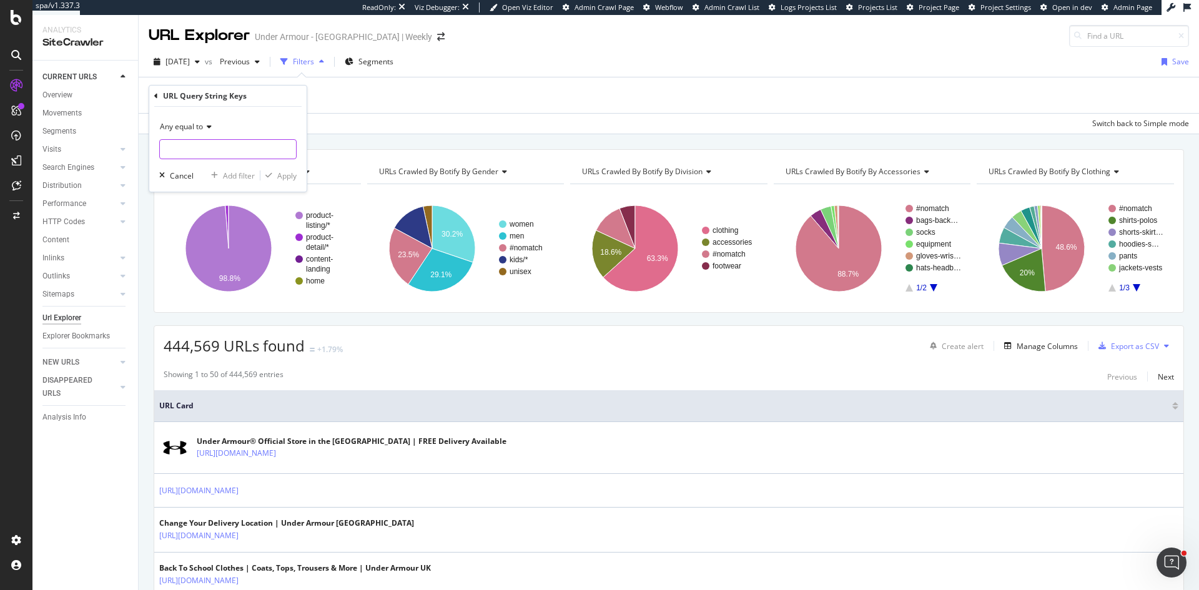
click at [224, 154] on input "text" at bounding box center [228, 149] width 136 height 20
type input "page"
click at [286, 176] on div "Apply" at bounding box center [286, 176] width 19 height 11
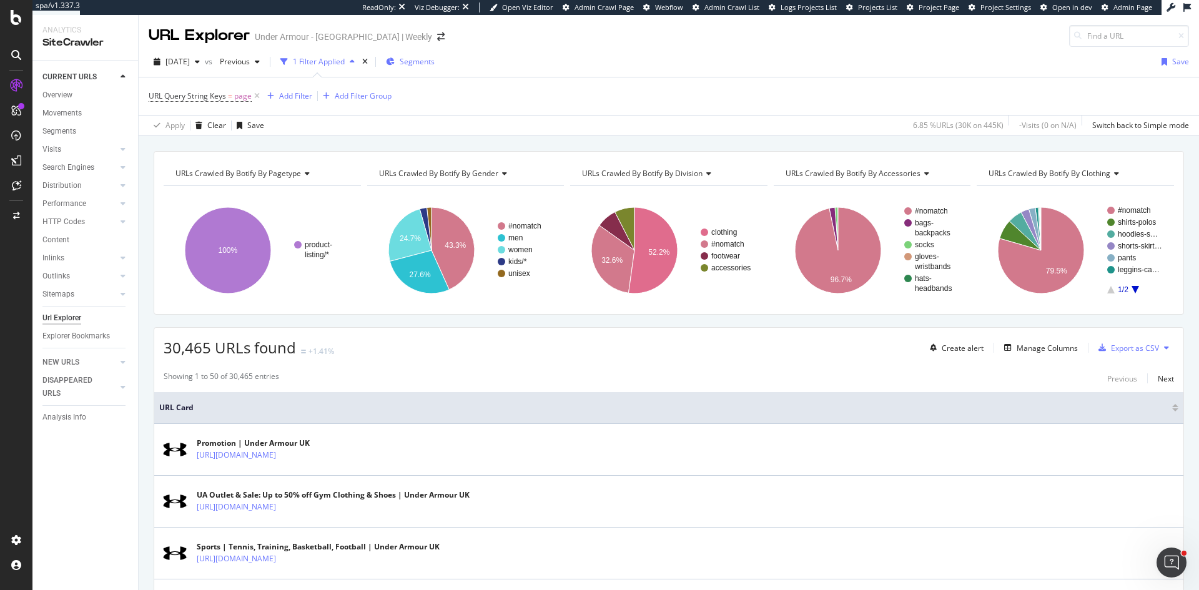
click at [435, 56] on span "Segments" at bounding box center [417, 61] width 35 height 11
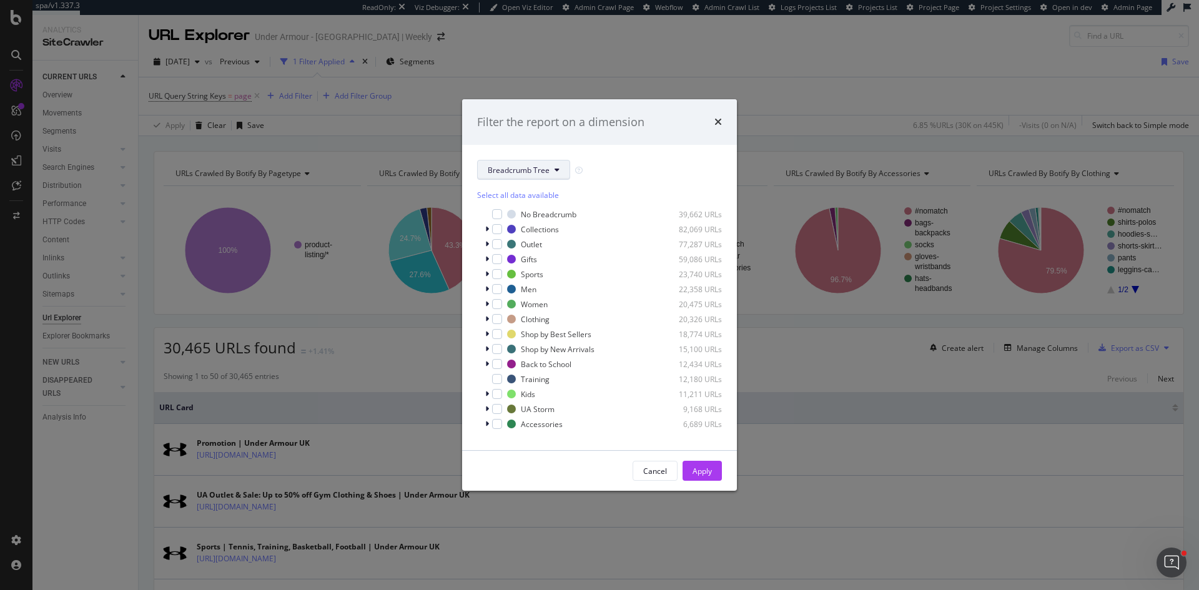
click at [532, 166] on span "Breadcrumb Tree" at bounding box center [519, 170] width 62 height 11
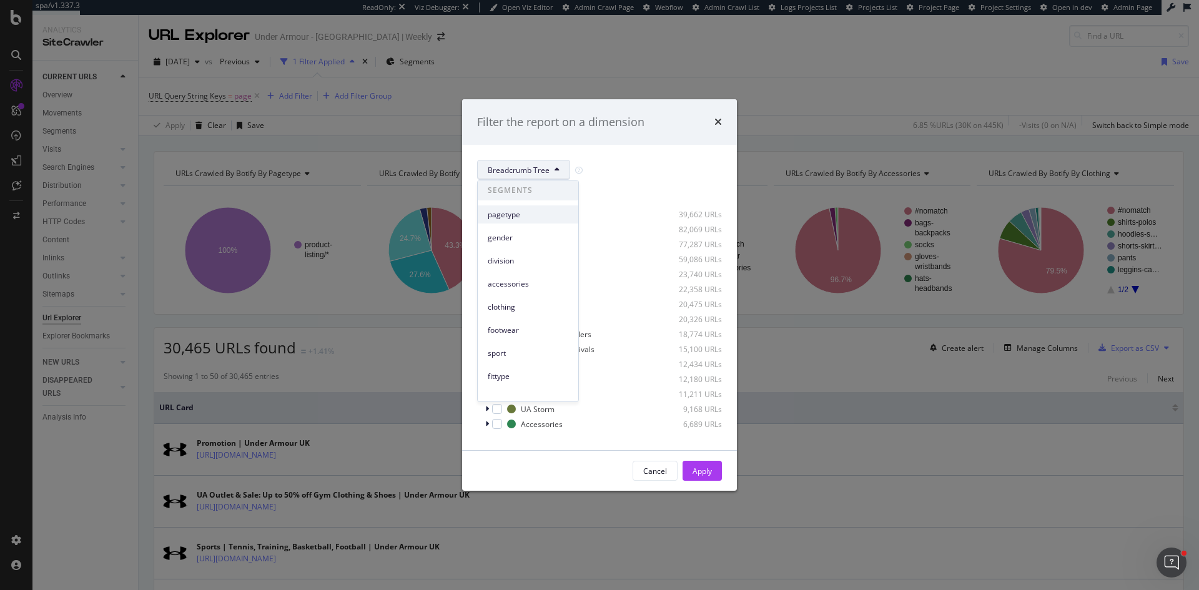
click at [505, 212] on span "pagetype" at bounding box center [528, 214] width 81 height 11
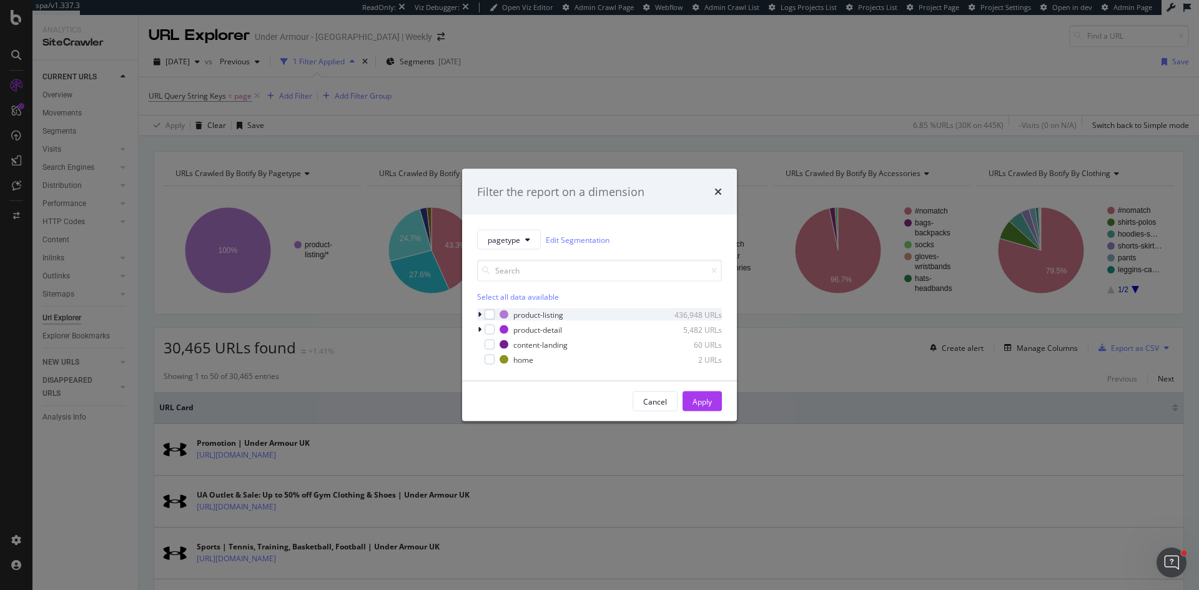
click at [478, 312] on icon "modal" at bounding box center [480, 314] width 4 height 7
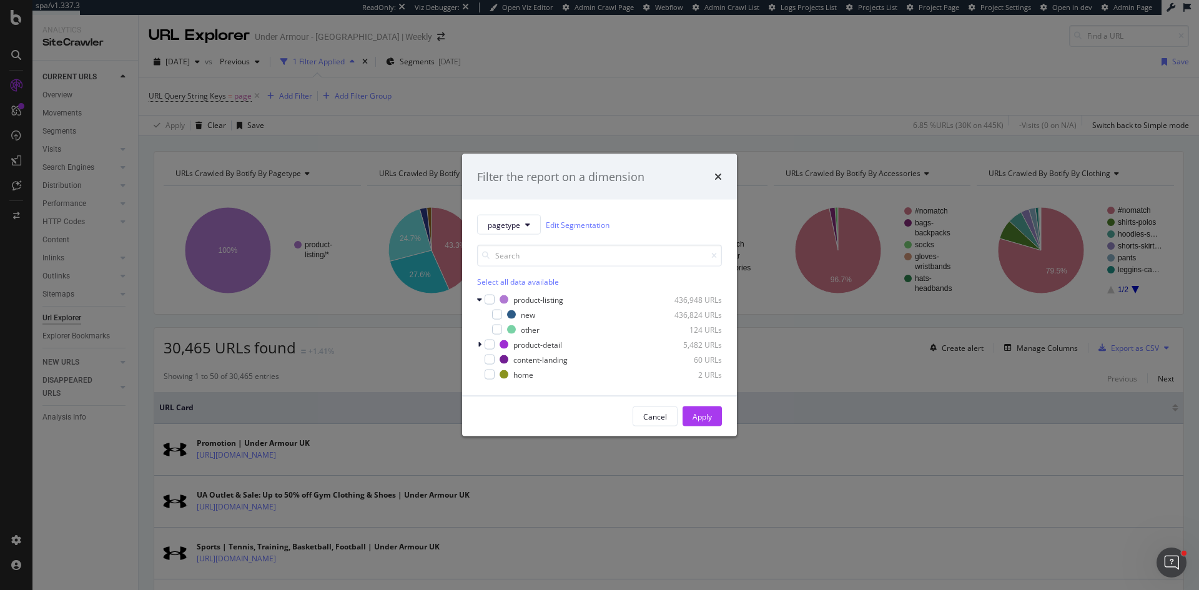
click at [553, 106] on div "Filter the report on a dimension pagetype Edit Segmentation Select all data ava…" at bounding box center [599, 295] width 1199 height 590
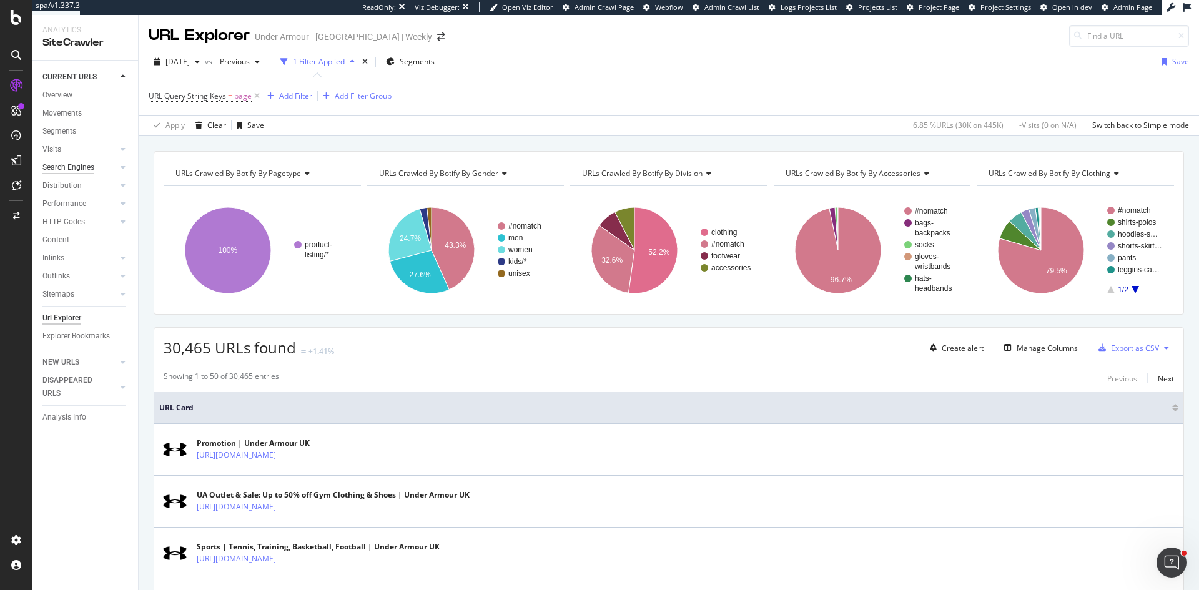
click at [77, 168] on div "Search Engines" at bounding box center [68, 167] width 52 height 13
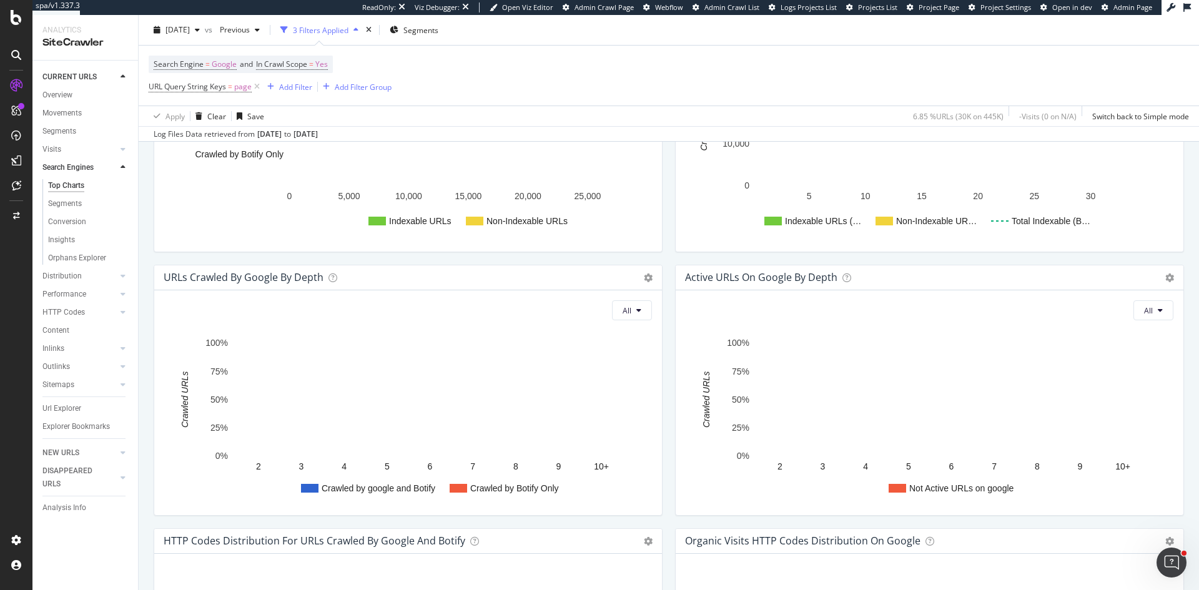
scroll to position [625, 0]
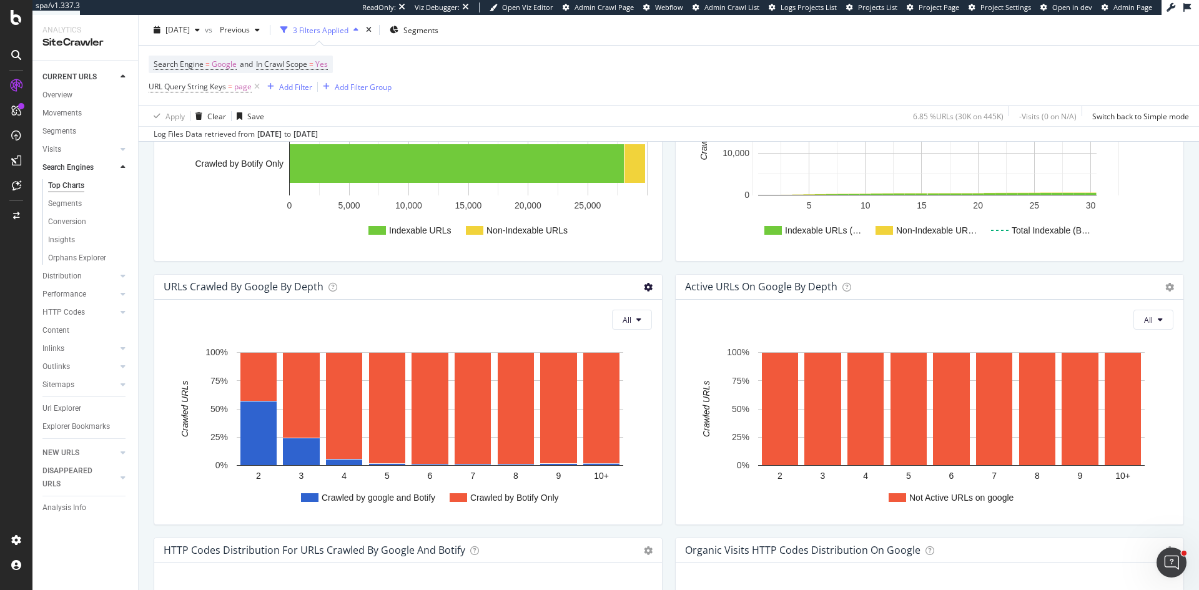
click at [644, 289] on icon at bounding box center [648, 287] width 9 height 9
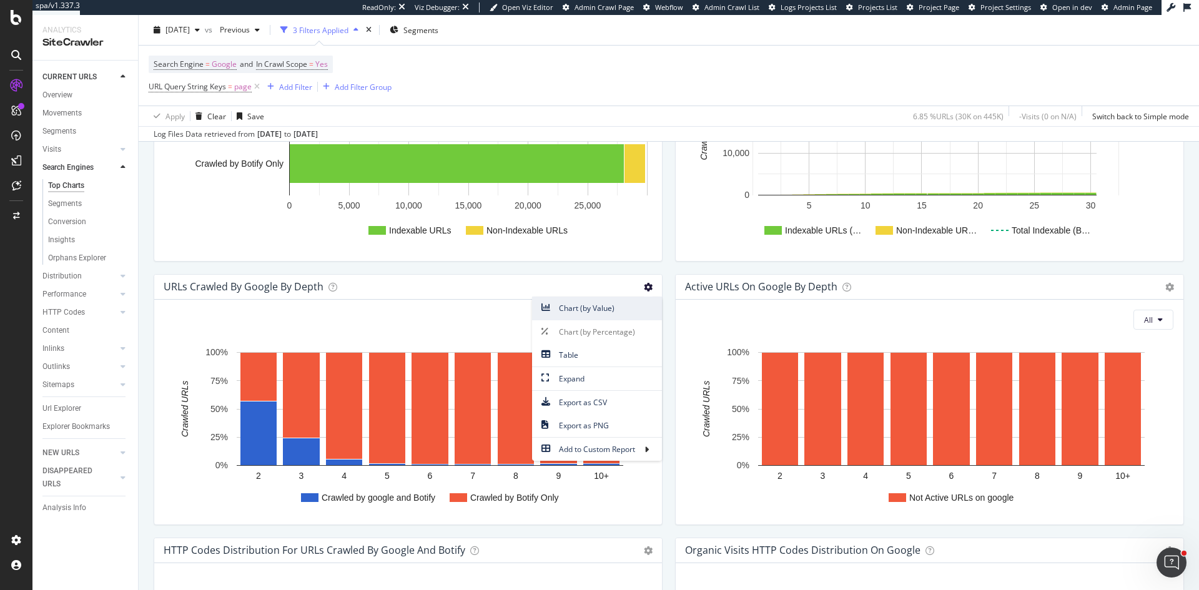
click at [615, 309] on span "Chart (by Value)" at bounding box center [597, 308] width 130 height 17
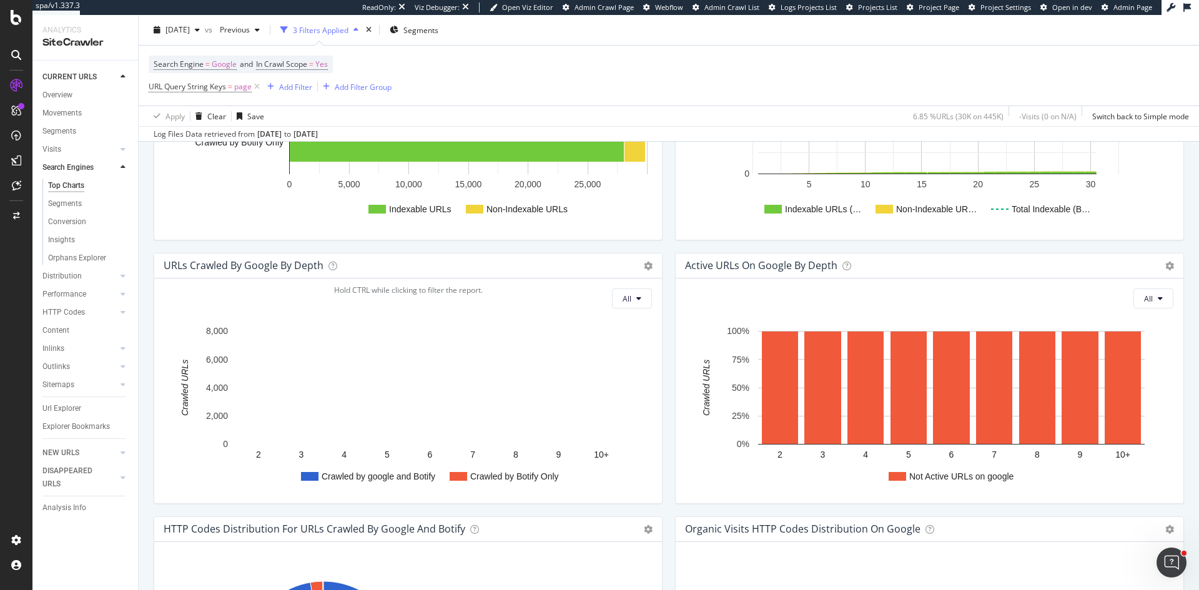
scroll to position [874, 0]
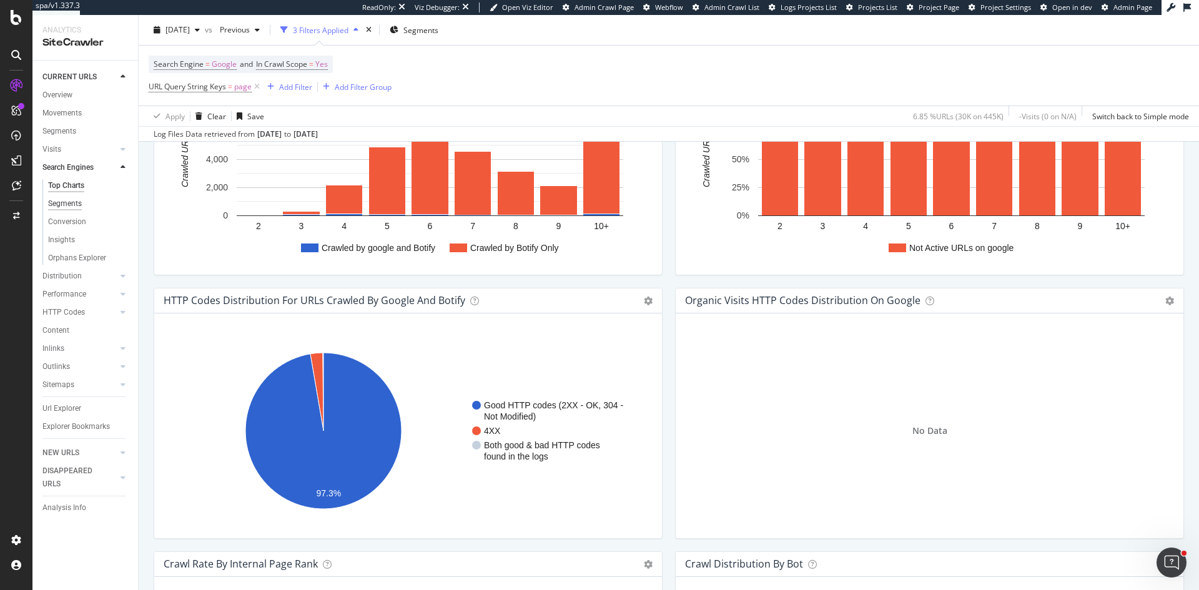
click at [73, 202] on div "Segments" at bounding box center [65, 203] width 34 height 13
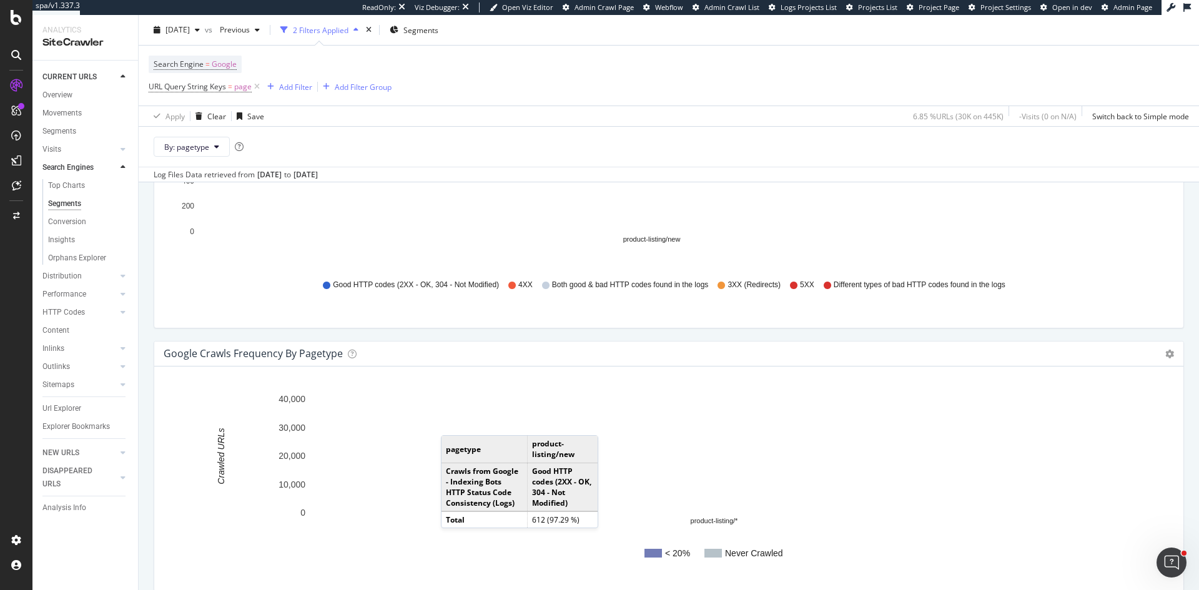
scroll to position [1477, 0]
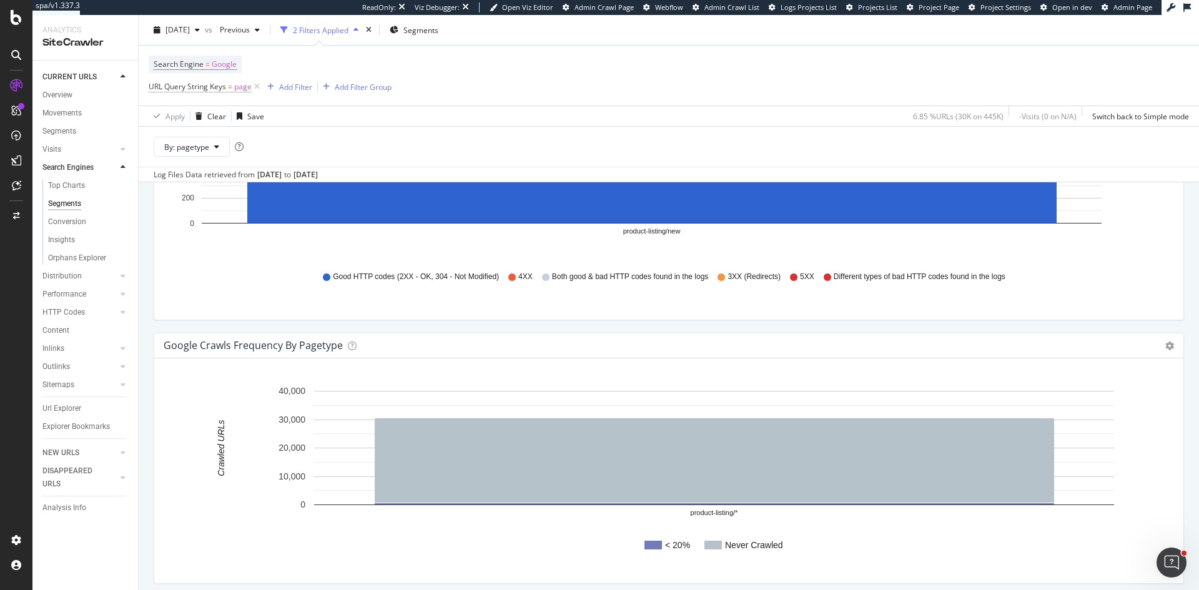
click at [232, 83] on span "=" at bounding box center [230, 86] width 4 height 11
click at [201, 117] on span "Any equal to" at bounding box center [181, 116] width 43 height 11
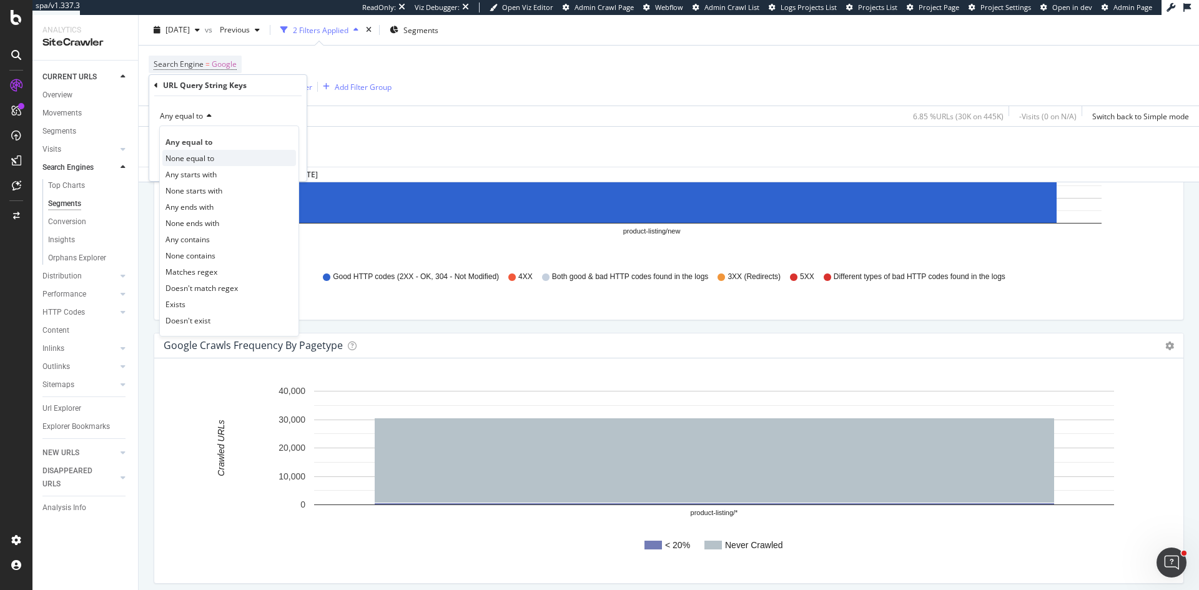
click at [201, 159] on span "None equal to" at bounding box center [190, 158] width 49 height 11
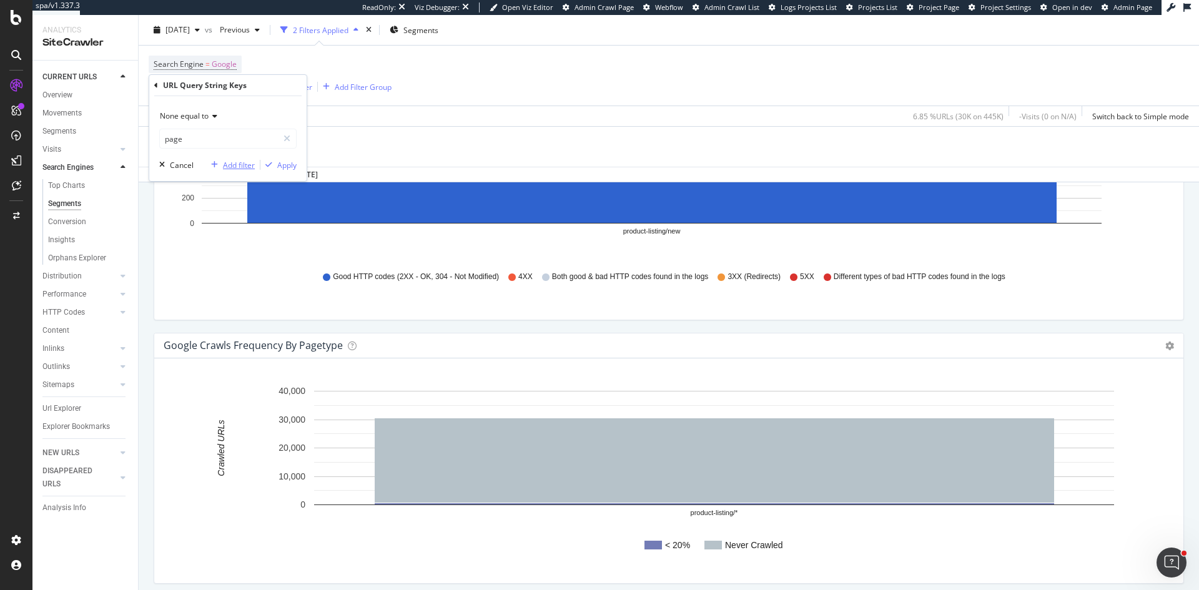
click at [242, 168] on div "Add filter" at bounding box center [239, 165] width 32 height 11
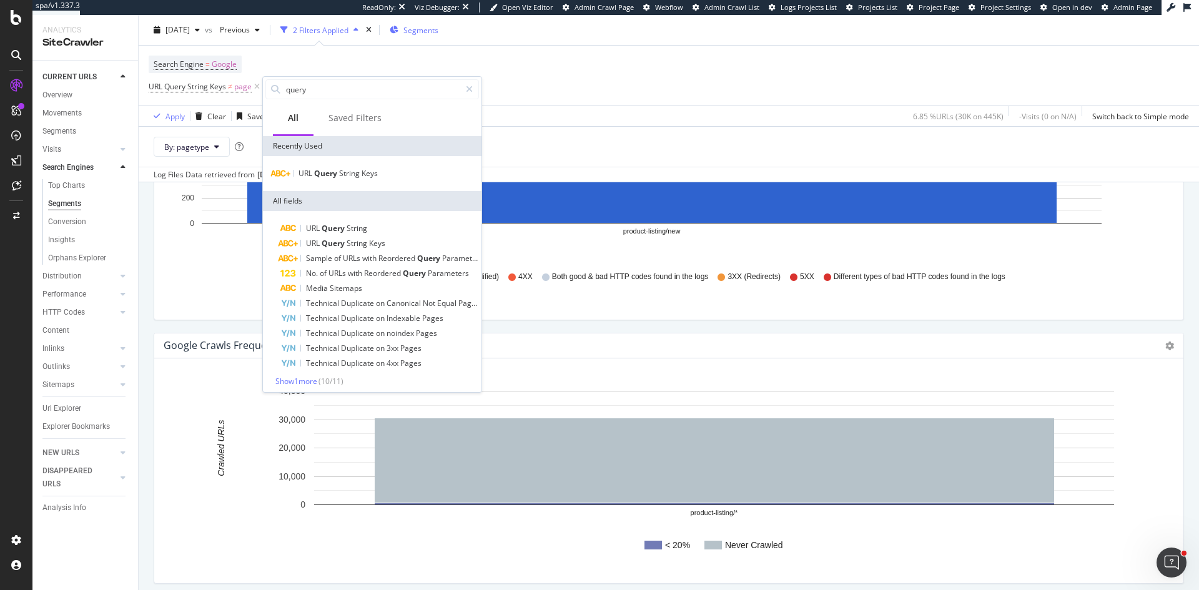
click at [438, 29] on span "Segments" at bounding box center [420, 29] width 35 height 11
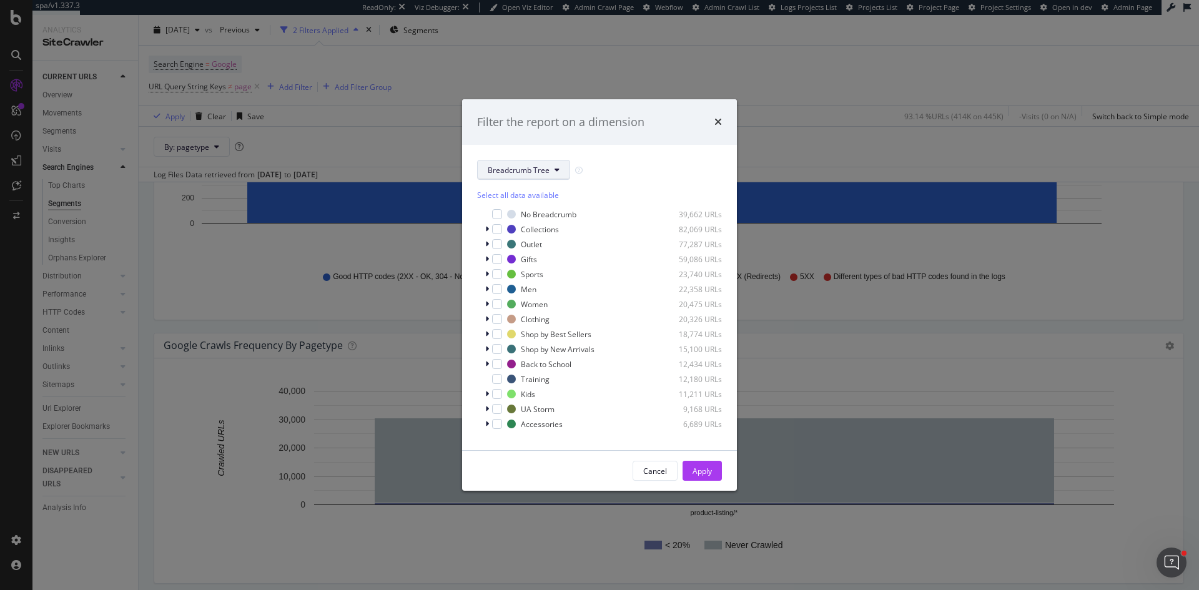
click at [502, 161] on button "Breadcrumb Tree" at bounding box center [523, 170] width 93 height 20
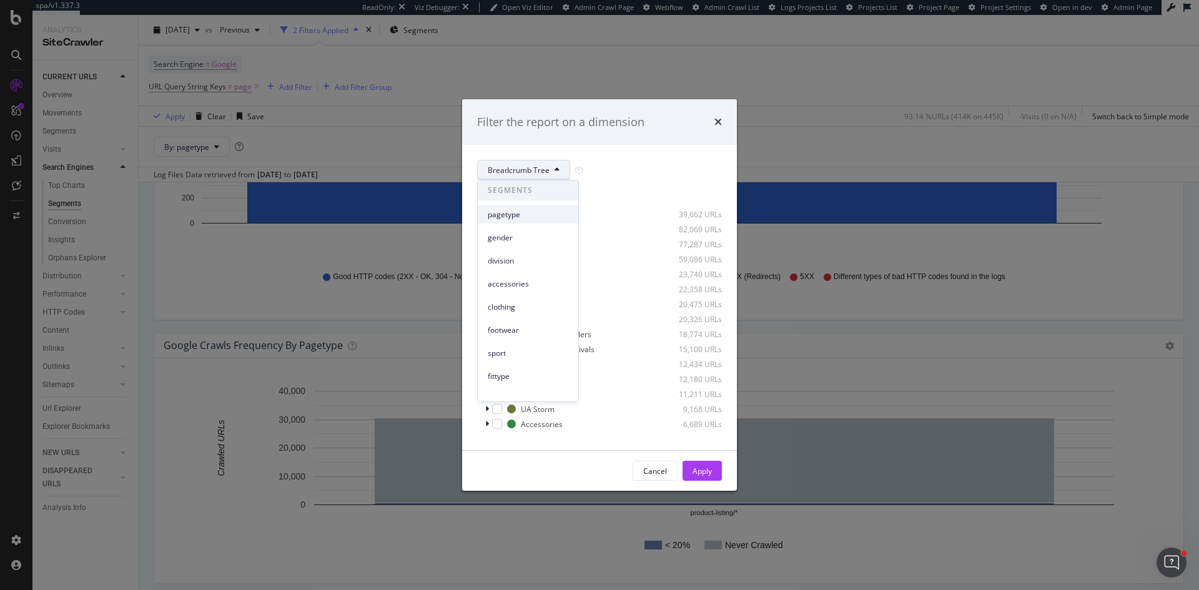
click at [504, 213] on span "pagetype" at bounding box center [528, 214] width 81 height 11
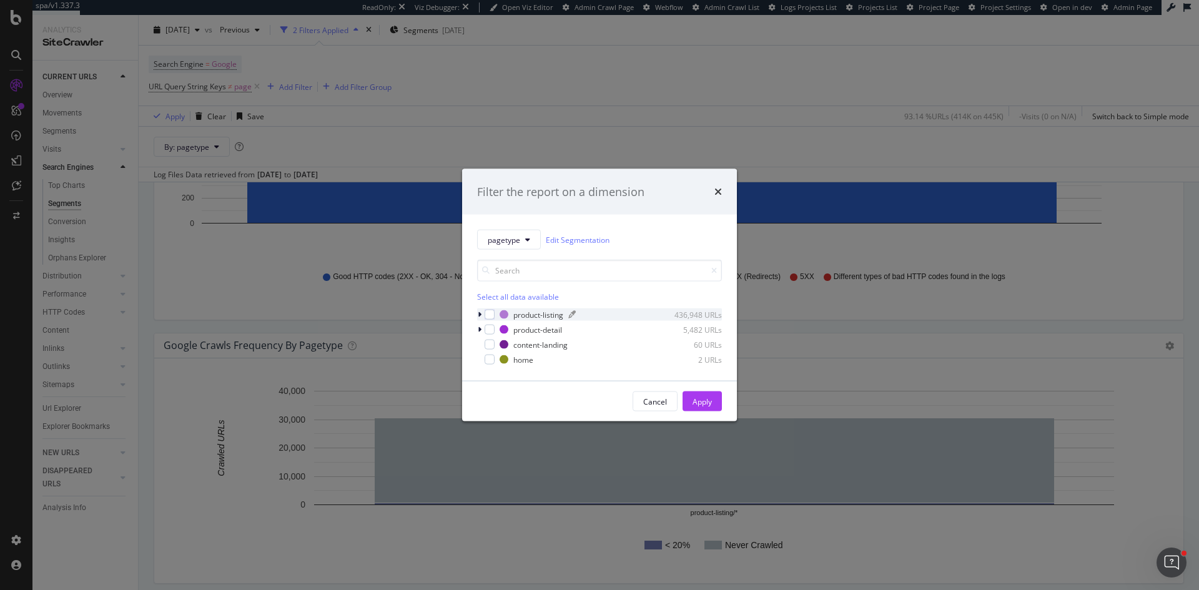
click at [487, 314] on div "modal" at bounding box center [490, 315] width 10 height 10
drag, startPoint x: 698, startPoint y: 402, endPoint x: 693, endPoint y: 398, distance: 6.6
click at [699, 402] on div "Apply" at bounding box center [702, 401] width 19 height 11
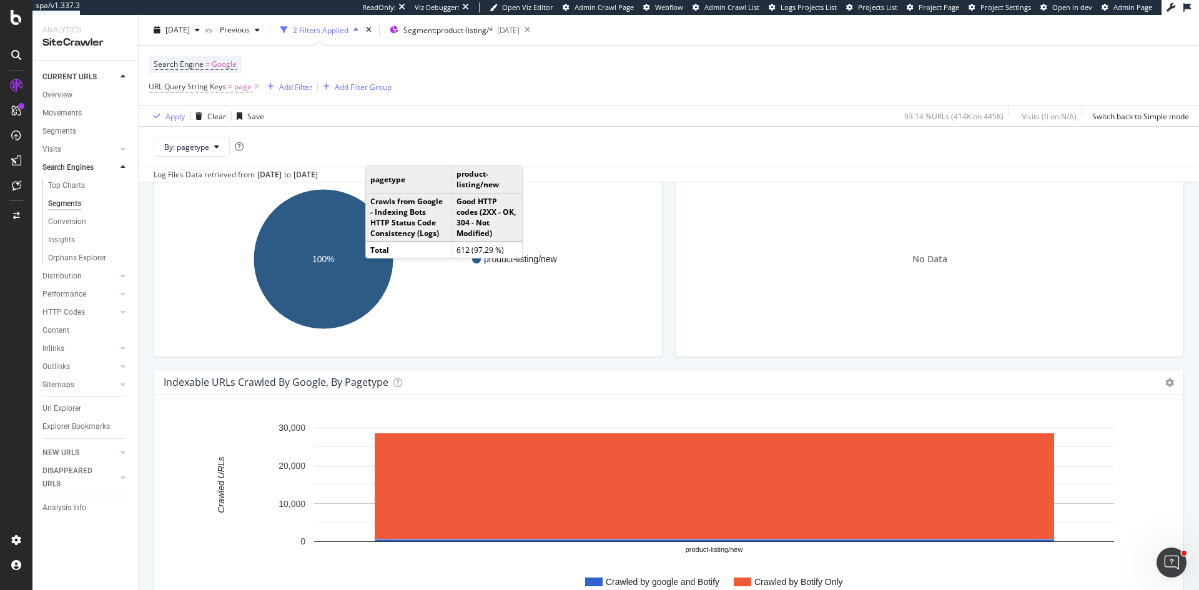
scroll to position [1165, 0]
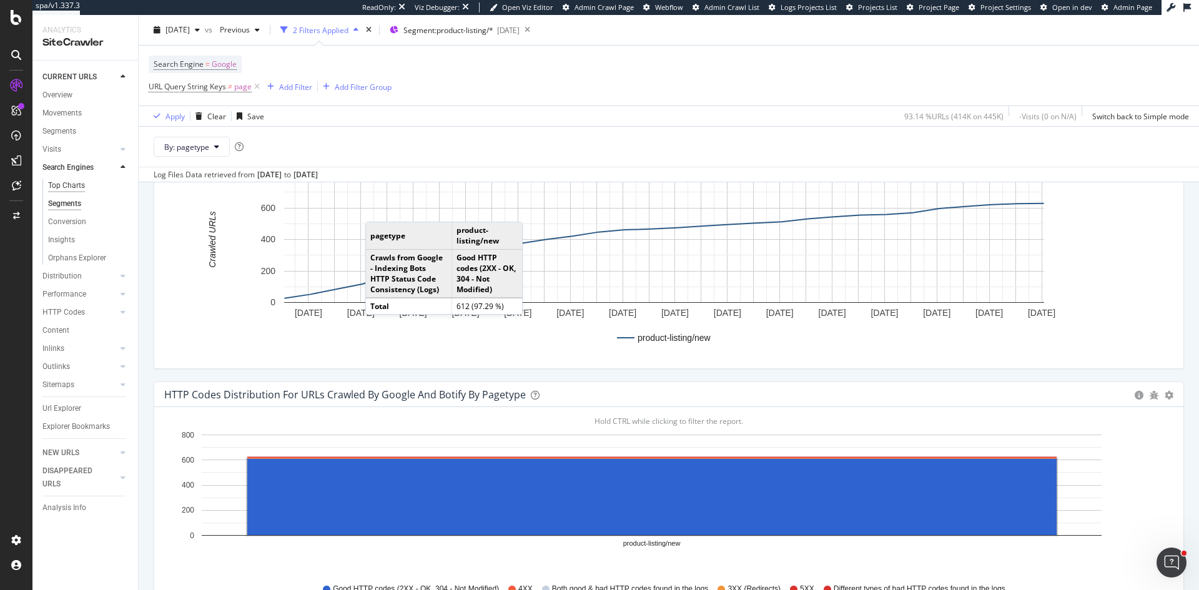
click at [81, 186] on div "Top Charts" at bounding box center [66, 185] width 37 height 13
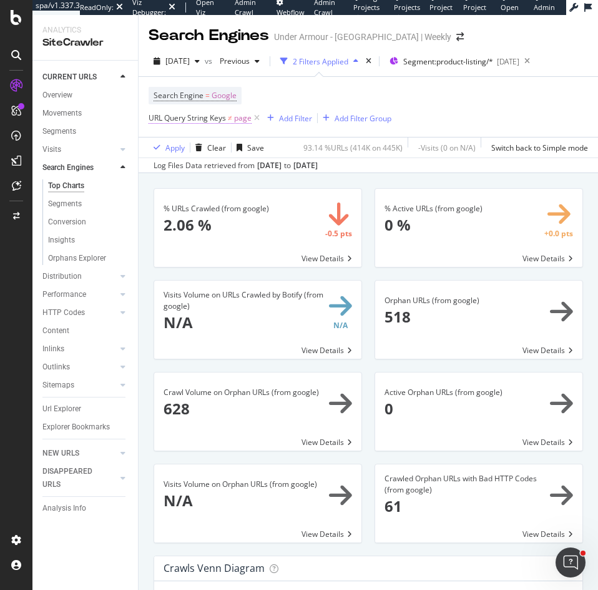
click at [218, 122] on span "URL Query String Keys" at bounding box center [187, 117] width 77 height 11
click at [479, 86] on div "Search Engine = Google URL Query String Keys ≠ page Add Filter Add Filter Group" at bounding box center [369, 107] width 440 height 60
click at [222, 117] on span "URL Query String Keys" at bounding box center [187, 117] width 77 height 11
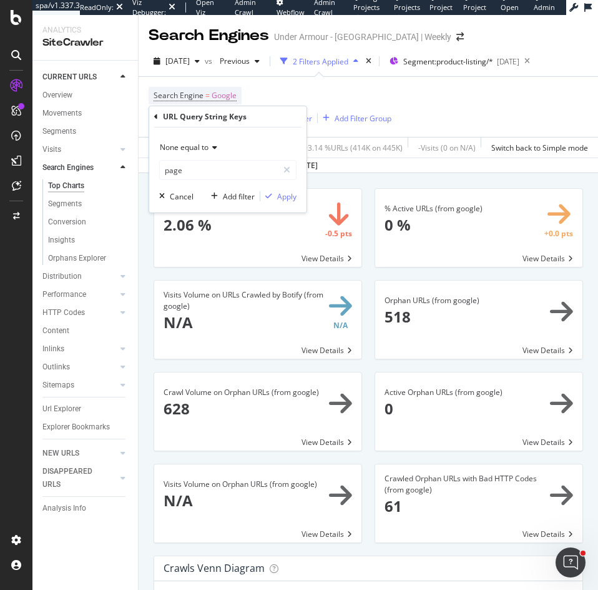
click at [447, 107] on div "Search Engine = Google URL Query String Keys ≠ page Add Filter Add Filter Group" at bounding box center [369, 107] width 440 height 60
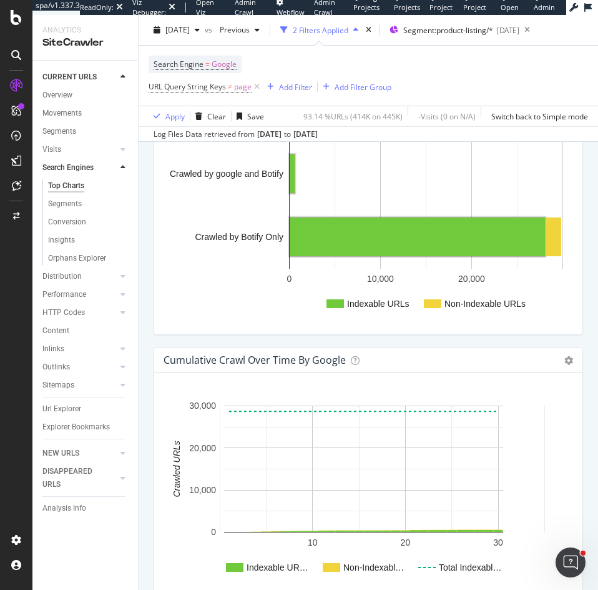
scroll to position [999, 0]
click at [62, 411] on div "Url Explorer" at bounding box center [61, 408] width 39 height 13
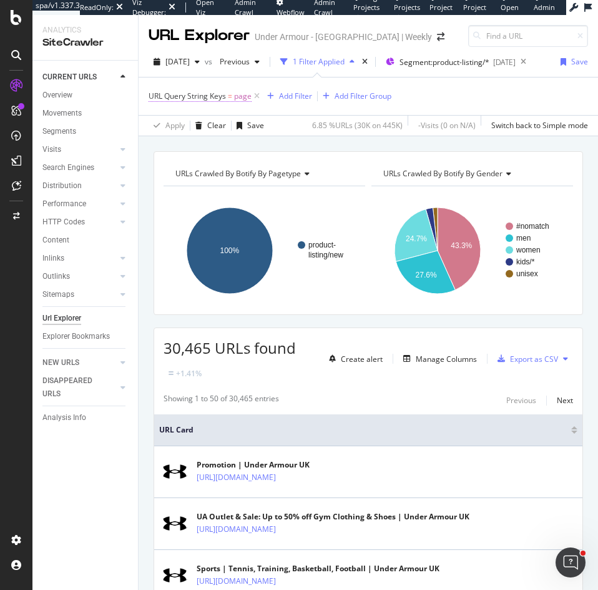
click at [221, 92] on span "URL Query String Keys" at bounding box center [187, 96] width 77 height 11
click at [497, 94] on div "URL Query String Keys = page Add Filter Add Filter Group" at bounding box center [369, 95] width 440 height 37
click at [219, 96] on span "URL Query String Keys" at bounding box center [187, 96] width 77 height 11
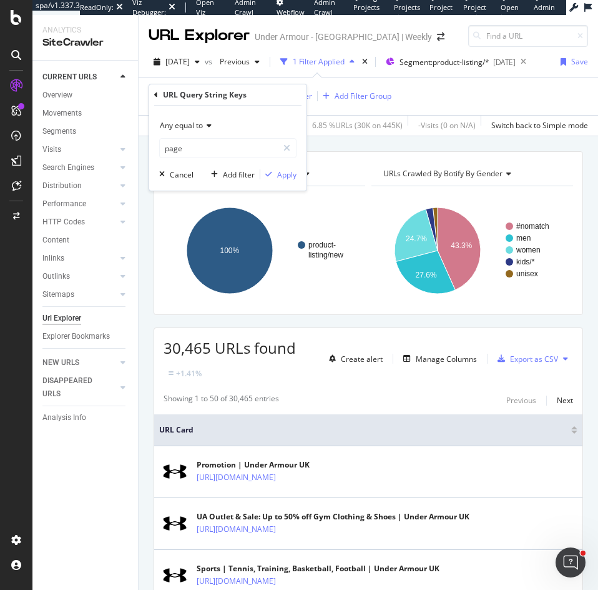
click at [196, 128] on span "Any equal to" at bounding box center [181, 125] width 43 height 11
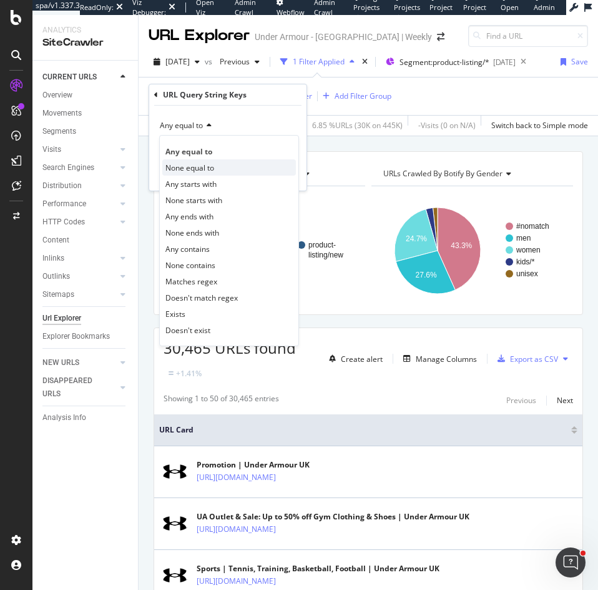
click at [195, 166] on span "None equal to" at bounding box center [190, 167] width 49 height 11
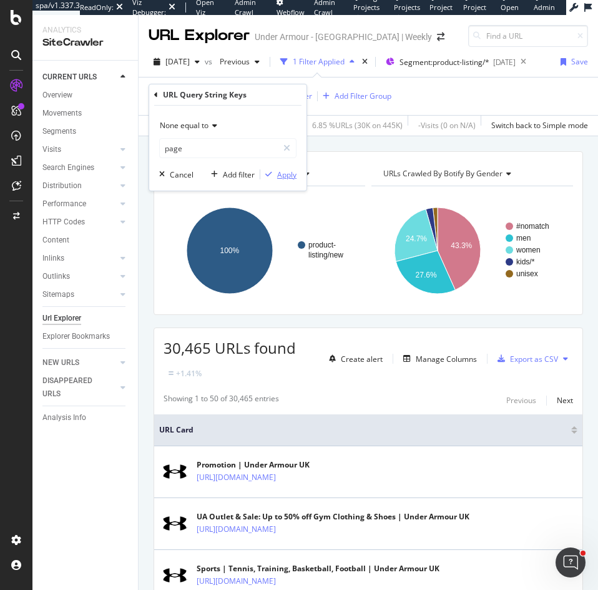
click at [290, 177] on div "Apply" at bounding box center [286, 174] width 19 height 11
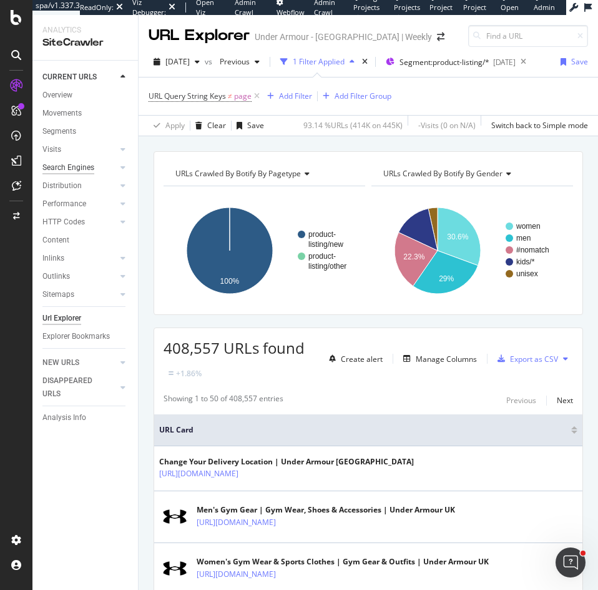
click at [71, 162] on div "Search Engines" at bounding box center [68, 167] width 52 height 13
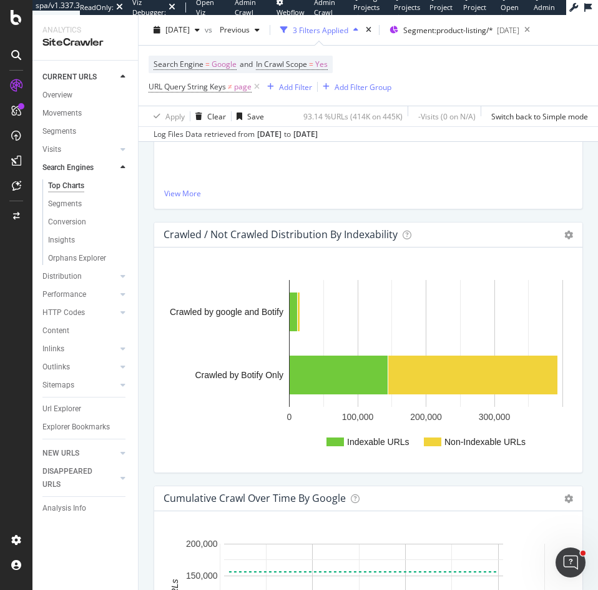
scroll to position [878, 0]
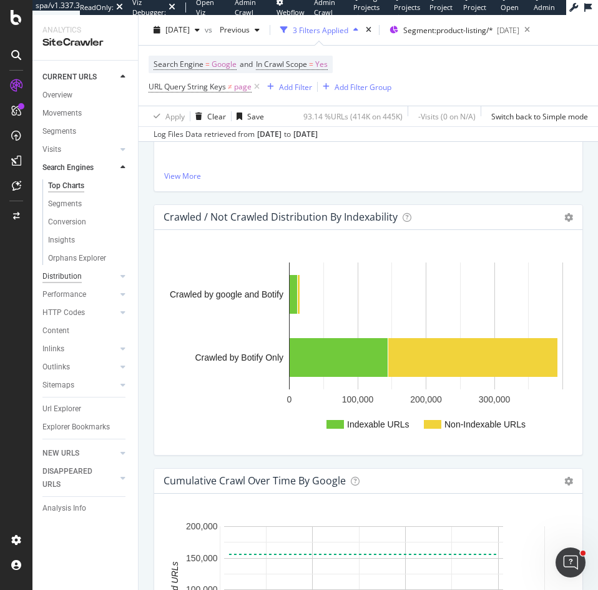
click at [67, 277] on div "Distribution" at bounding box center [61, 276] width 39 height 13
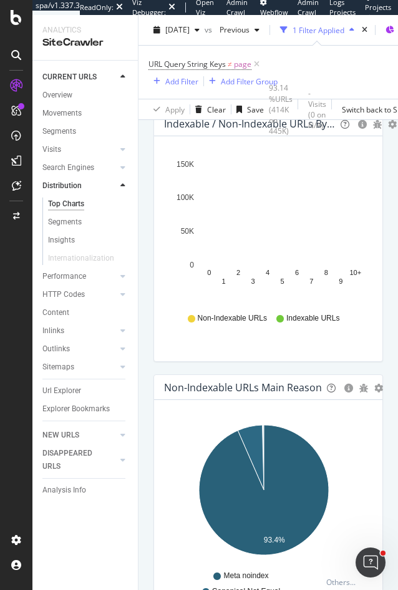
scroll to position [1486, 0]
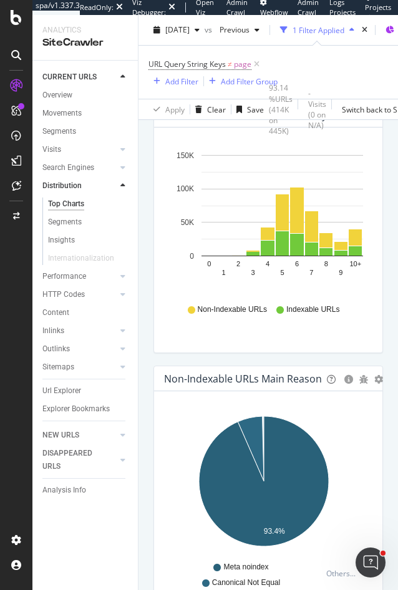
drag, startPoint x: 63, startPoint y: 330, endPoint x: 85, endPoint y: 363, distance: 39.7
click at [63, 330] on div "Inlinks" at bounding box center [53, 330] width 22 height 13
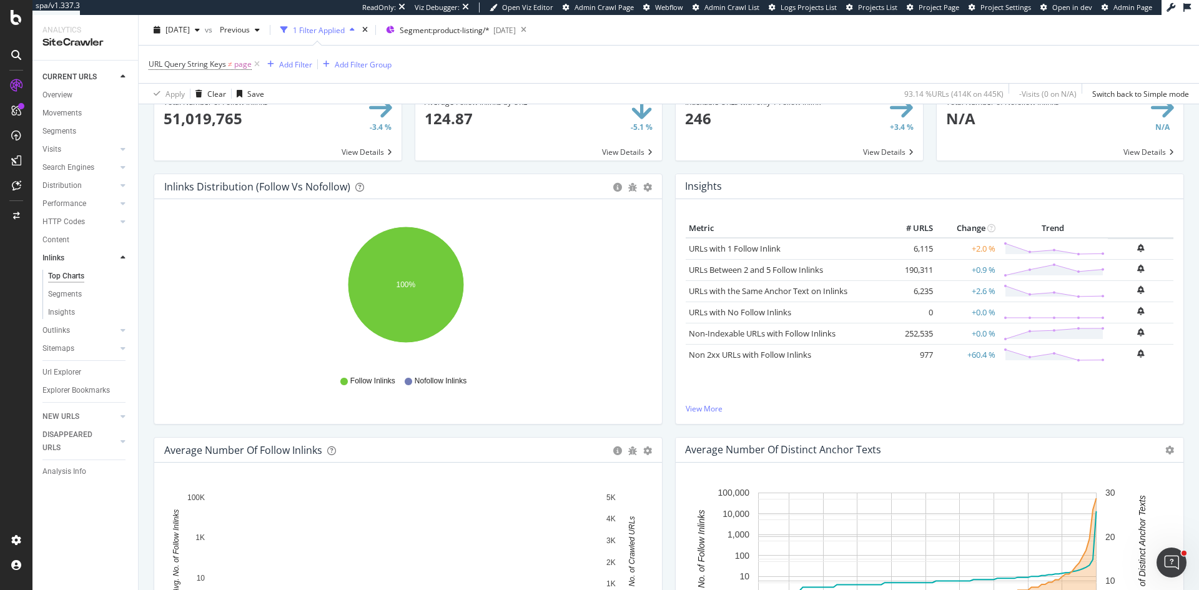
scroll to position [49, 0]
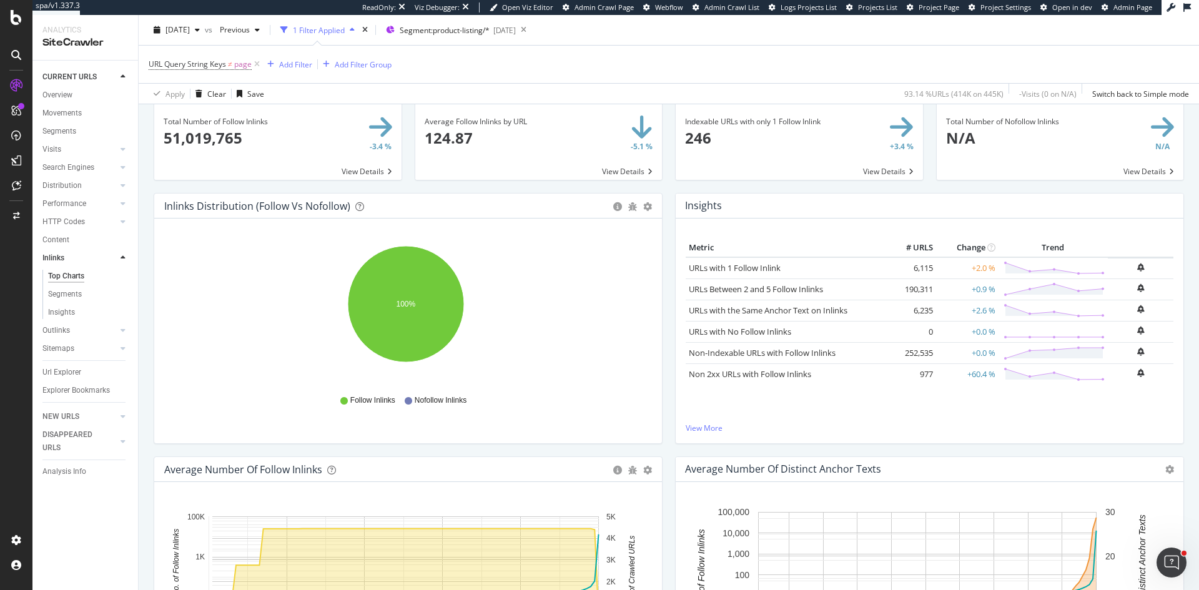
drag, startPoint x: 57, startPoint y: 372, endPoint x: 448, endPoint y: 94, distance: 479.6
click at [57, 372] on div "Url Explorer" at bounding box center [61, 372] width 39 height 13
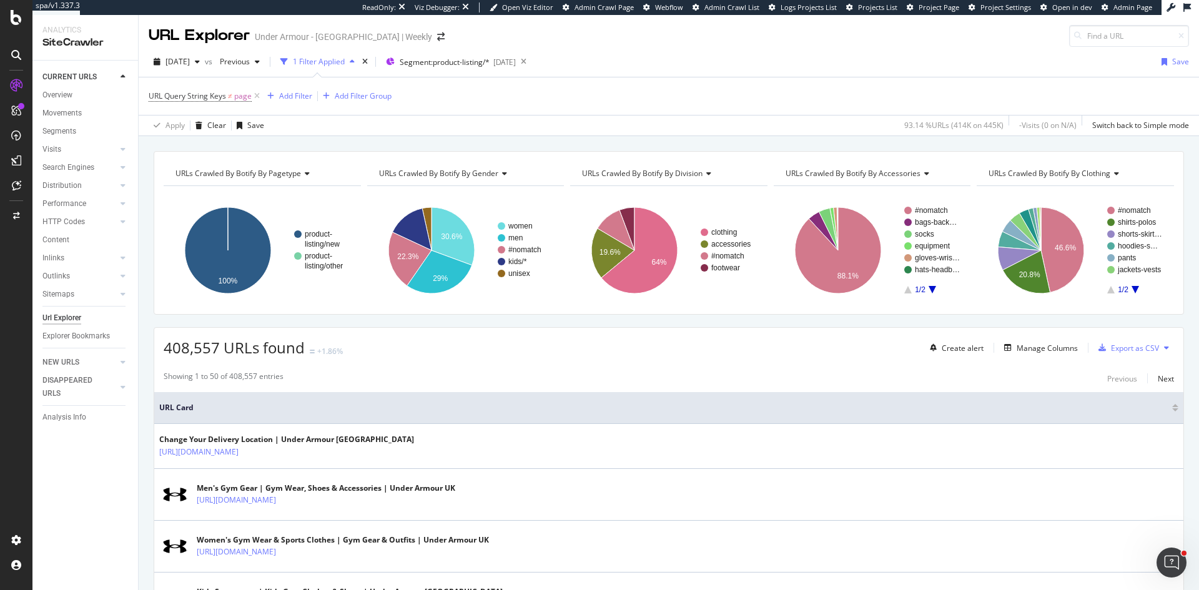
click at [289, 172] on span "URLs Crawled By Botify By pagetype" at bounding box center [239, 173] width 126 height 11
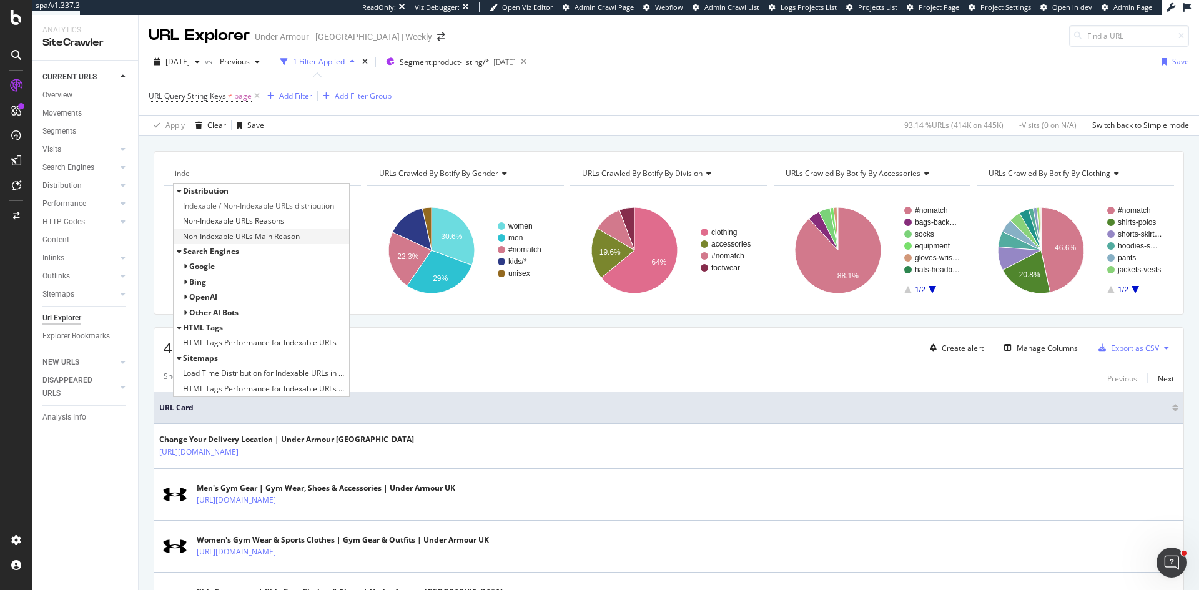
type input "inde"
click at [282, 236] on span "Non-Indexable URLs Main Reason" at bounding box center [241, 236] width 117 height 12
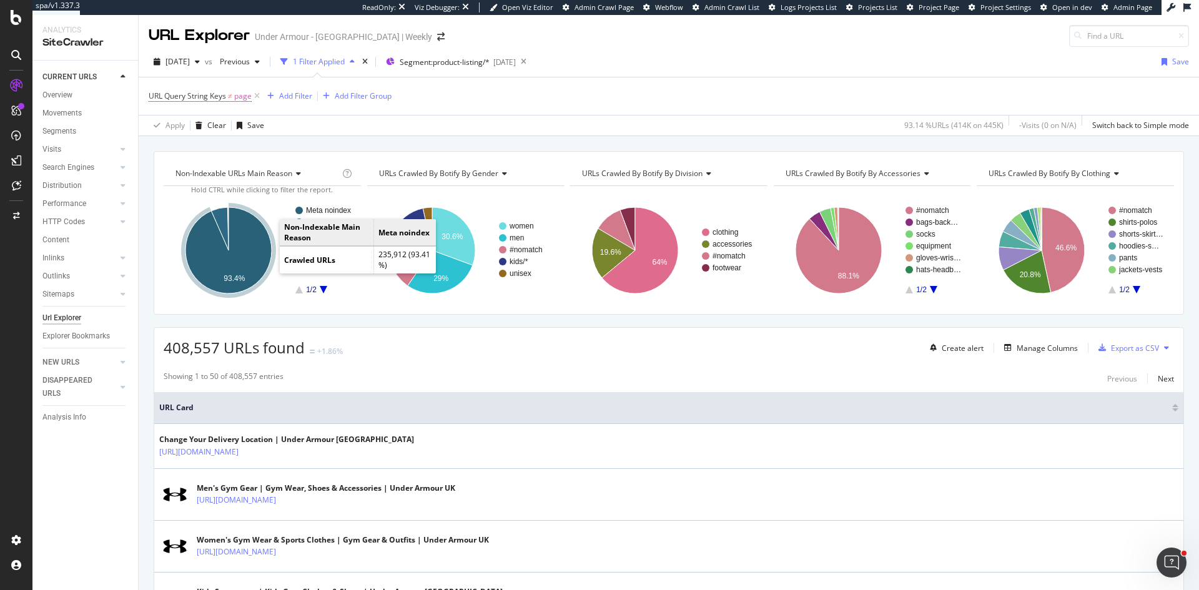
click at [251, 257] on icon "A chart." at bounding box center [229, 250] width 86 height 86
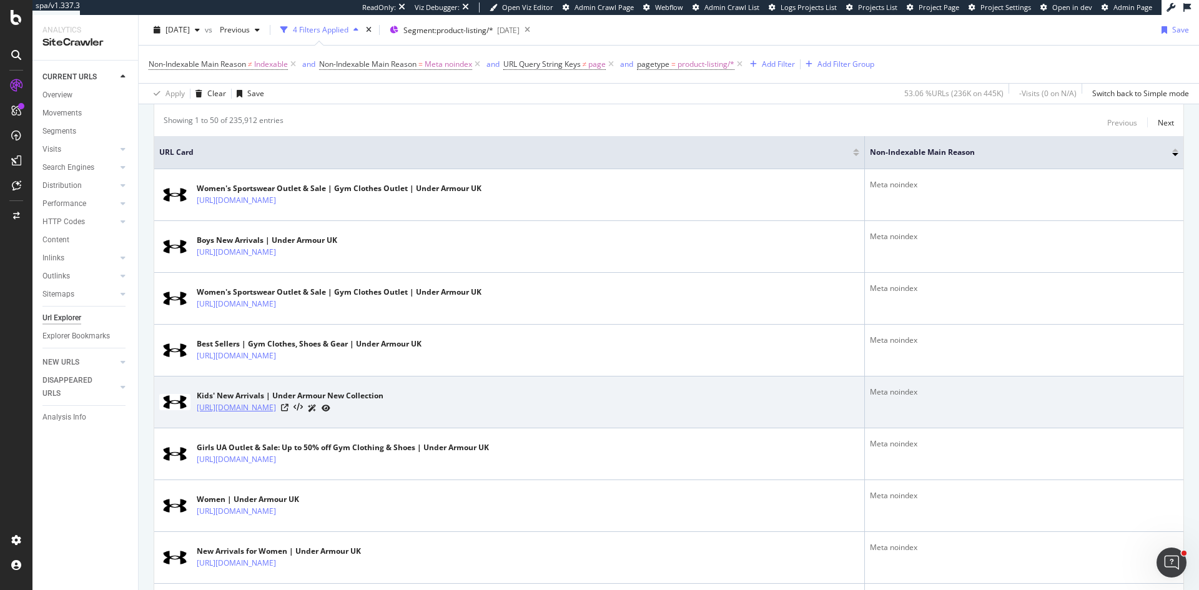
scroll to position [187, 0]
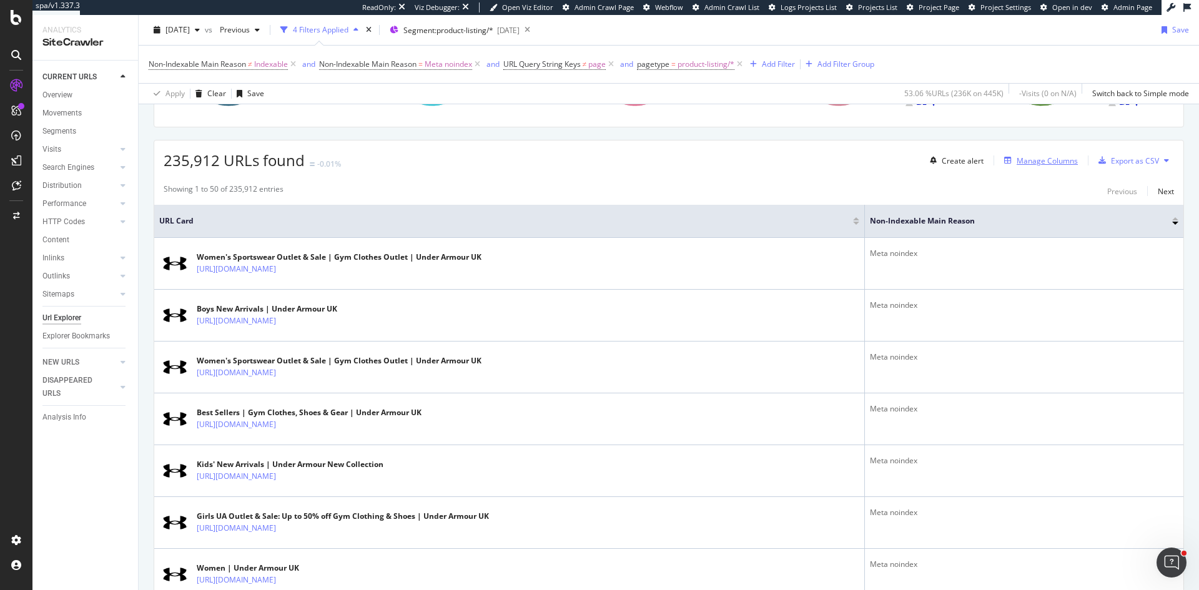
click at [1044, 164] on div "Manage Columns" at bounding box center [1047, 161] width 61 height 11
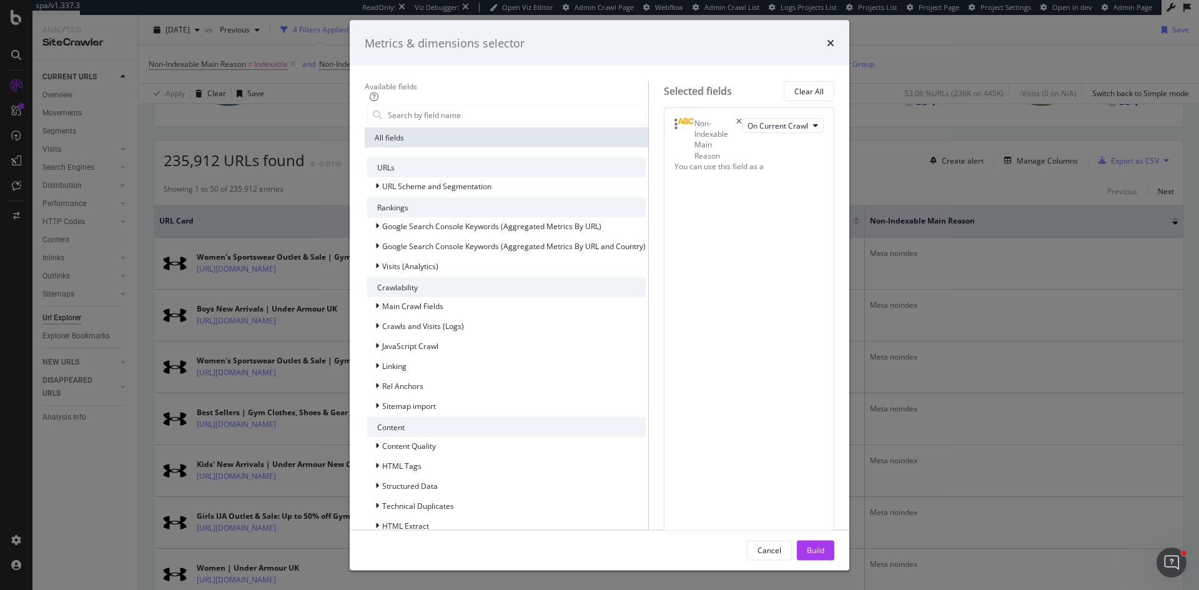
scroll to position [124, 0]
click at [402, 517] on div "HTML Extract" at bounding box center [506, 525] width 279 height 17
click at [459, 535] on div "PLP Product Count" at bounding box center [514, 542] width 264 height 15
click at [824, 541] on div "Build" at bounding box center [815, 550] width 17 height 19
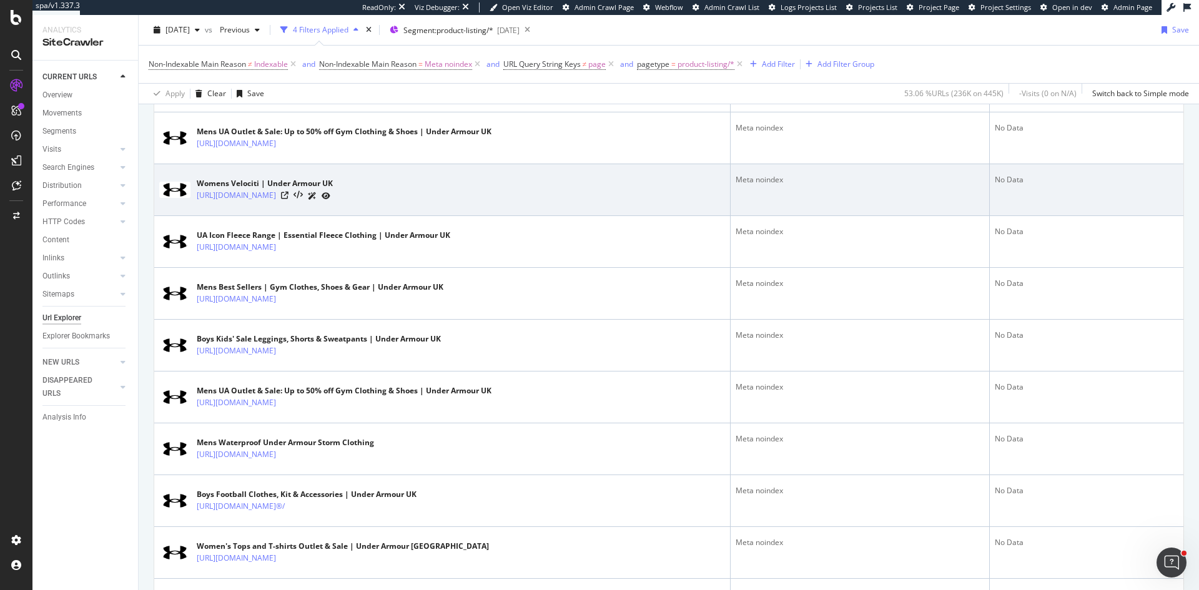
scroll to position [437, 0]
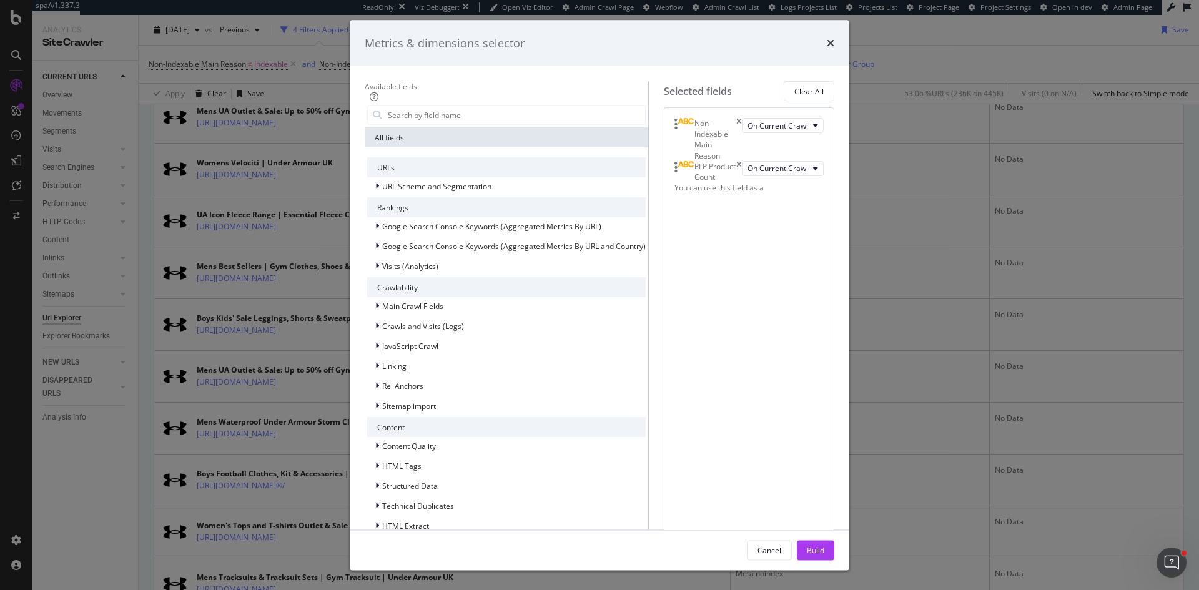
click at [1141, 245] on div "Metrics & dimensions selector Available fields All fields URLs URL Scheme and S…" at bounding box center [599, 295] width 1199 height 590
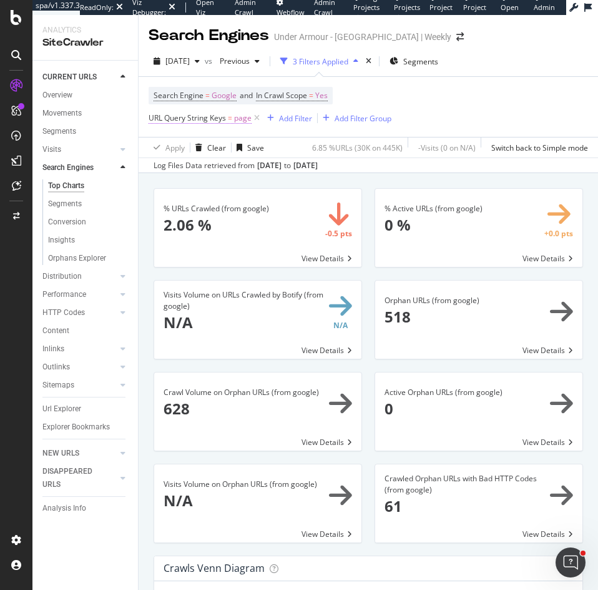
click at [222, 116] on span "URL Query String Keys" at bounding box center [187, 117] width 77 height 11
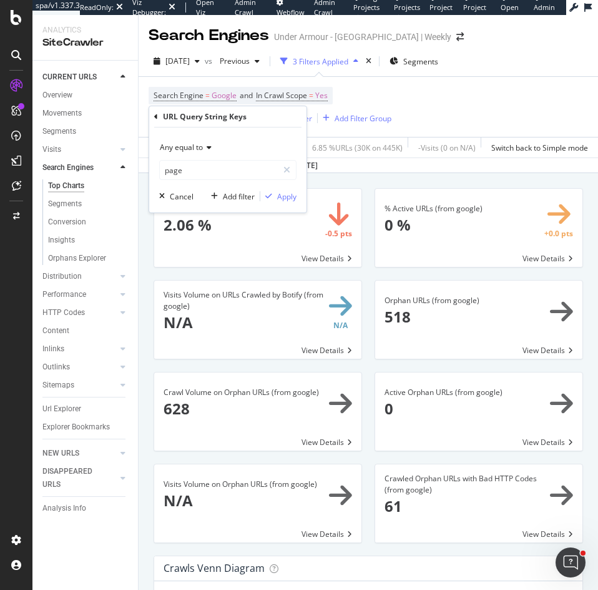
drag, startPoint x: 433, startPoint y: 100, endPoint x: 442, endPoint y: 100, distance: 8.1
click at [435, 100] on div "Search Engine = Google and In Crawl Scope = Yes URL Query String Keys = page Ad…" at bounding box center [369, 107] width 440 height 60
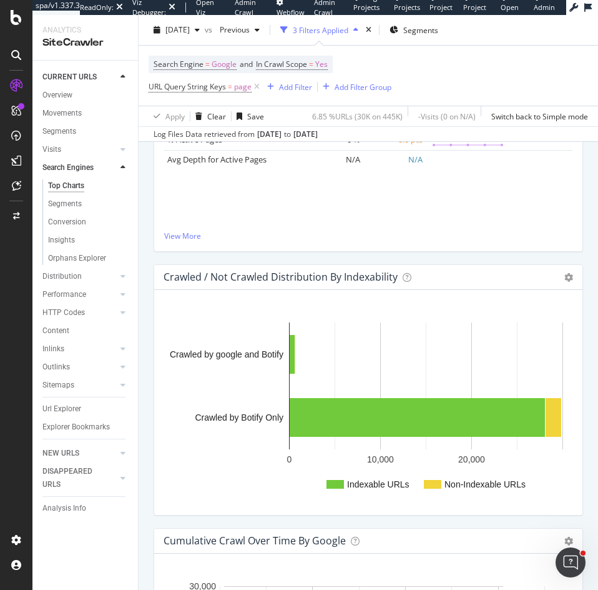
scroll to position [831, 0]
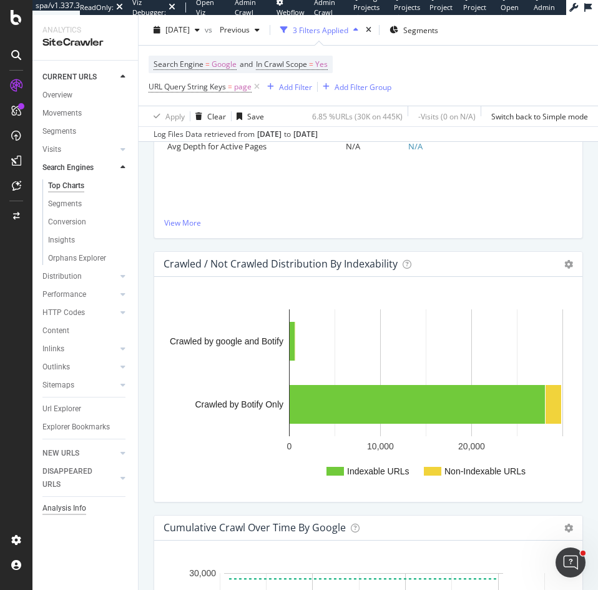
click at [61, 408] on div "Url Explorer" at bounding box center [61, 408] width 39 height 13
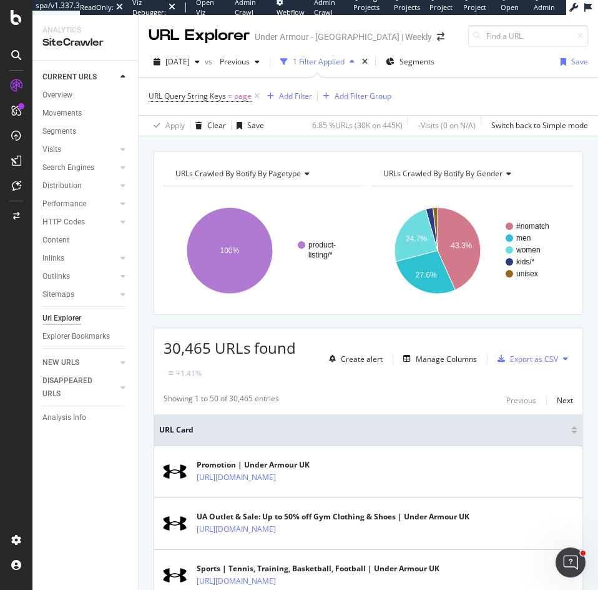
click at [72, 159] on div "Search Engines" at bounding box center [90, 168] width 96 height 18
click at [74, 164] on div "Search Engines" at bounding box center [68, 167] width 52 height 13
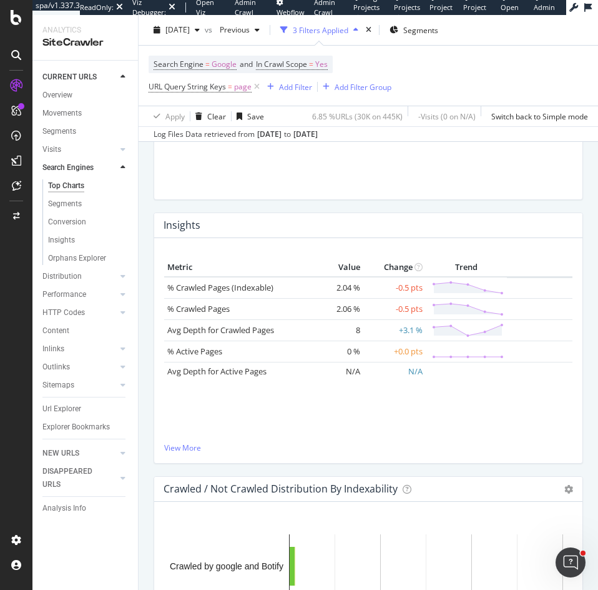
scroll to position [590, 0]
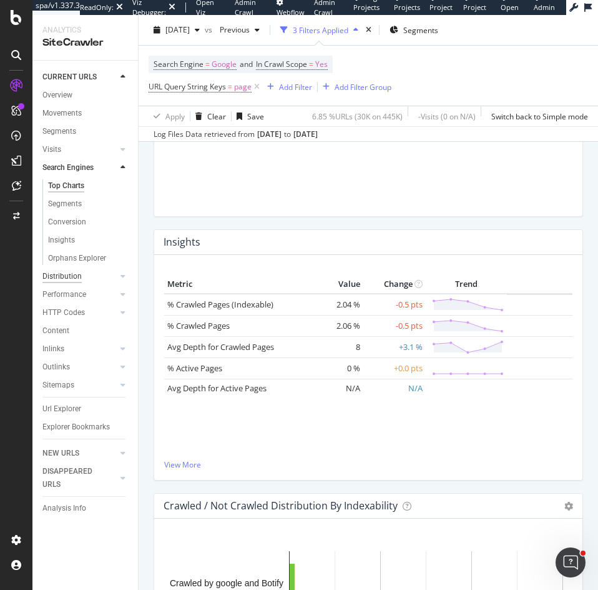
click at [66, 273] on div "Distribution" at bounding box center [61, 276] width 39 height 13
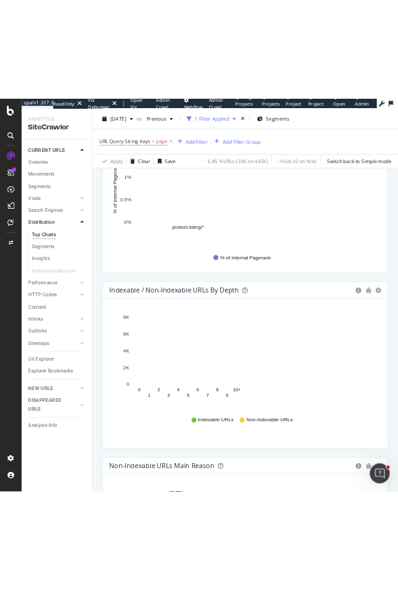
scroll to position [1314, 0]
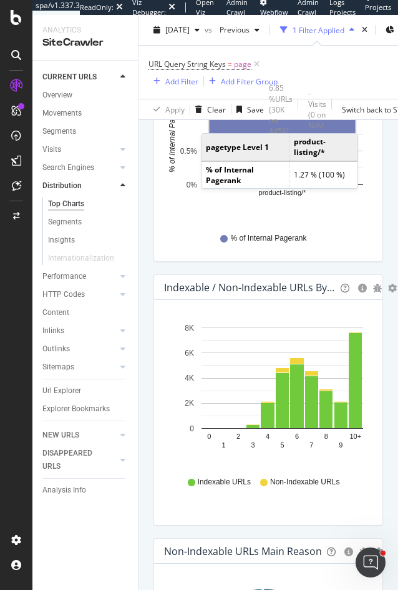
drag, startPoint x: 66, startPoint y: 329, endPoint x: 2, endPoint y: 355, distance: 69.1
click at [66, 329] on link "Inlinks" at bounding box center [79, 330] width 74 height 13
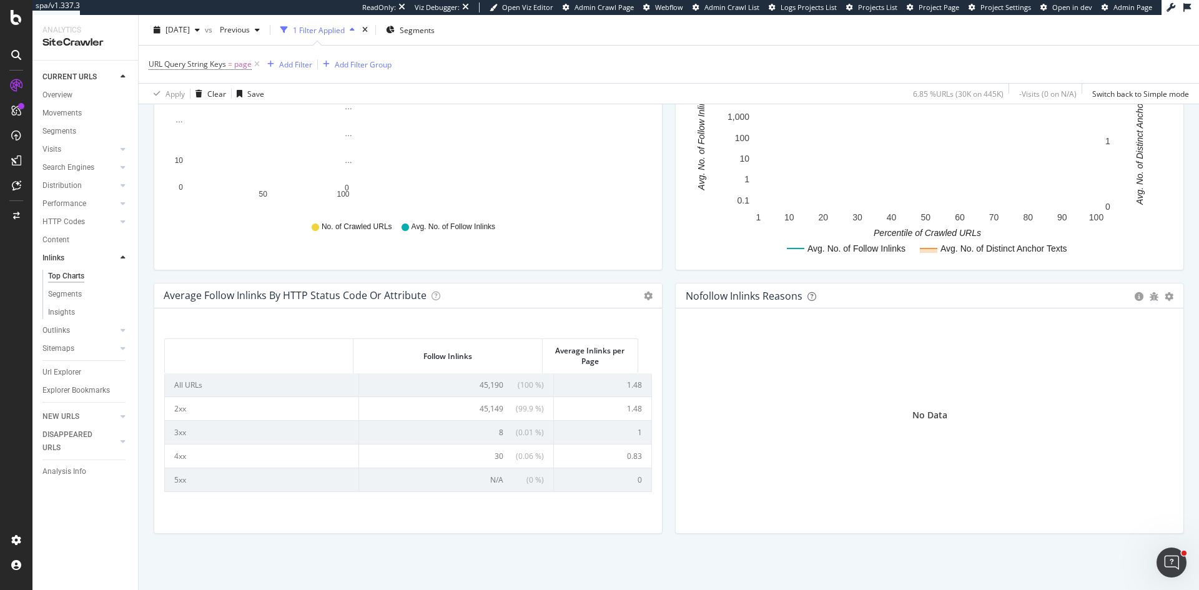
scroll to position [487, 0]
